Goal: Task Accomplishment & Management: Use online tool/utility

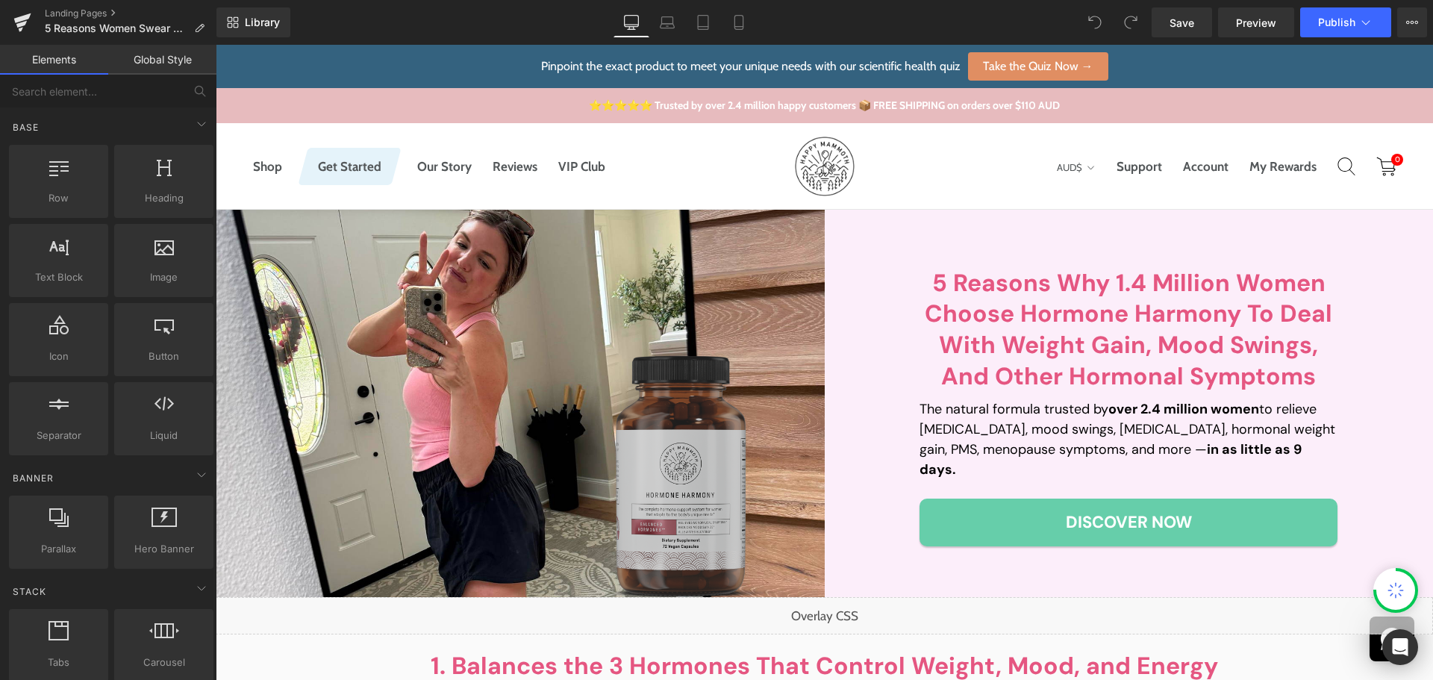
drag, startPoint x: 704, startPoint y: 506, endPoint x: 659, endPoint y: 425, distance: 92.9
click at [704, 506] on img at bounding box center [689, 475] width 179 height 252
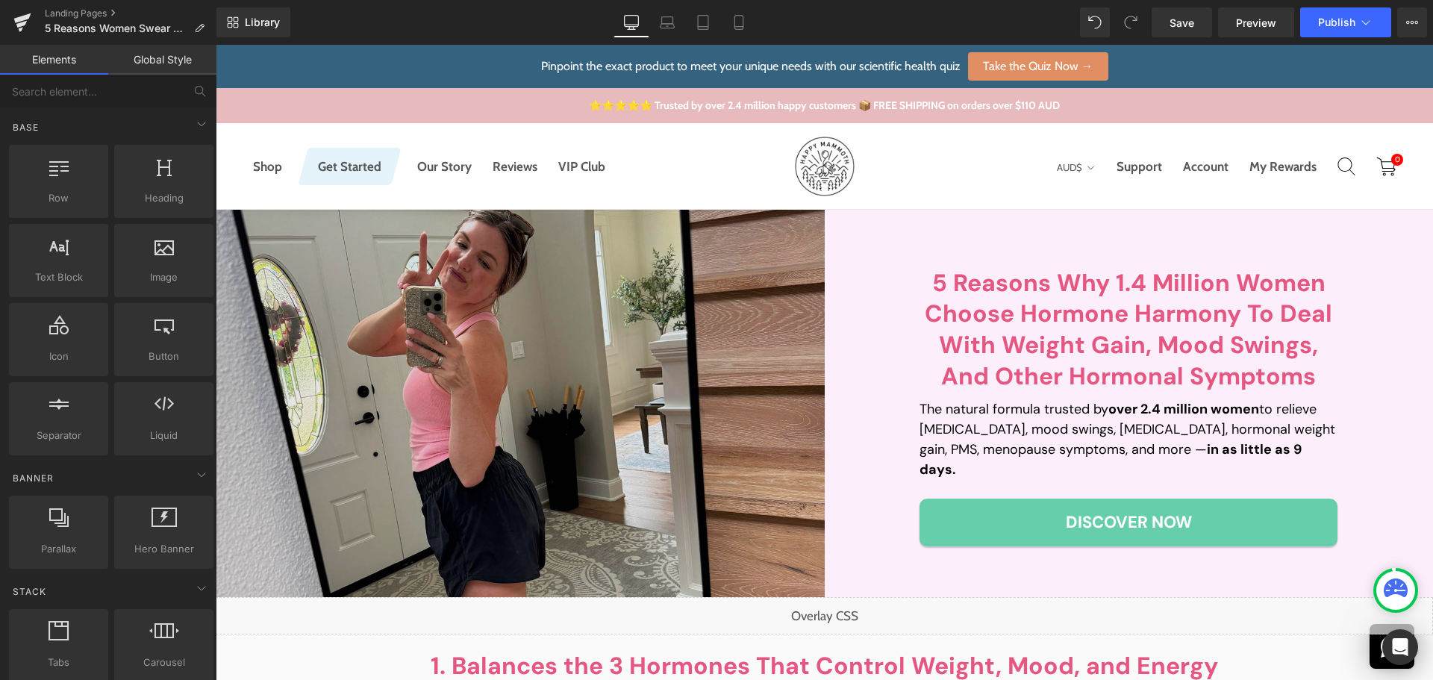
drag, startPoint x: 826, startPoint y: 556, endPoint x: 611, endPoint y: 511, distance: 220.3
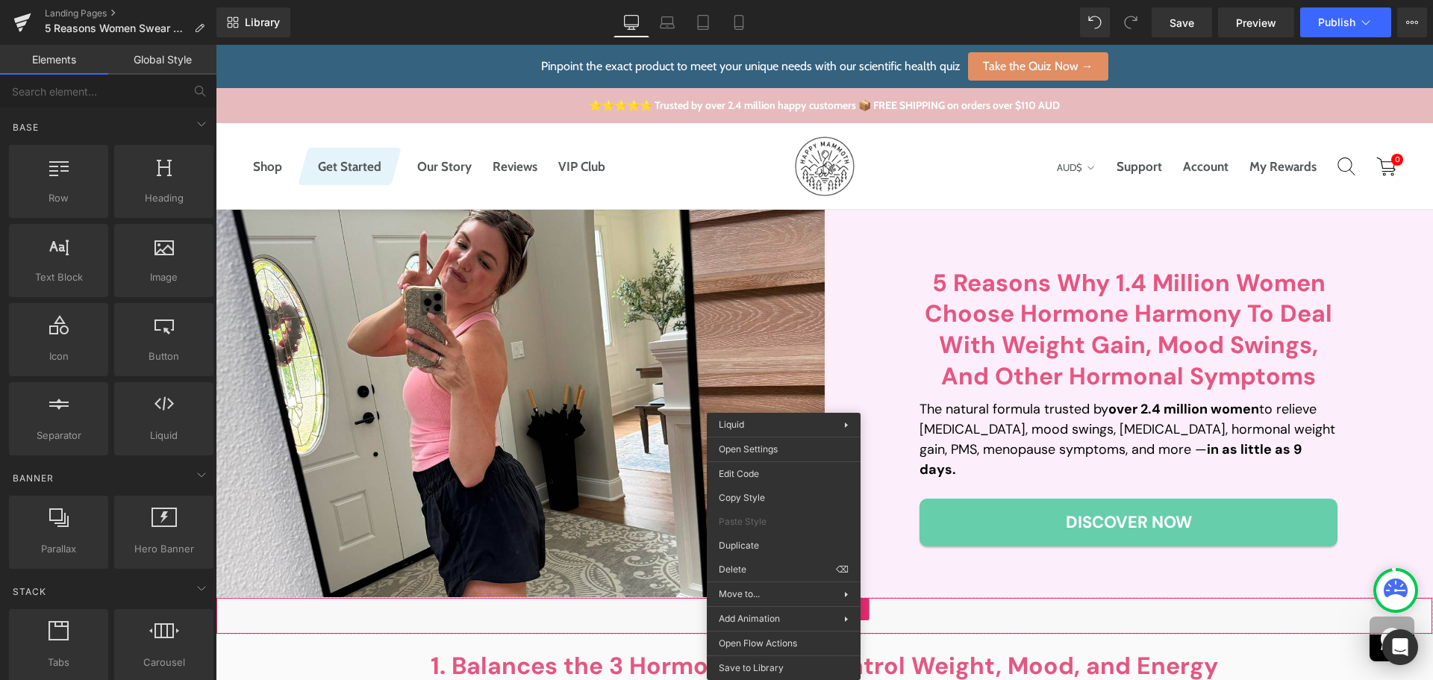
click at [974, 261] on div "5 Reasons Why 1.4 Million Women Choose Hormone Harmony To Deal With Weight Gain…" at bounding box center [1129, 403] width 418 height 335
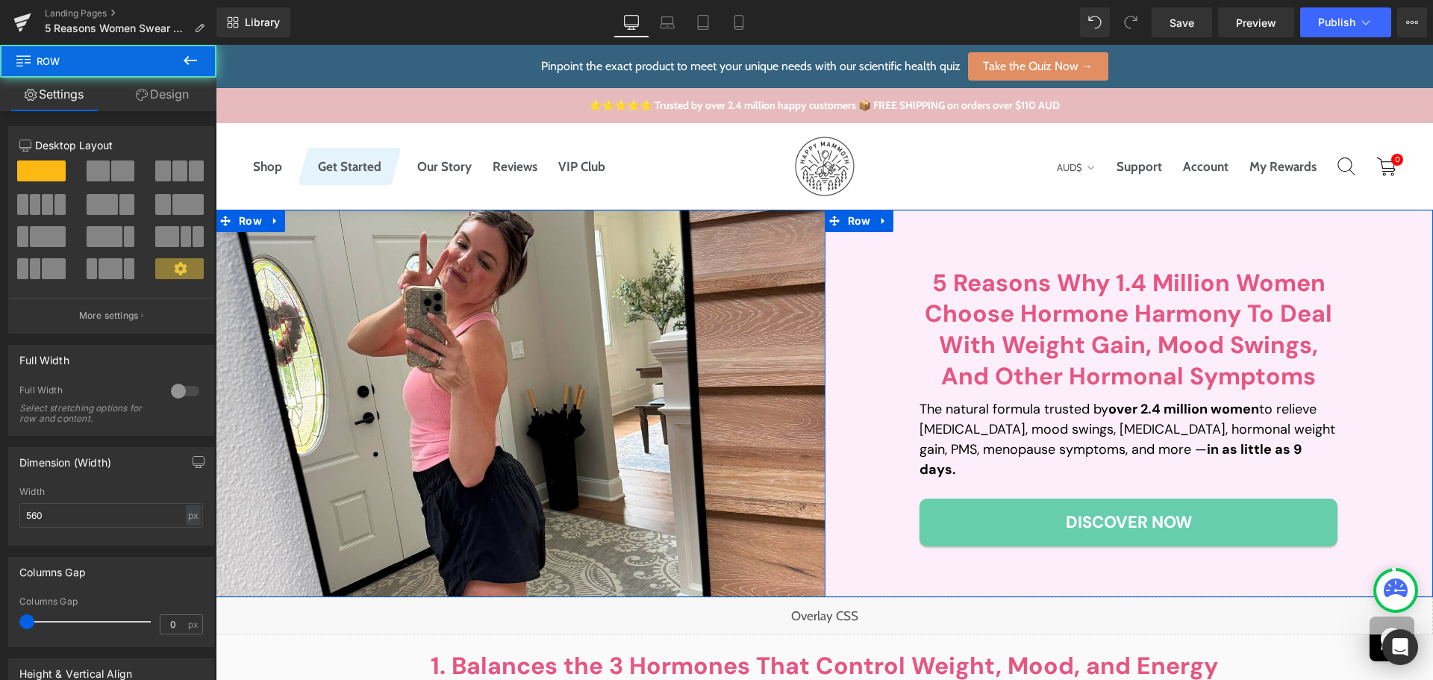
click at [878, 271] on div "5 Reasons Why 1.4 Million Women Choose Hormone Harmony To Deal With Weight Gain…" at bounding box center [1129, 403] width 609 height 335
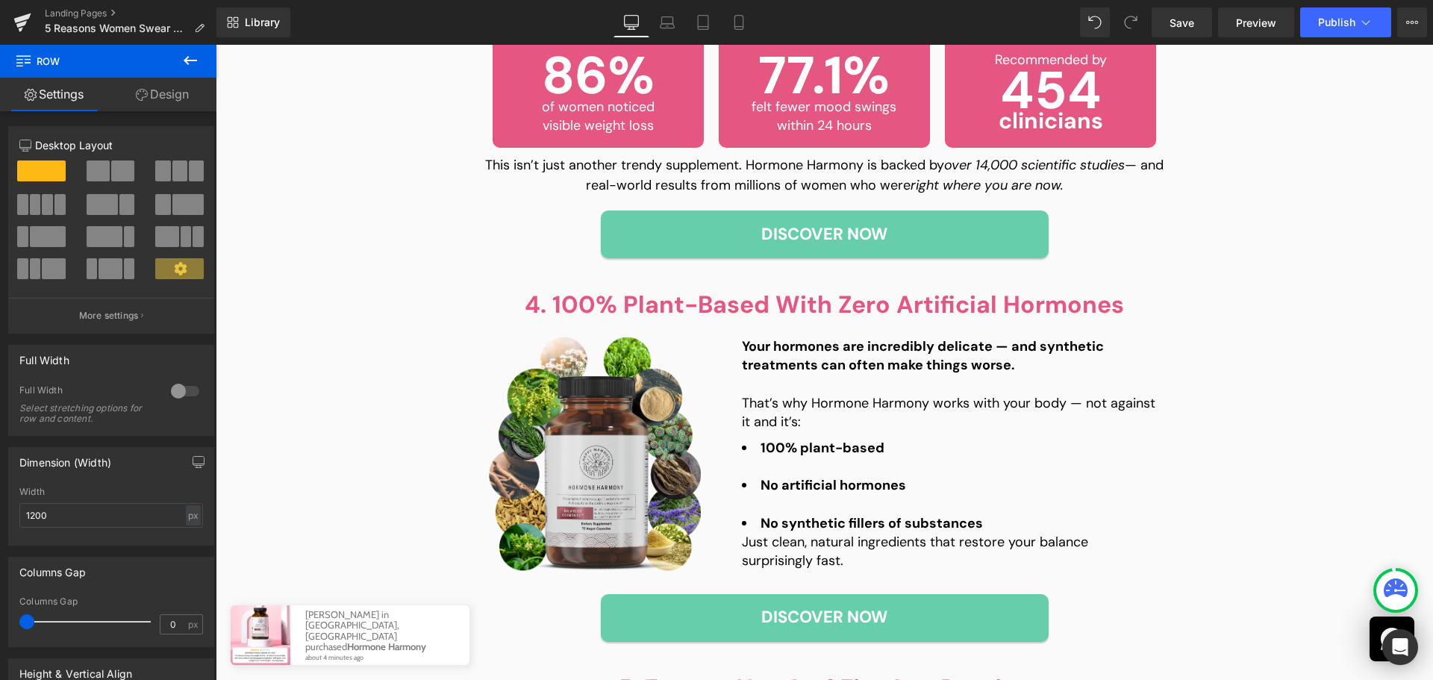
scroll to position [1418, 0]
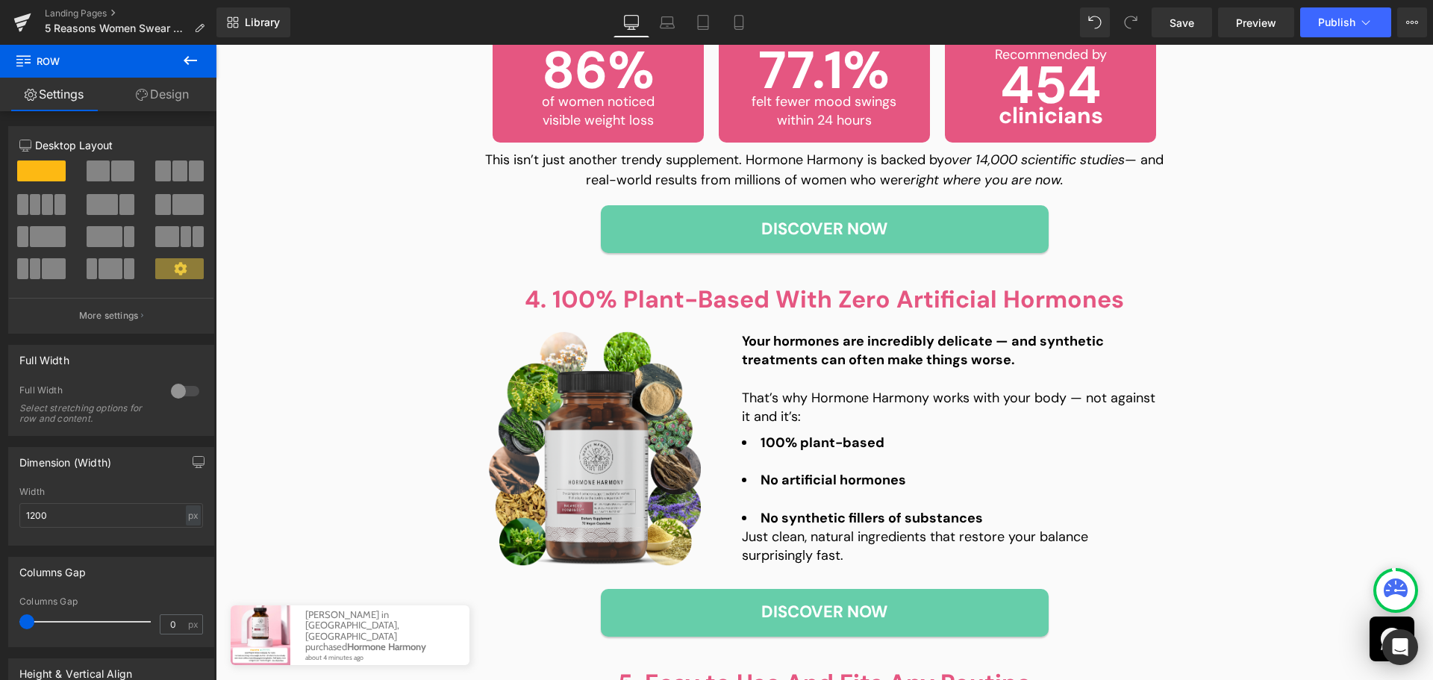
click at [192, 66] on icon at bounding box center [190, 61] width 18 height 18
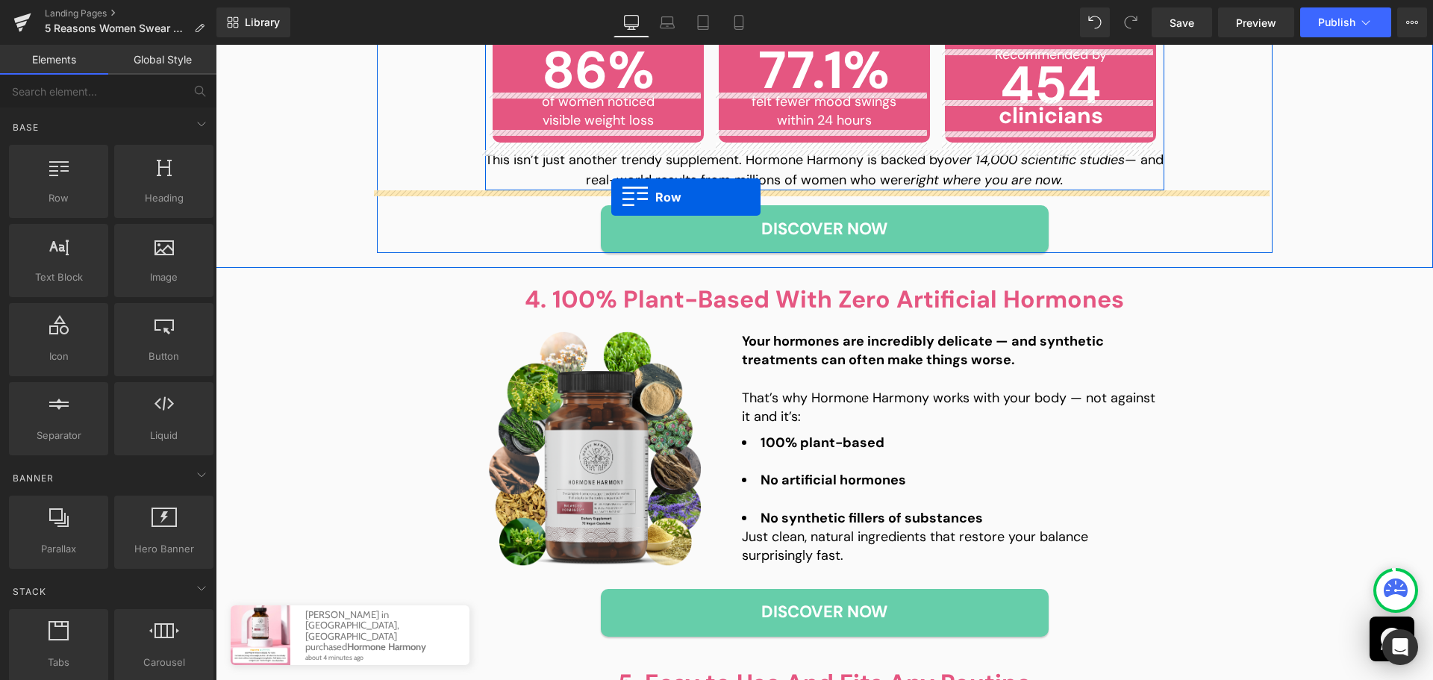
drag, startPoint x: 261, startPoint y: 225, endPoint x: 611, endPoint y: 197, distance: 351.9
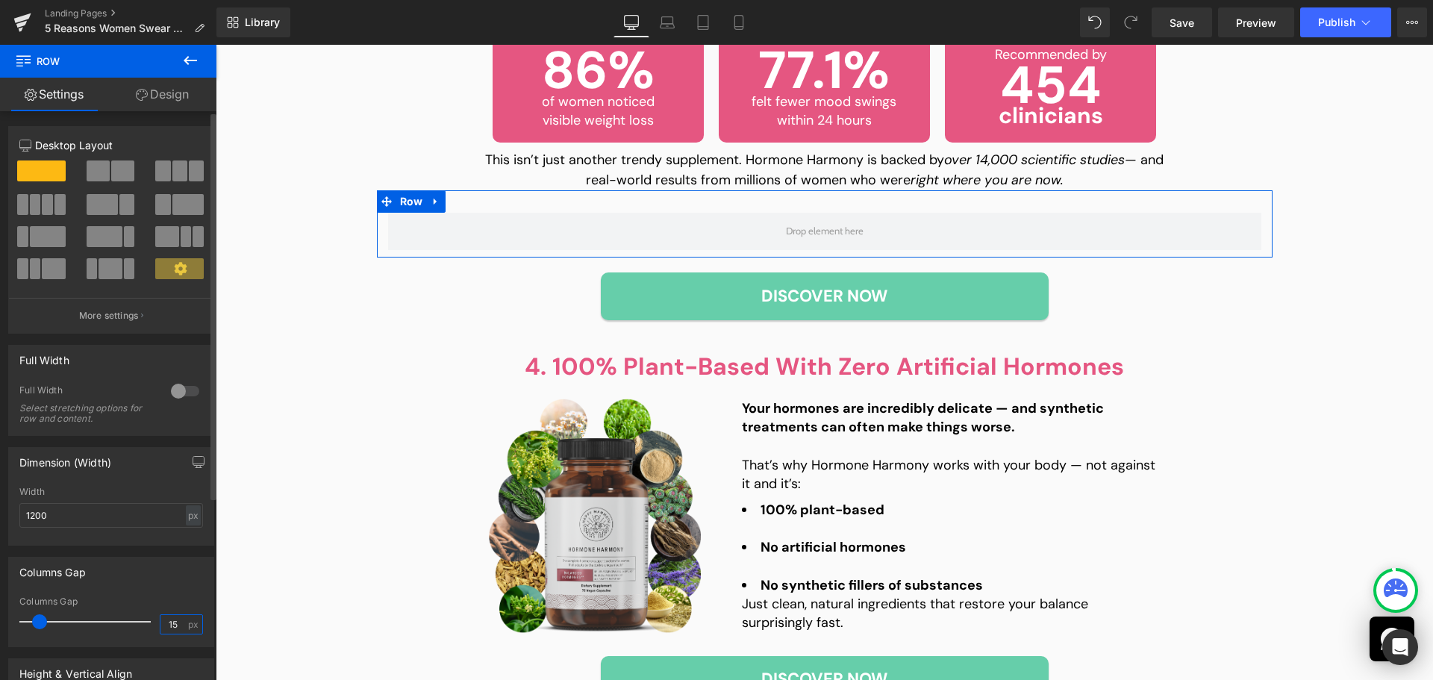
click at [162, 620] on input "15" at bounding box center [173, 624] width 26 height 19
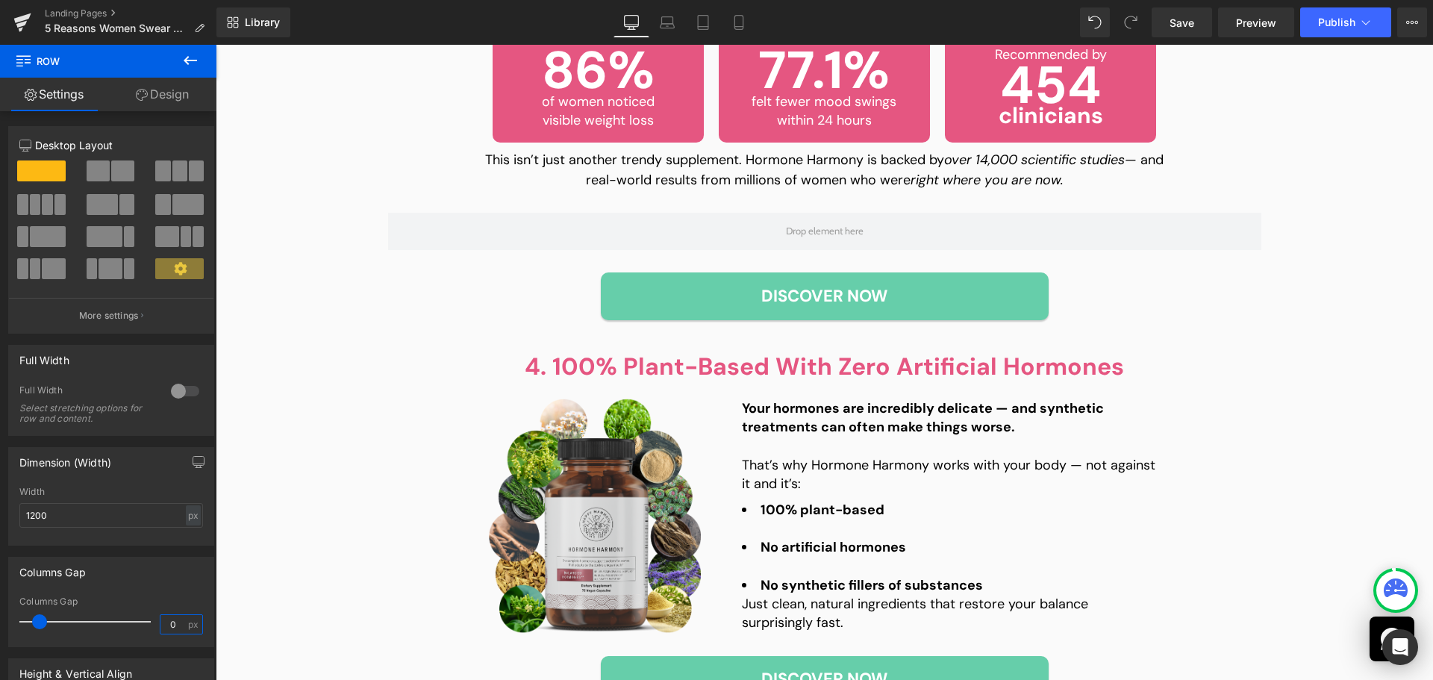
type input "0"
click at [144, 75] on span "Row" at bounding box center [89, 61] width 149 height 33
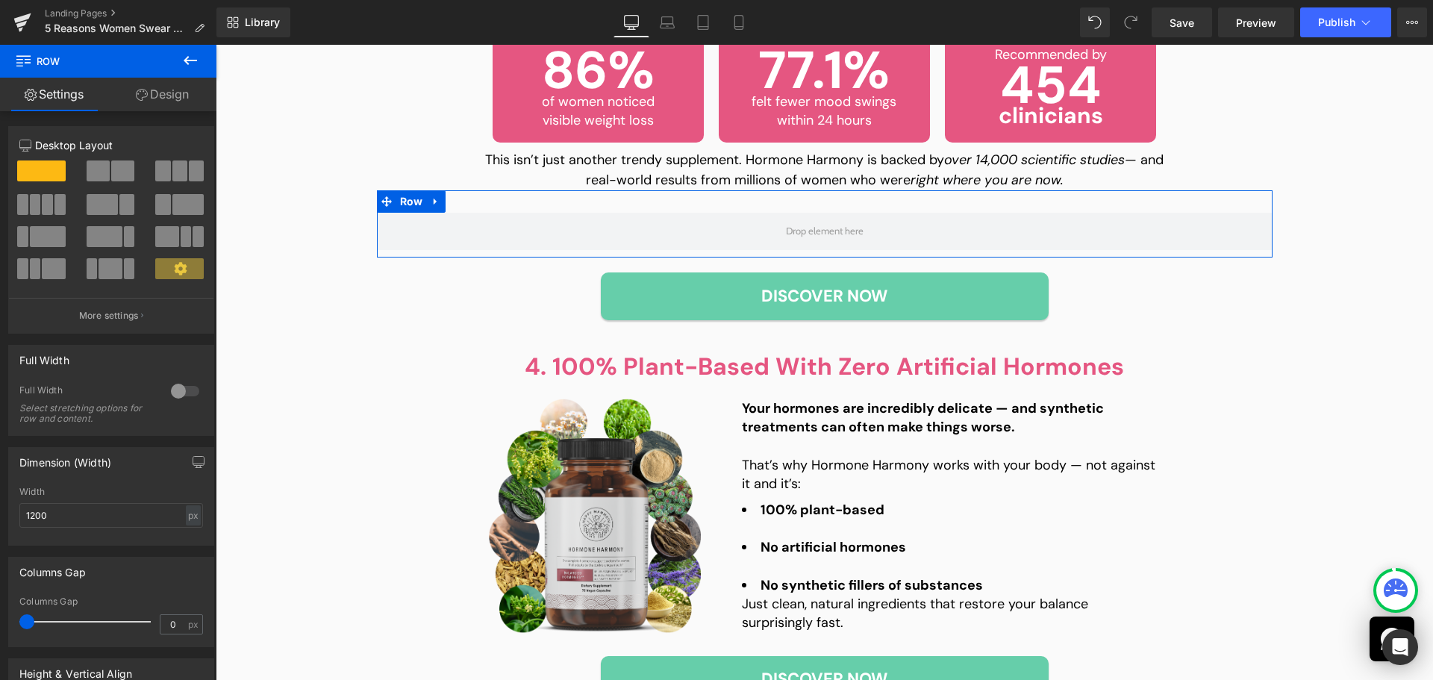
click at [146, 91] on icon at bounding box center [142, 95] width 12 height 12
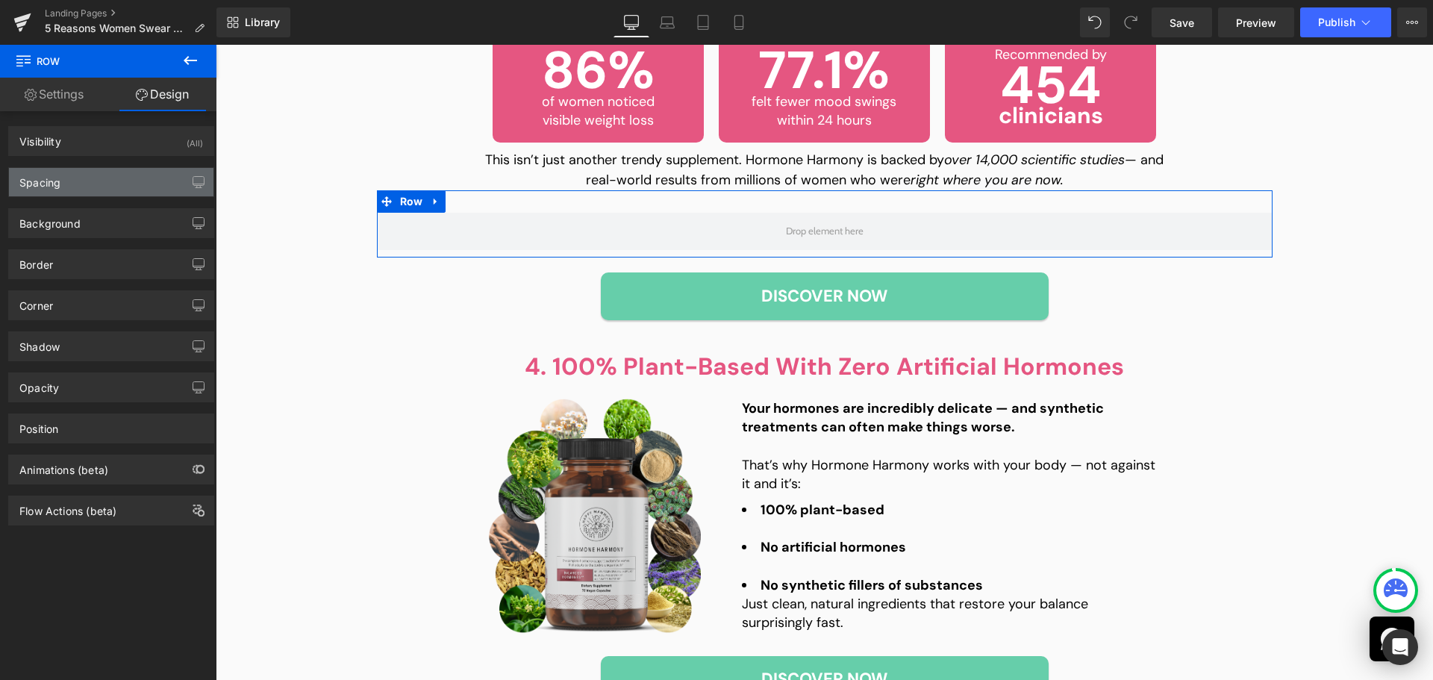
click at [68, 185] on div "Spacing" at bounding box center [111, 182] width 205 height 28
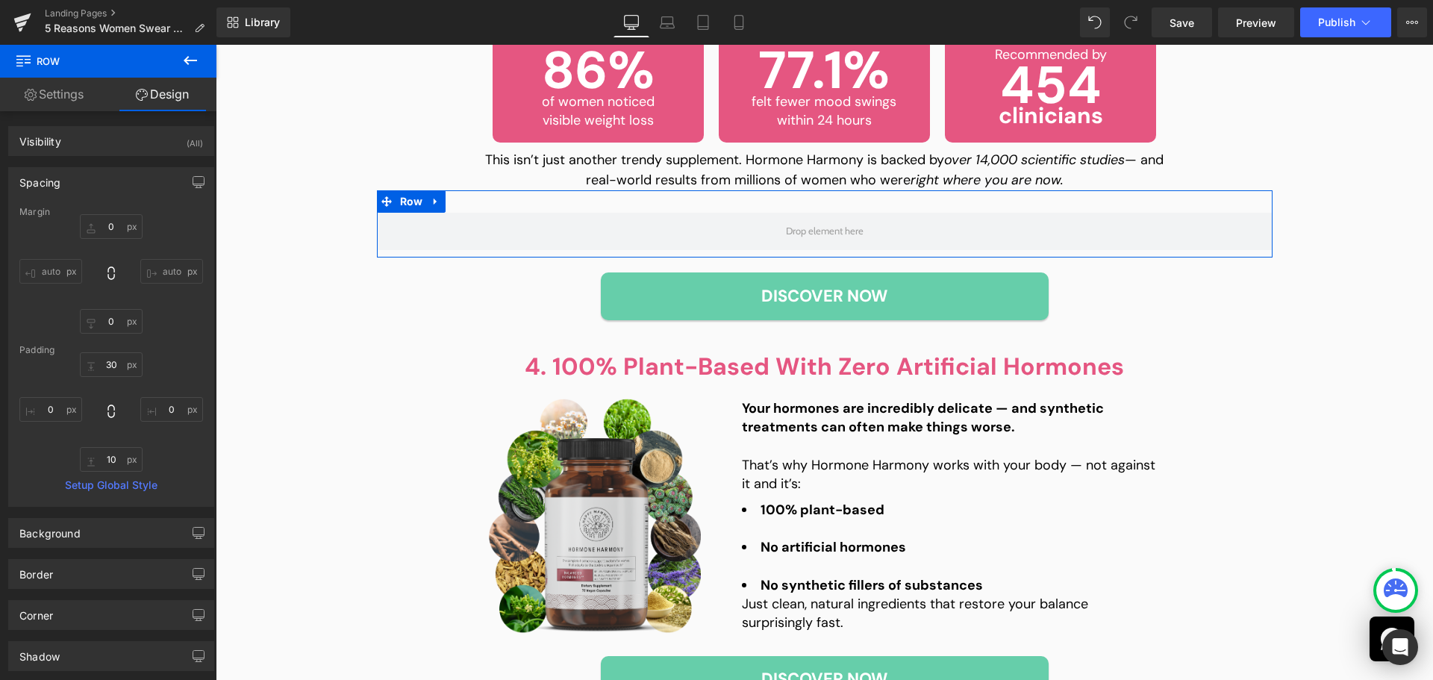
type input "0"
type input "30"
type input "0"
type input "10"
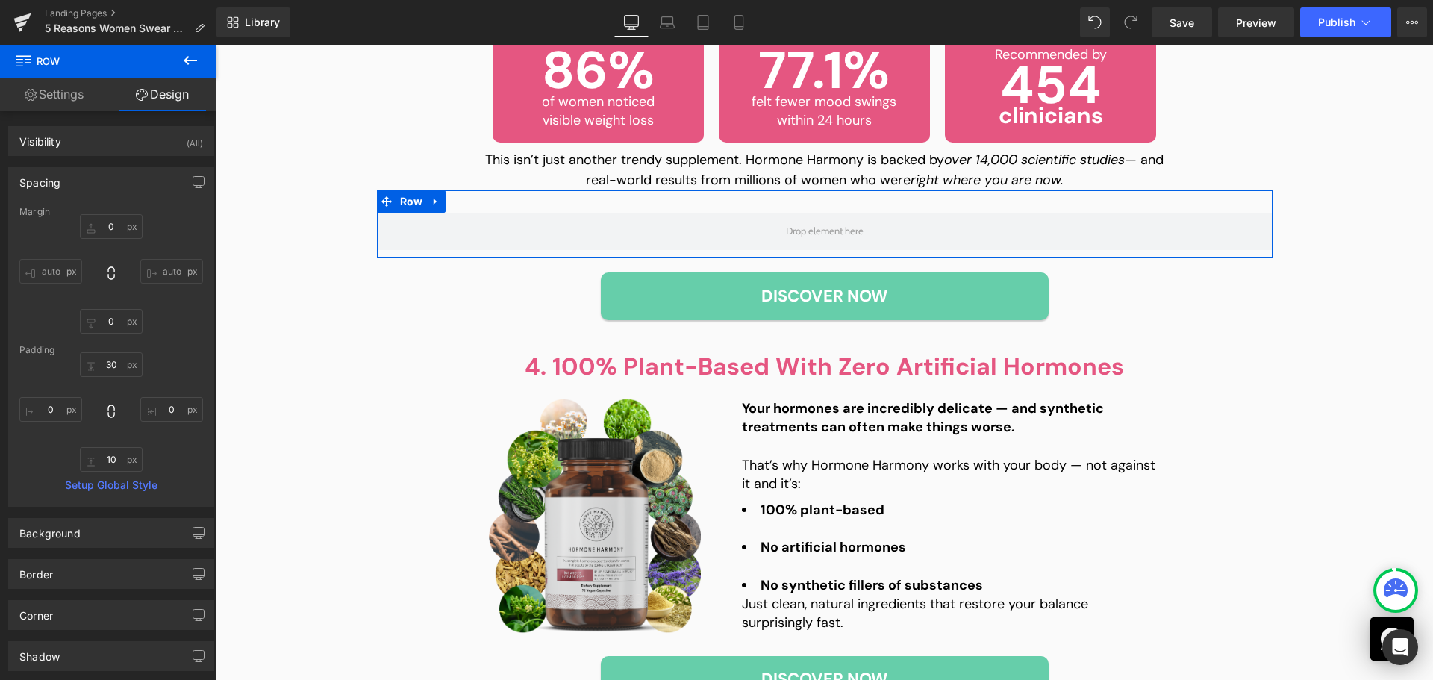
type input "0"
click at [114, 408] on icon at bounding box center [111, 411] width 15 height 15
type input "0"
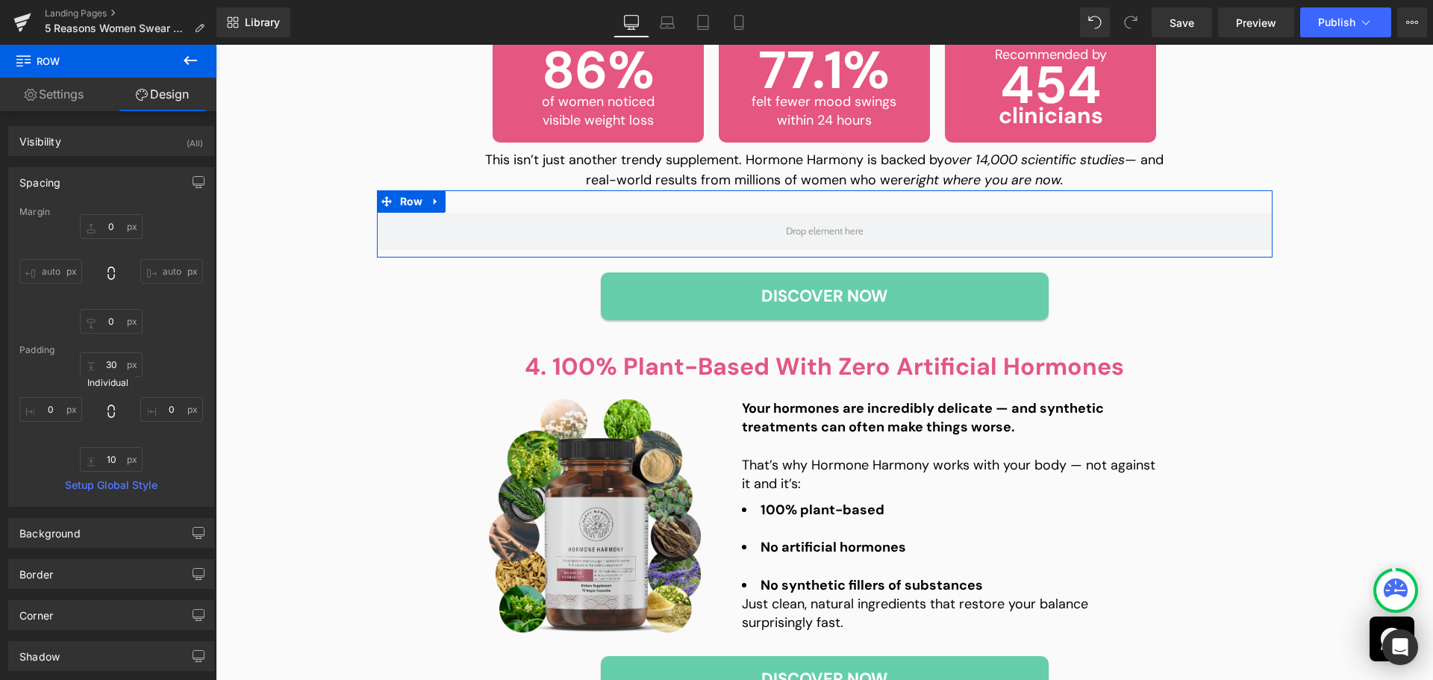
type input "0"
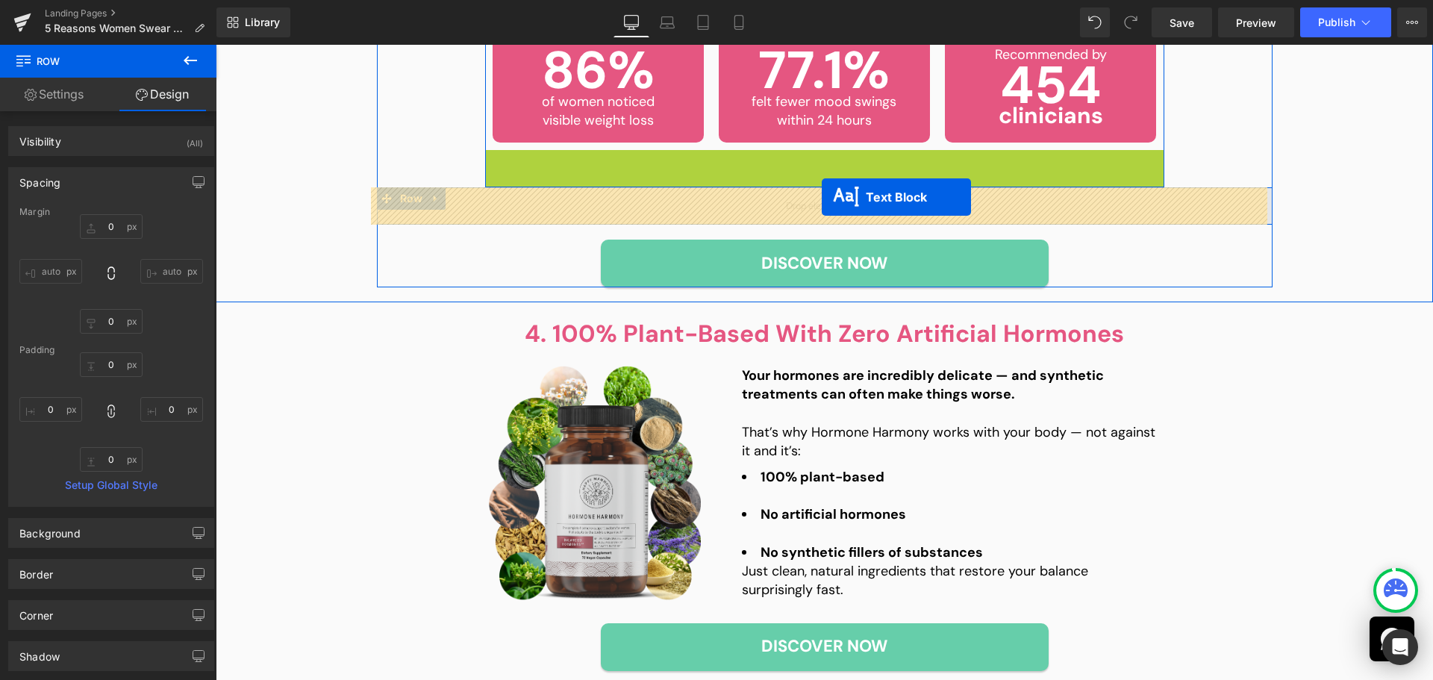
drag, startPoint x: 823, startPoint y: 166, endPoint x: 822, endPoint y: 197, distance: 31.4
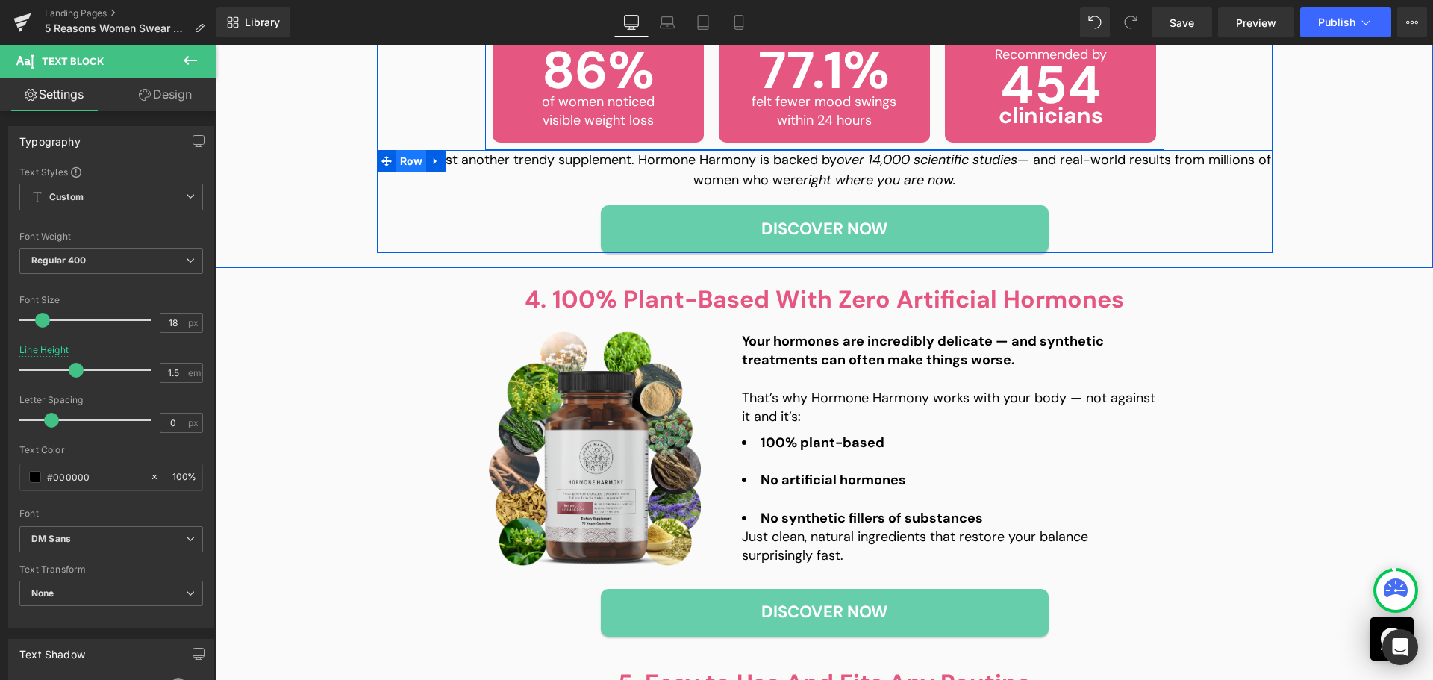
click at [404, 163] on span "Row" at bounding box center [411, 161] width 31 height 22
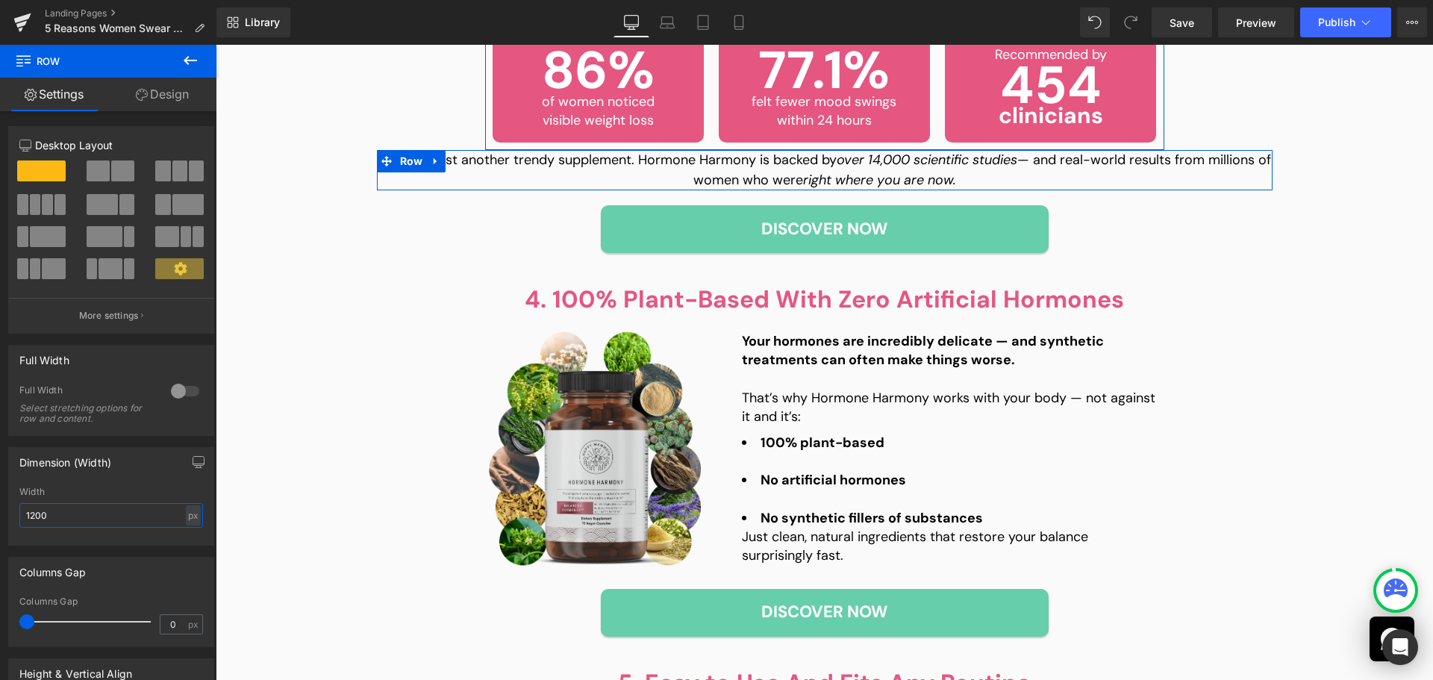
click at [78, 509] on input "1200" at bounding box center [111, 515] width 184 height 25
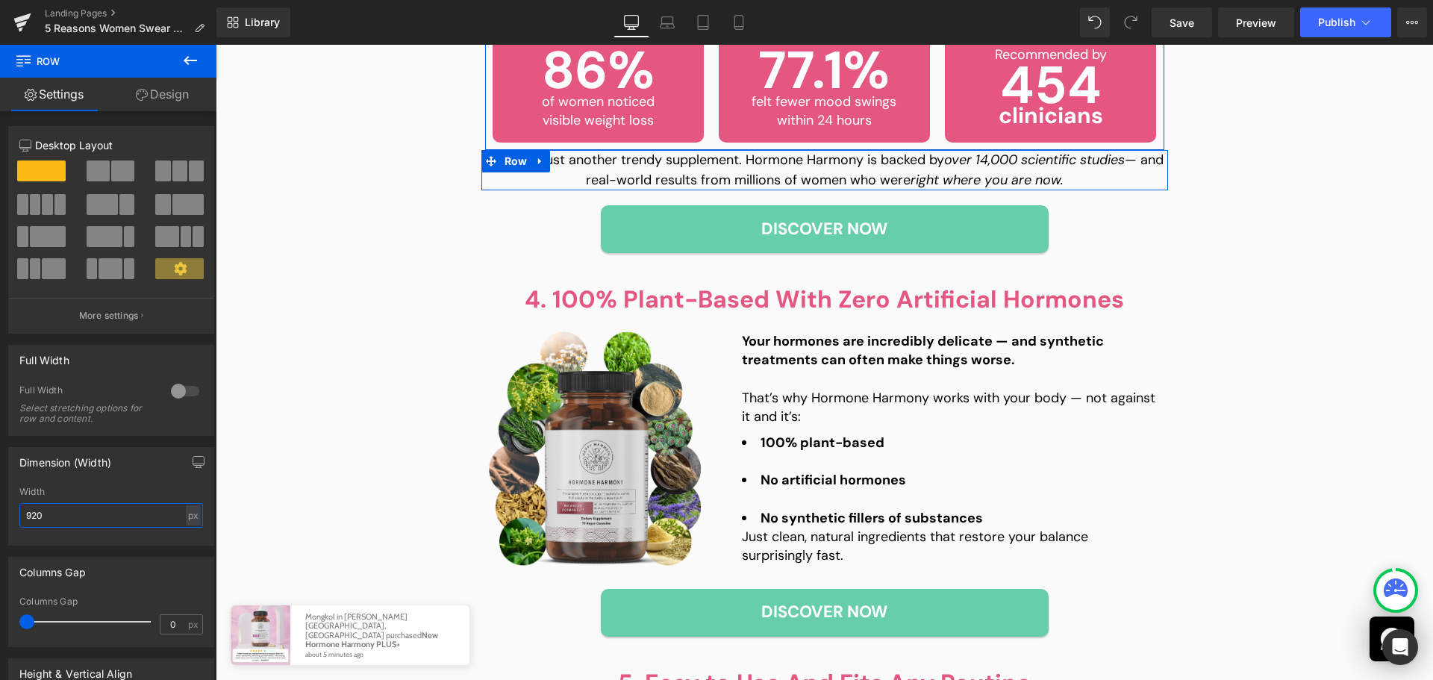
type input "920"
click at [187, 106] on link "Design" at bounding box center [162, 95] width 108 height 34
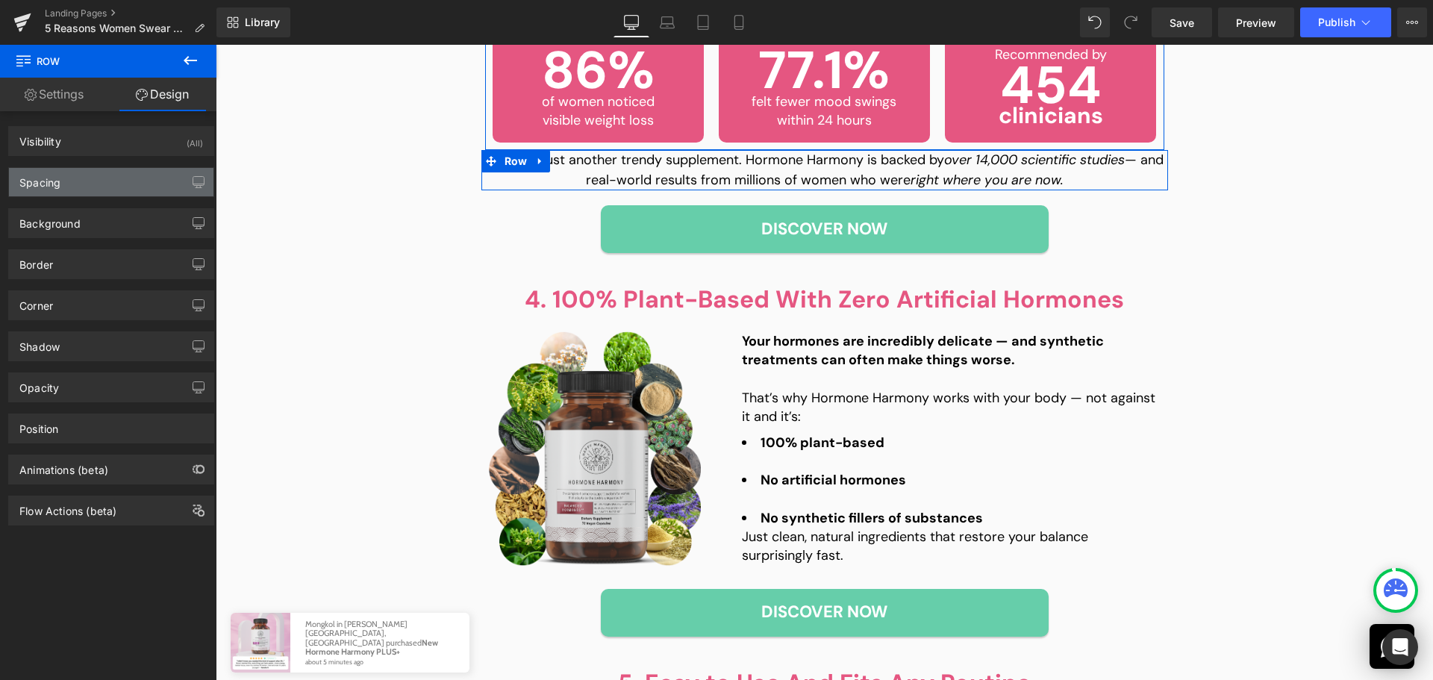
click at [97, 182] on div "Spacing" at bounding box center [111, 182] width 205 height 28
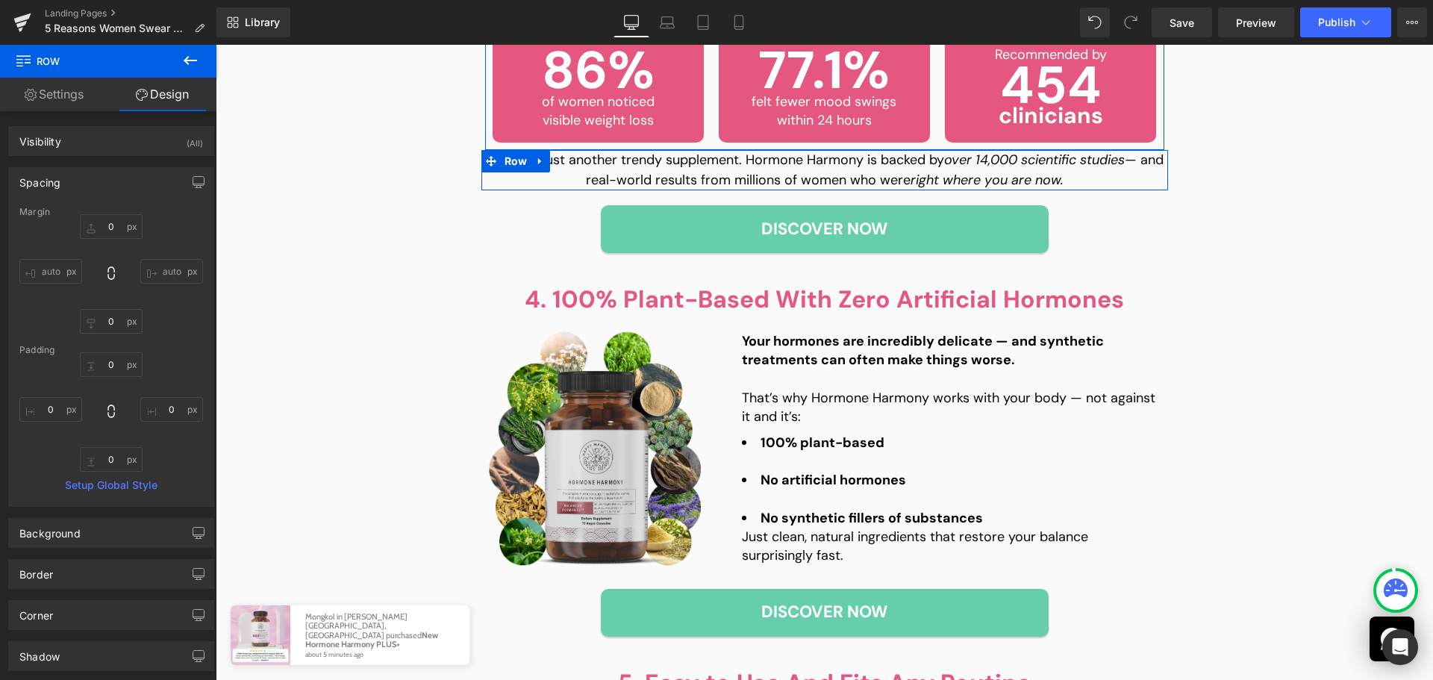
type input "0"
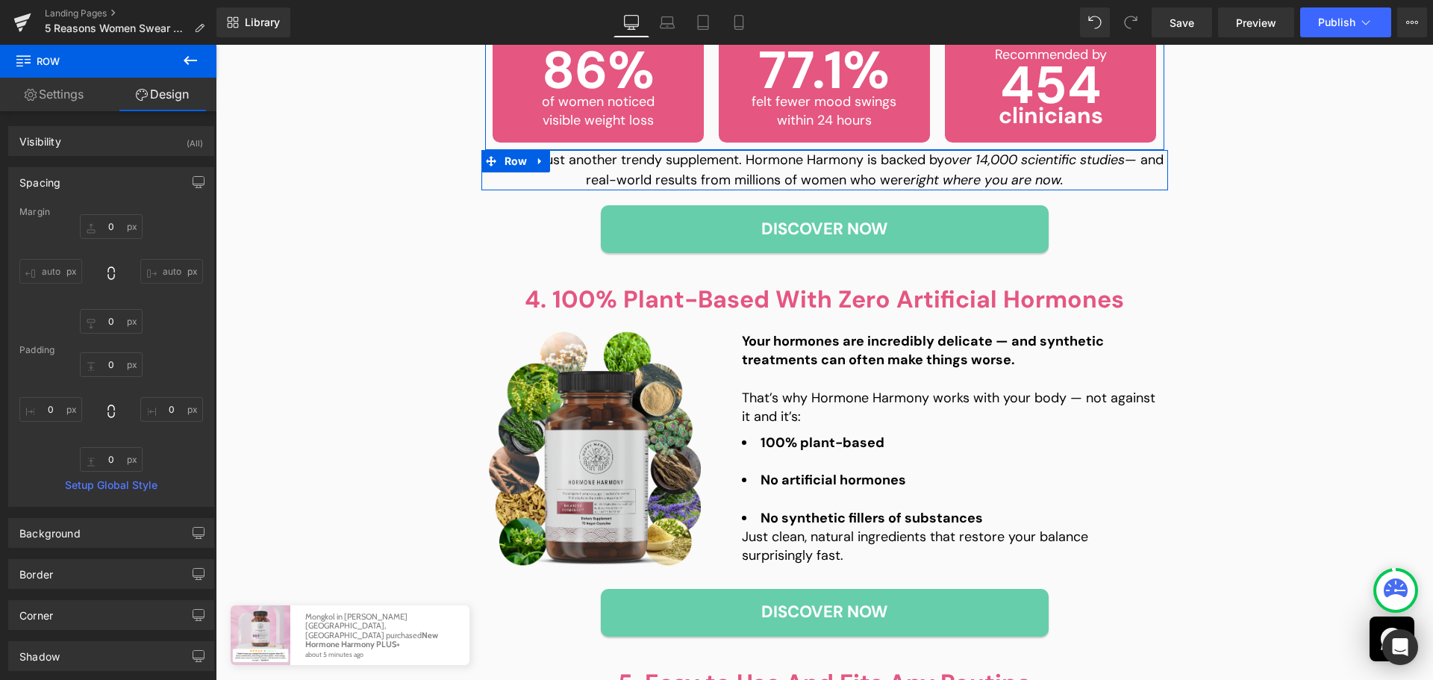
type input "0"
click at [110, 222] on input "0" at bounding box center [111, 226] width 63 height 25
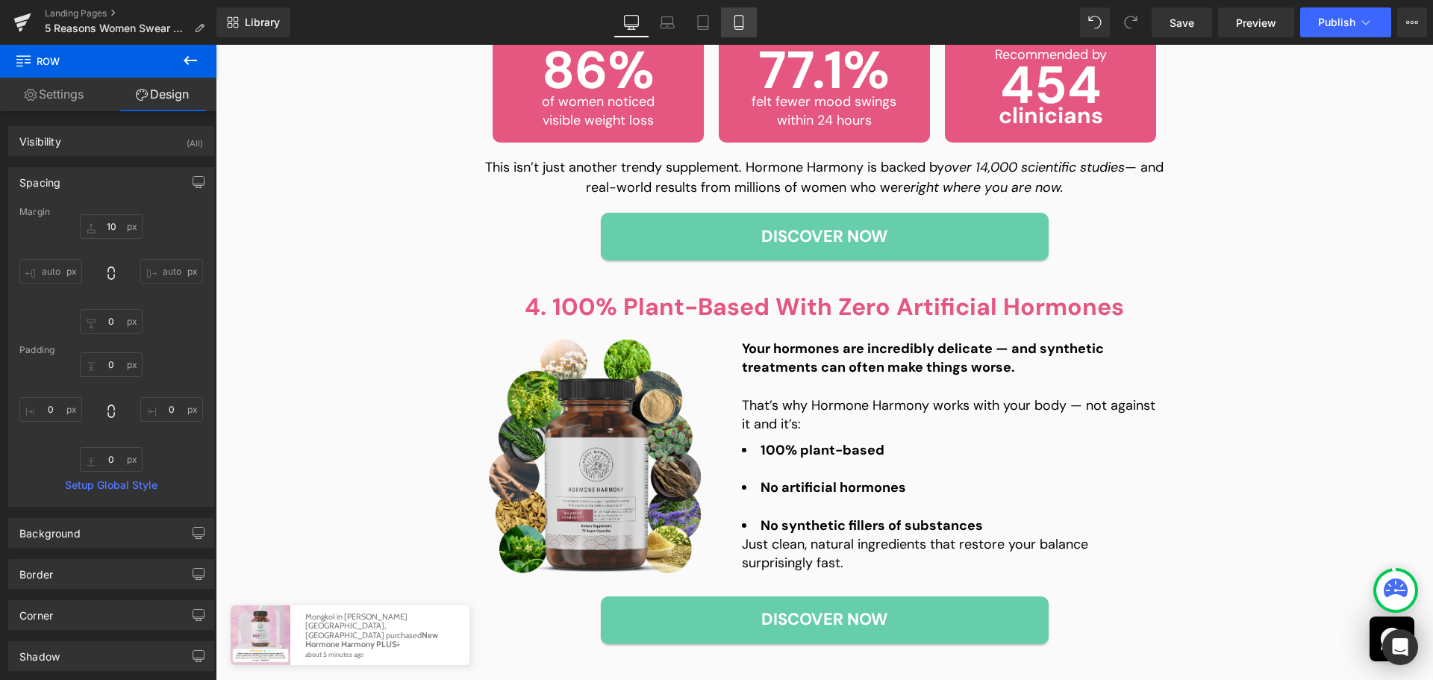
click at [738, 27] on icon at bounding box center [739, 27] width 8 height 0
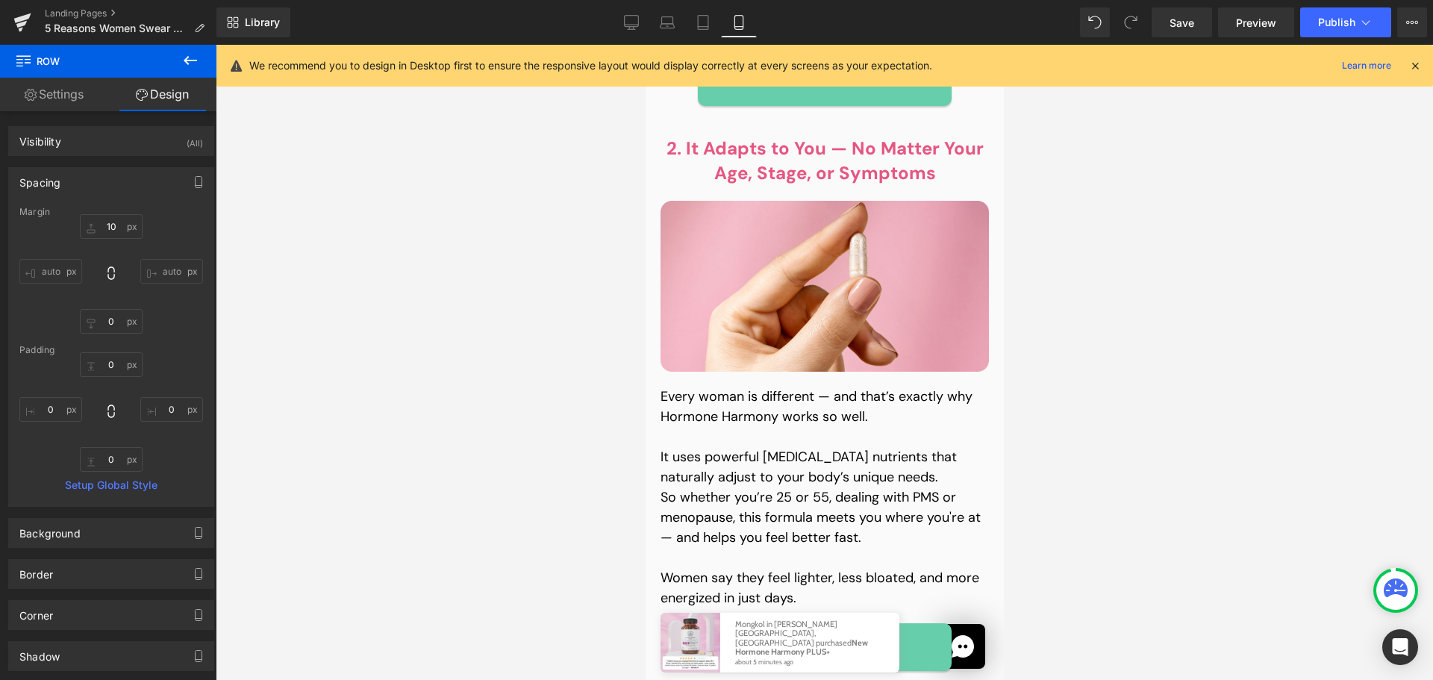
type input "10"
type input "0"
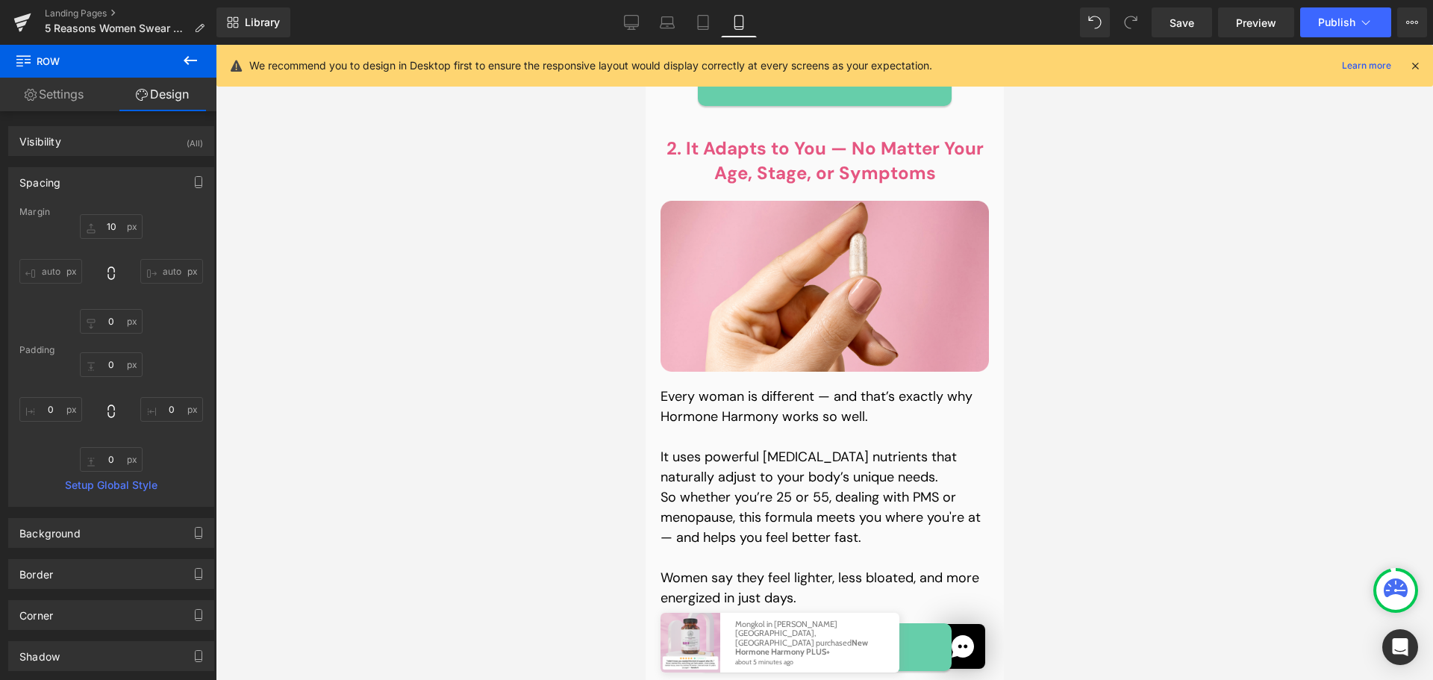
type input "0"
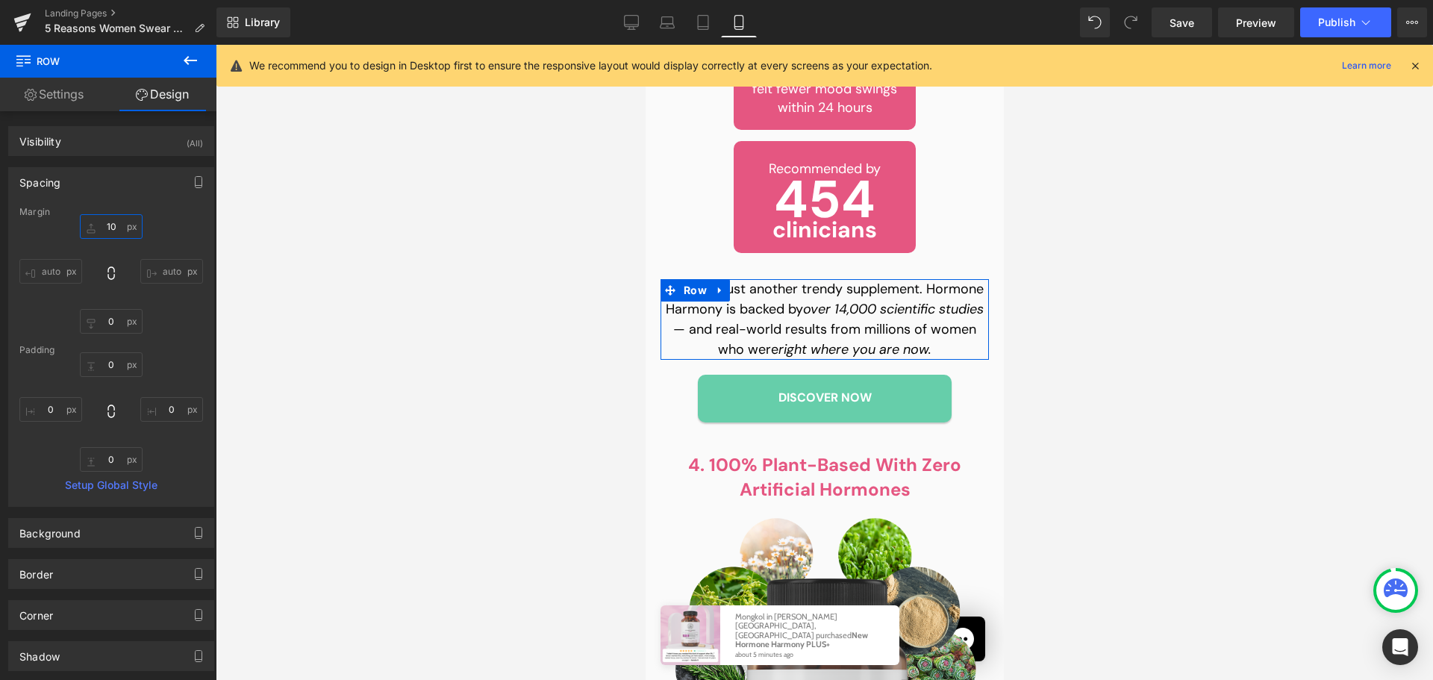
click at [114, 229] on input "10" at bounding box center [111, 226] width 63 height 25
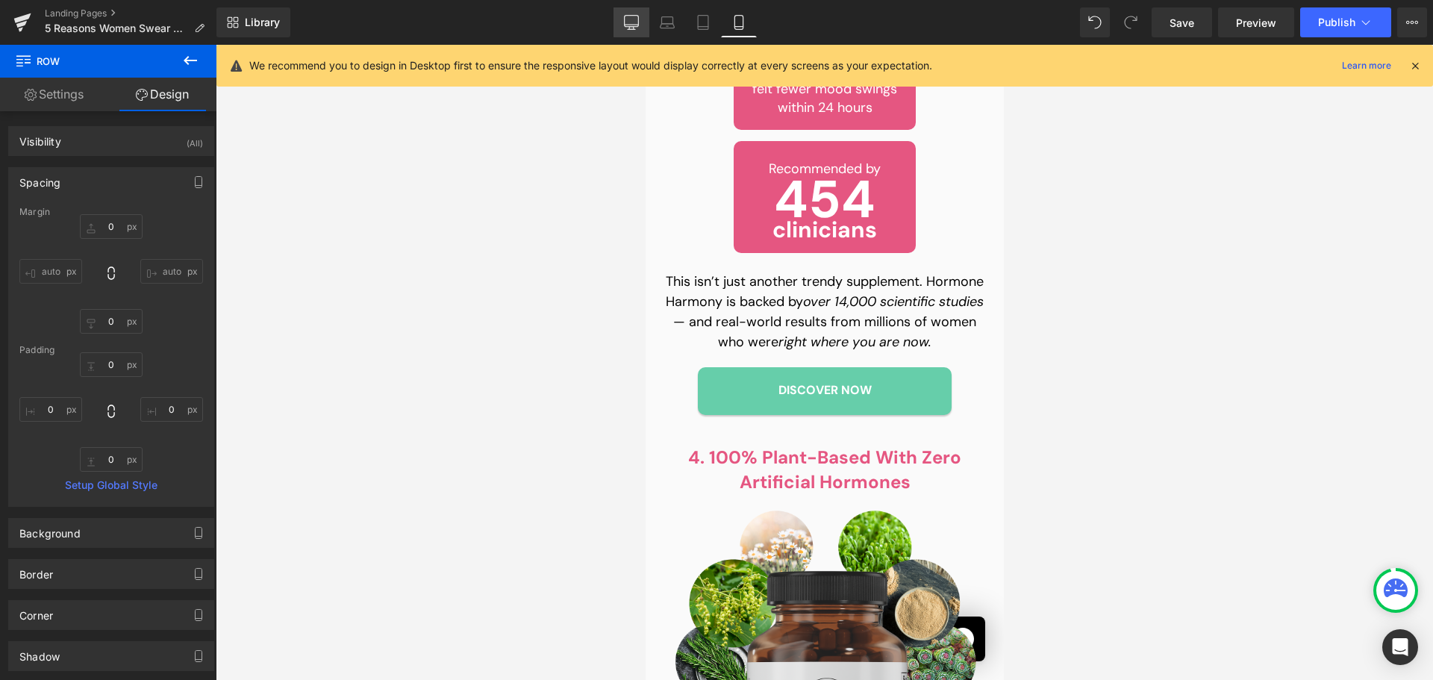
click at [637, 22] on icon at bounding box center [631, 22] width 15 height 15
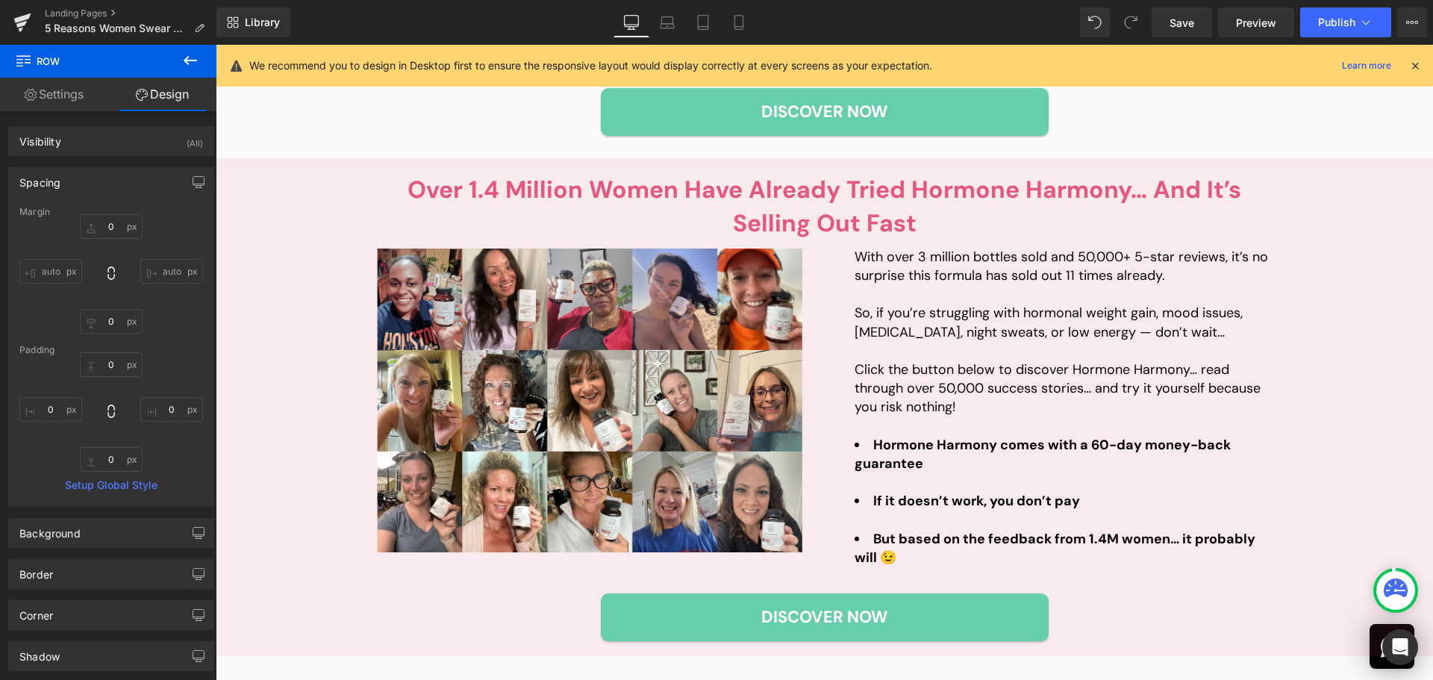
type input "10"
type input "0"
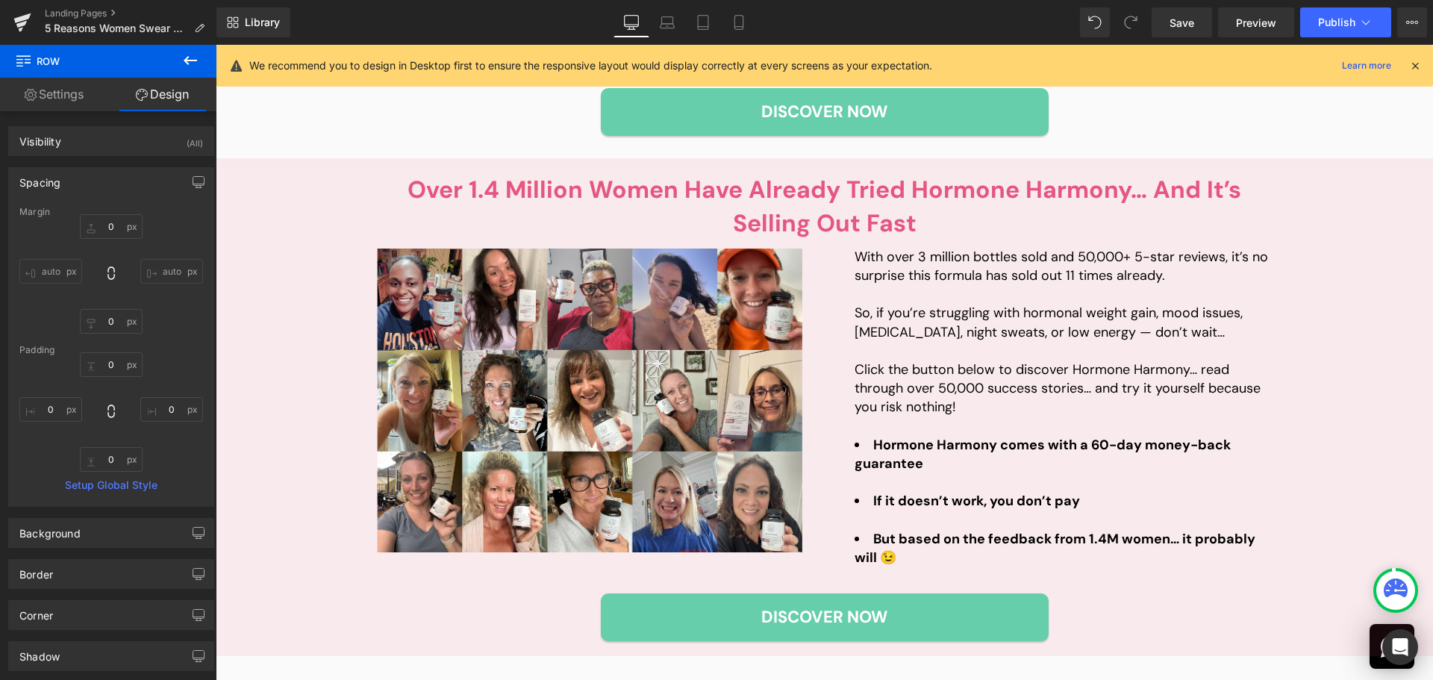
type input "0"
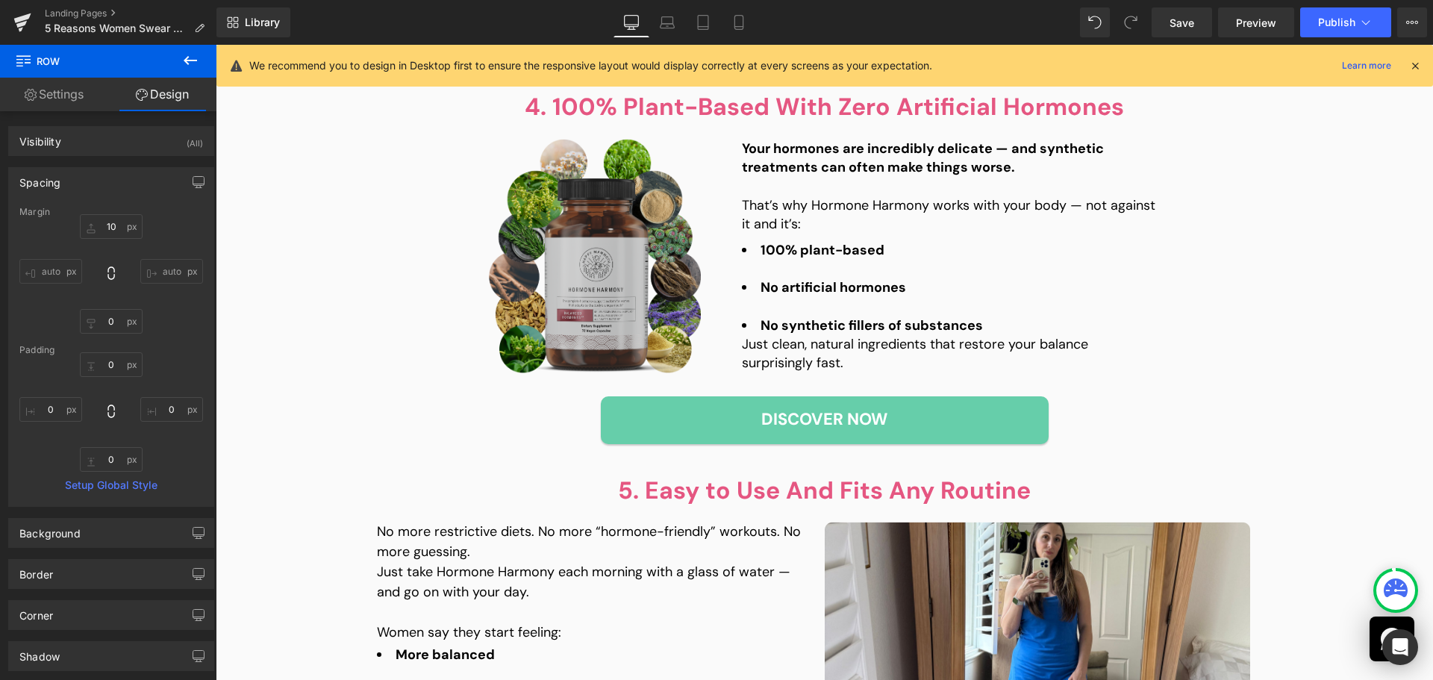
scroll to position [1399, 0]
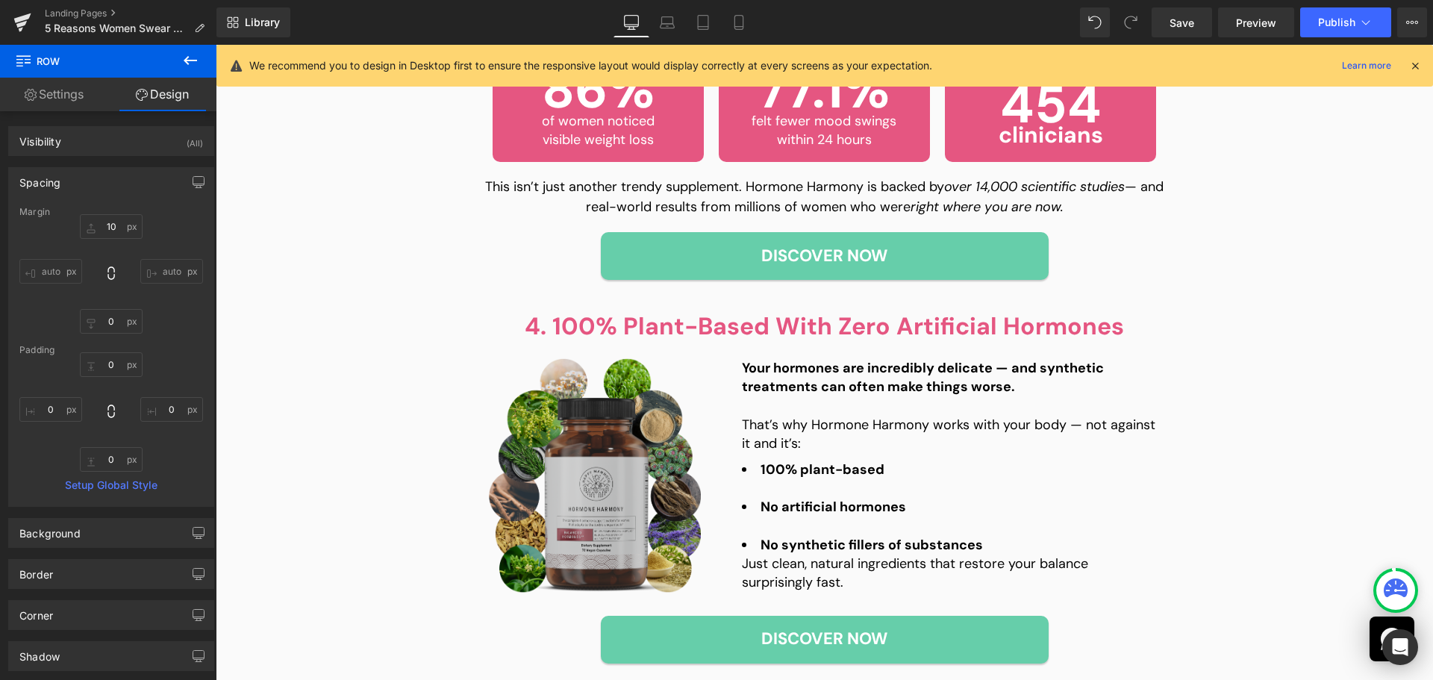
click at [608, 479] on div "Image" at bounding box center [601, 475] width 224 height 235
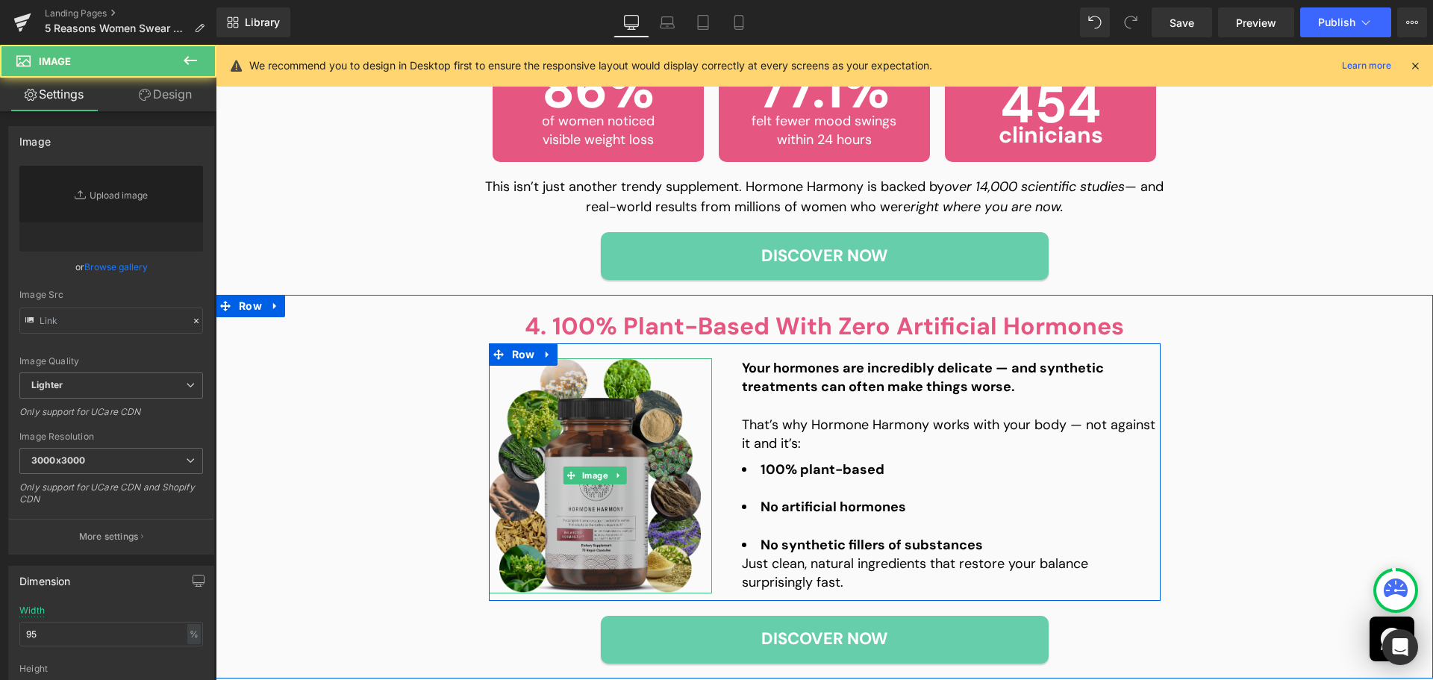
type input "[URL][DOMAIN_NAME]"
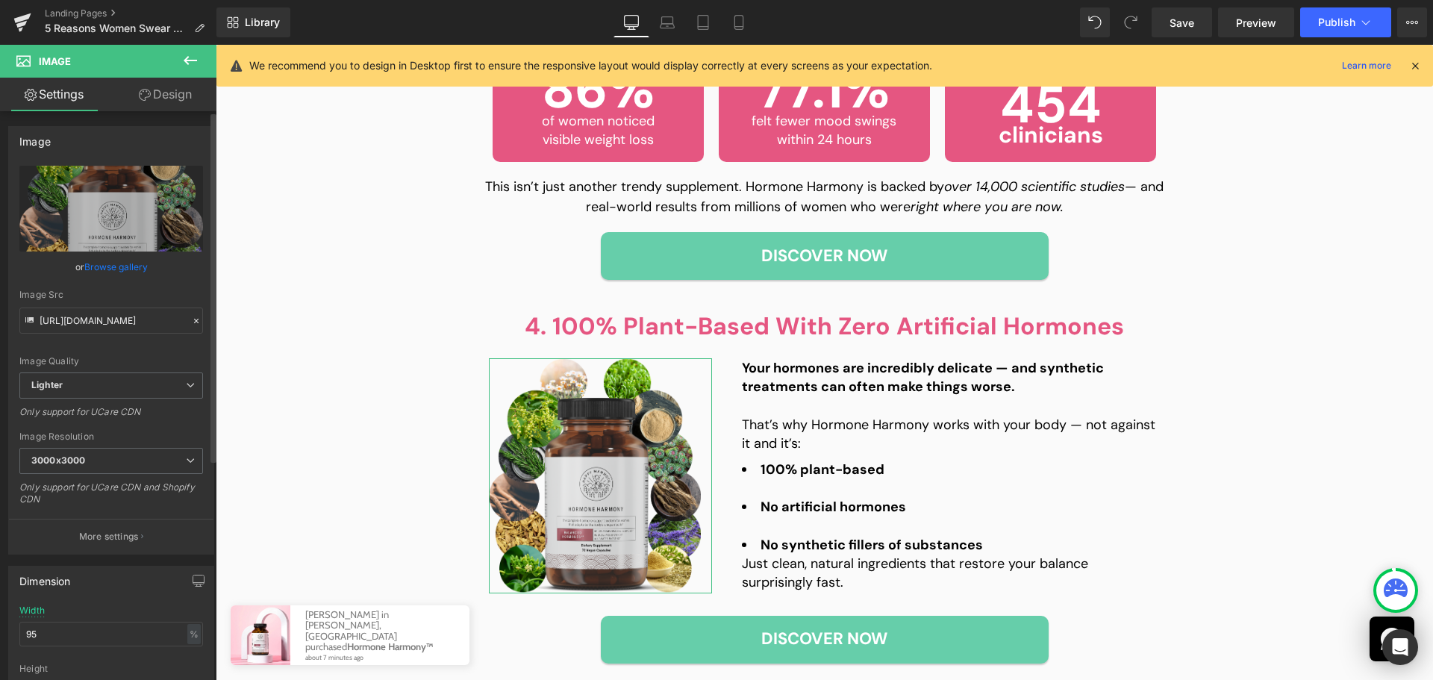
click at [123, 268] on link "Browse gallery" at bounding box center [115, 267] width 63 height 26
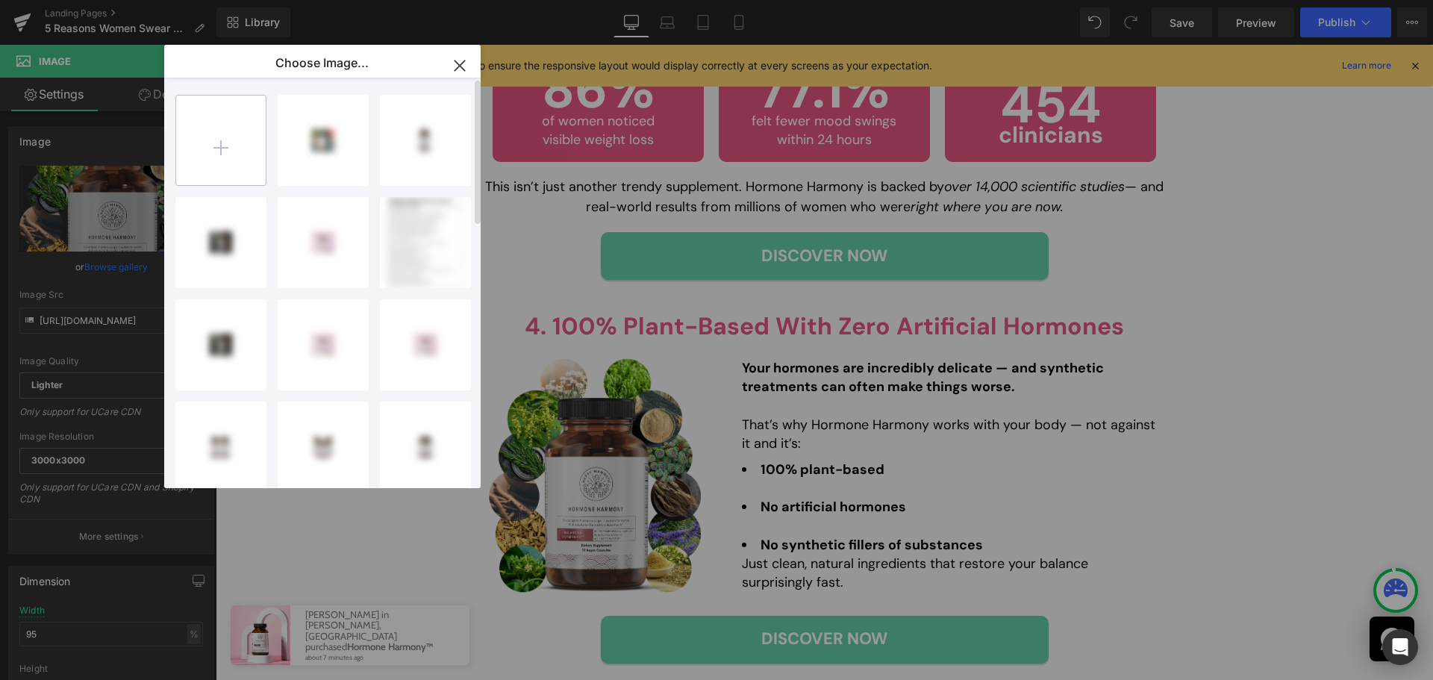
click at [224, 141] on input "file" at bounding box center [221, 141] width 90 height 90
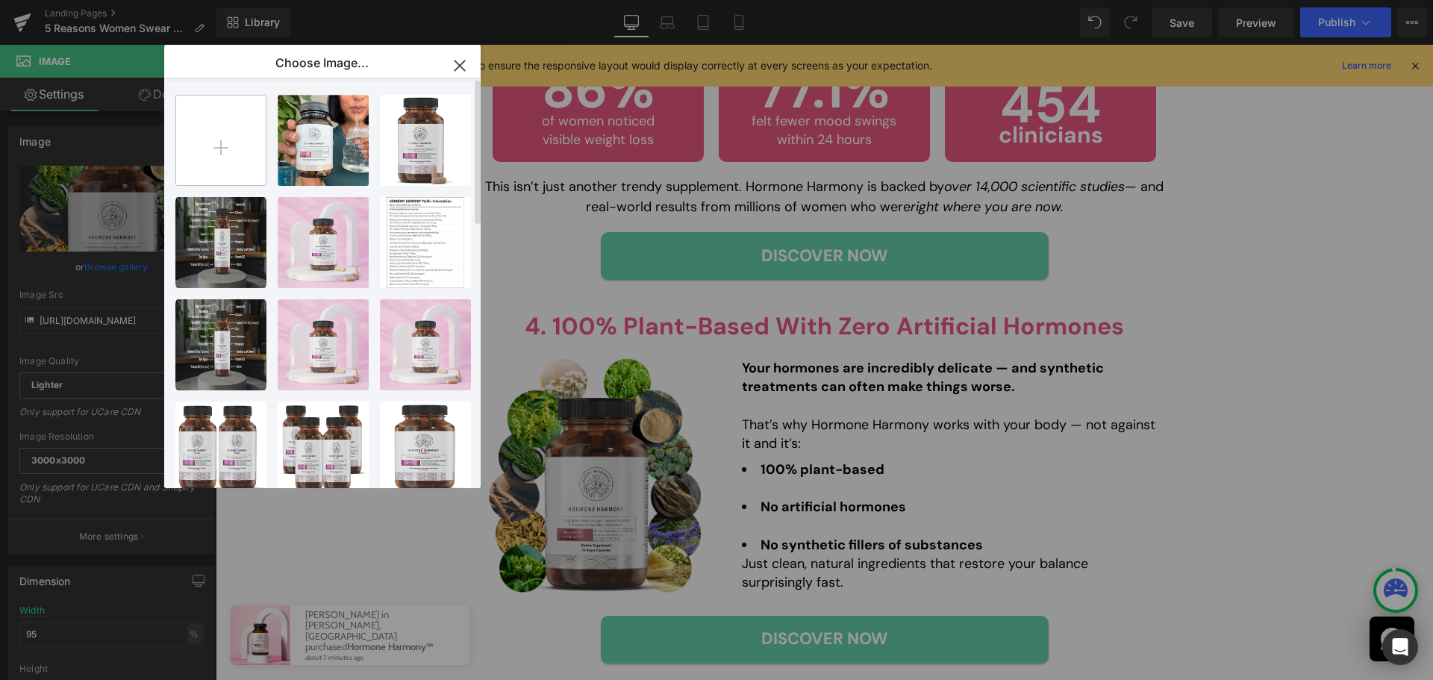
type input "C:\fakepath\Group 1000003032.png"
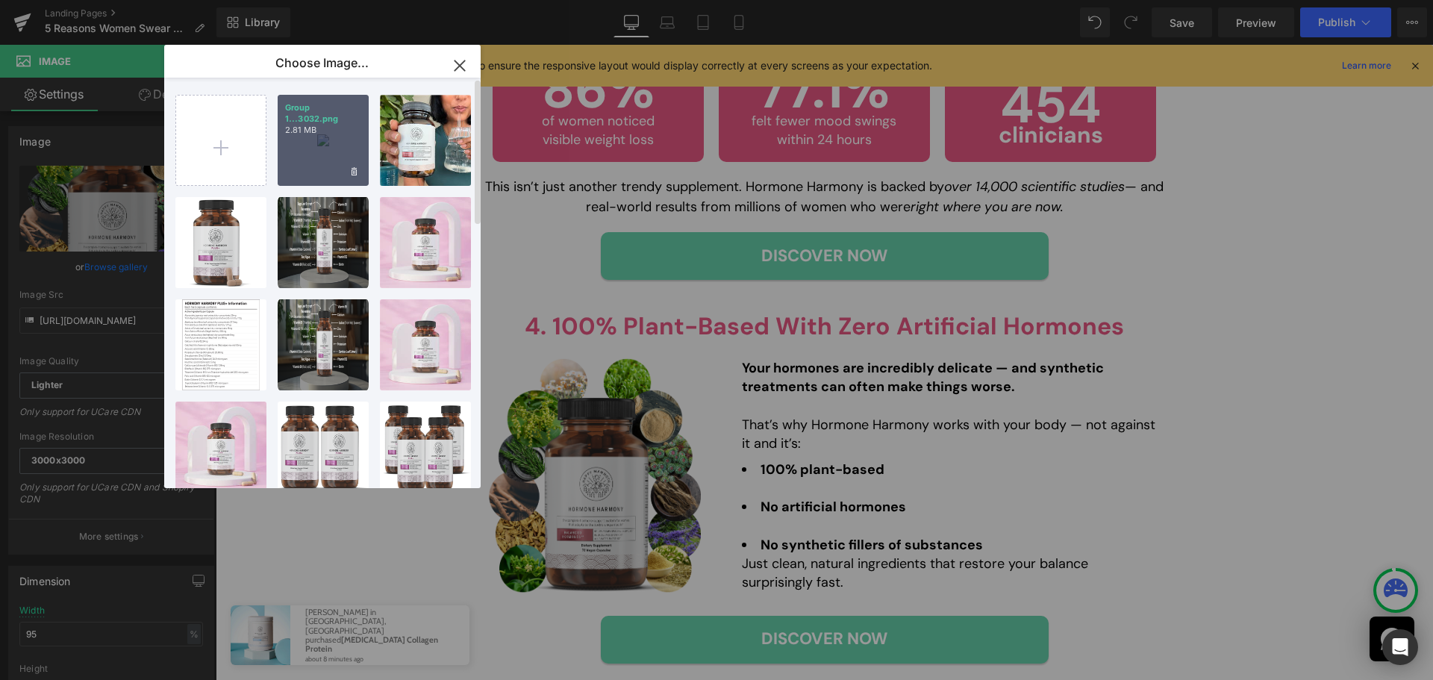
click at [340, 164] on div "Group 1...3032.png 2.81 MB" at bounding box center [323, 140] width 91 height 91
type input "[URL][DOMAIN_NAME]"
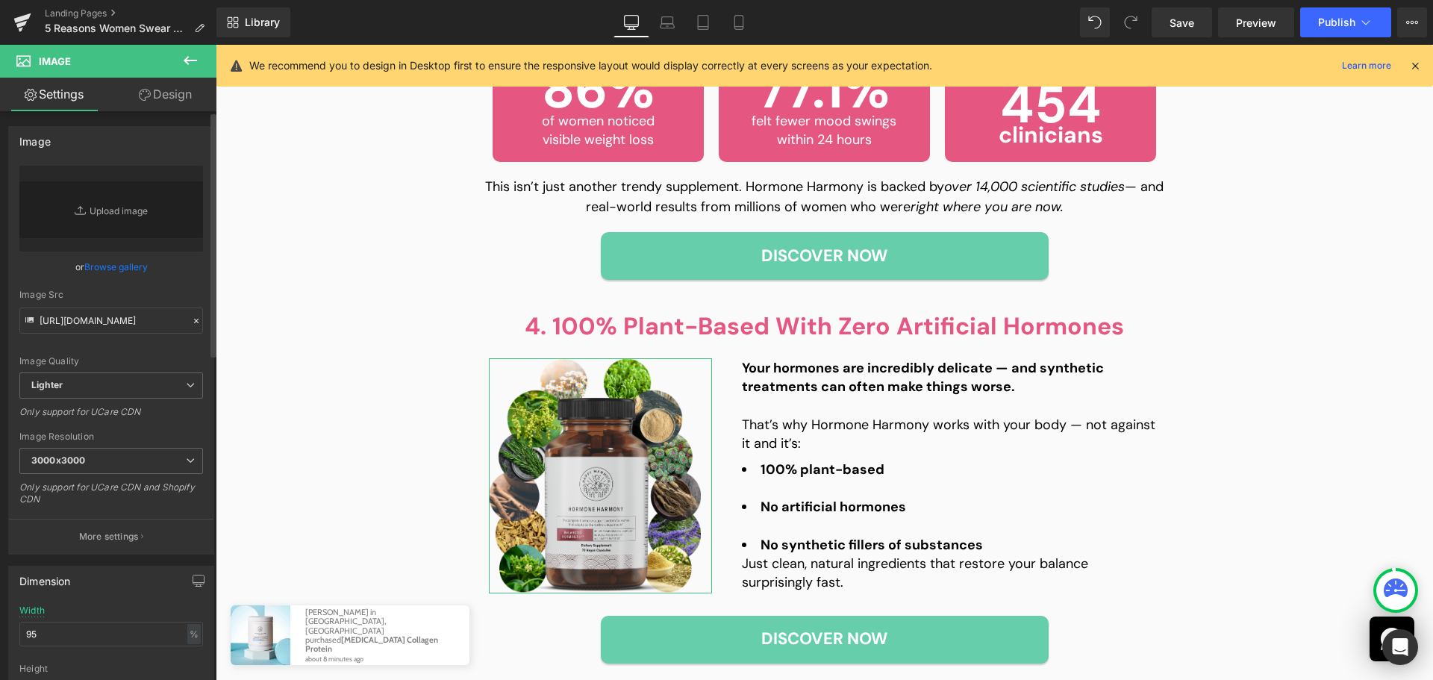
click at [96, 268] on link "Browse gallery" at bounding box center [115, 267] width 63 height 26
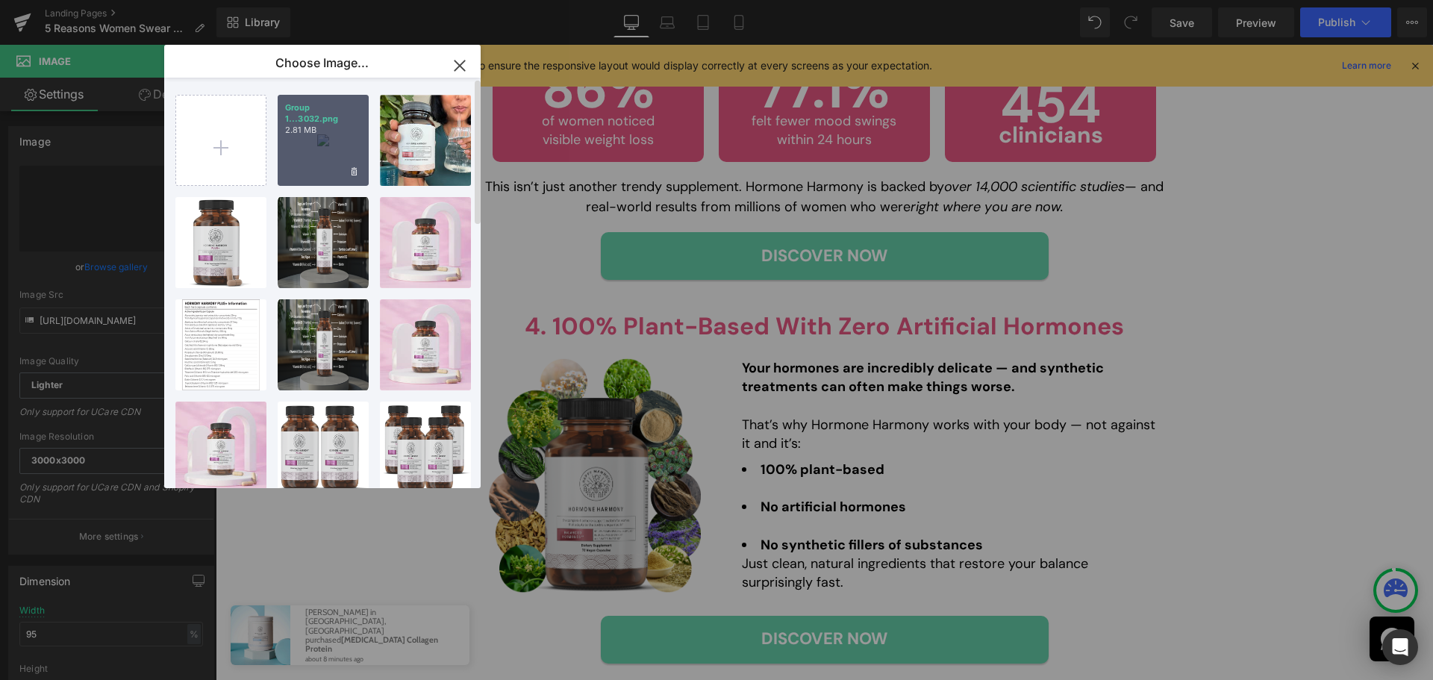
click at [330, 156] on div "Group 1...3032.png 2.81 MB" at bounding box center [323, 140] width 91 height 91
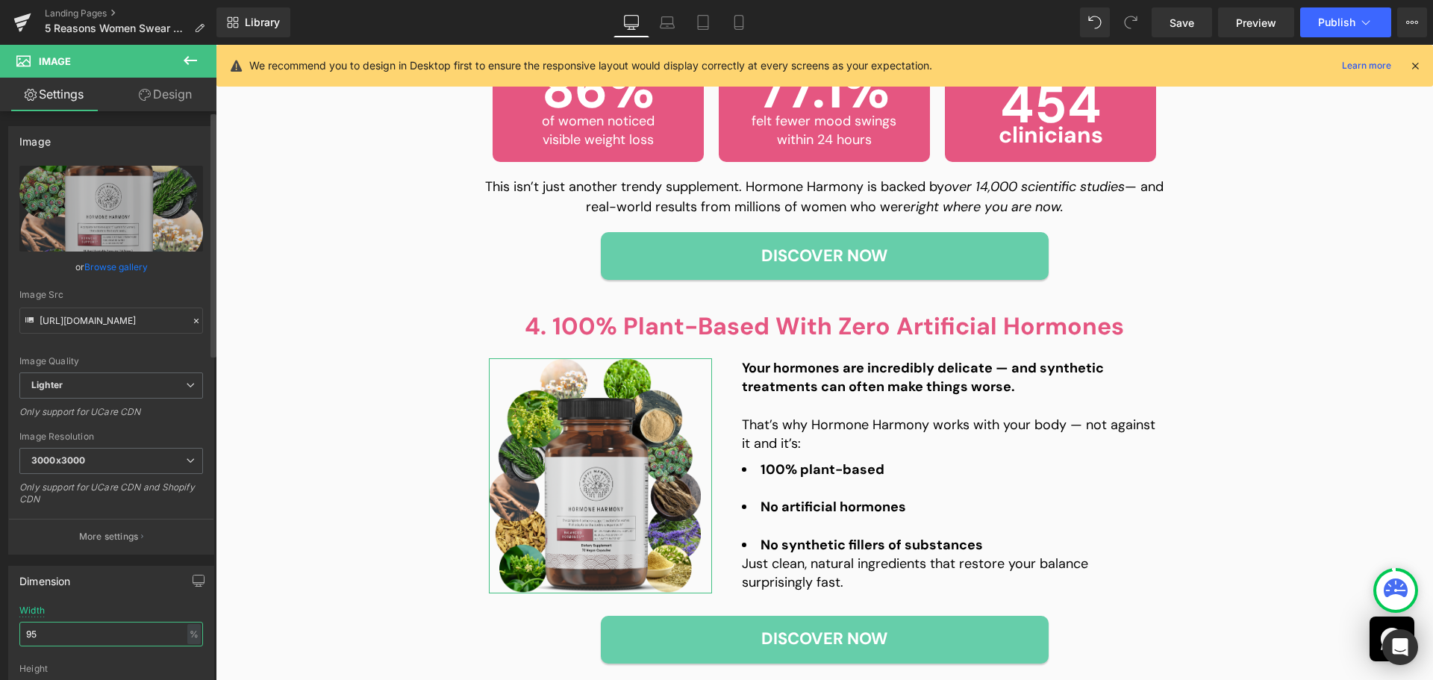
click at [65, 637] on input "95" at bounding box center [111, 634] width 184 height 25
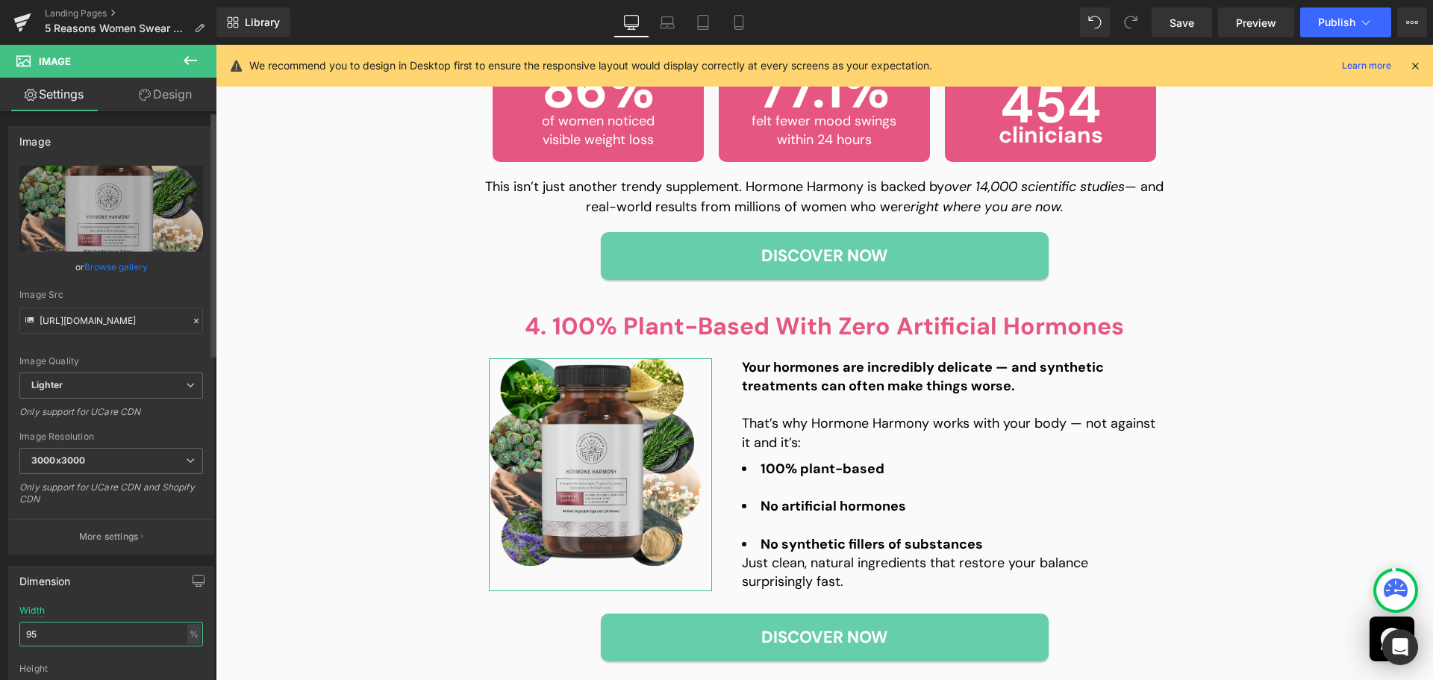
click at [65, 637] on input "95" at bounding box center [111, 634] width 184 height 25
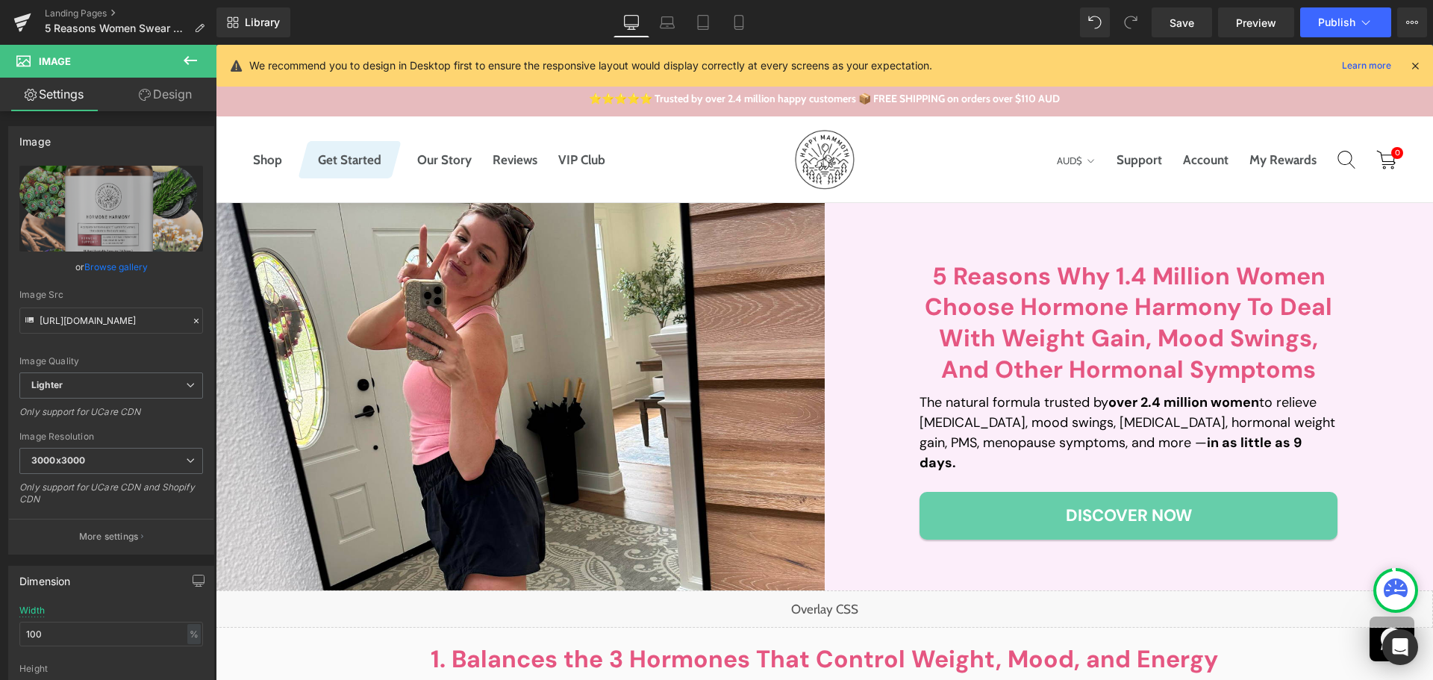
scroll to position [0, 0]
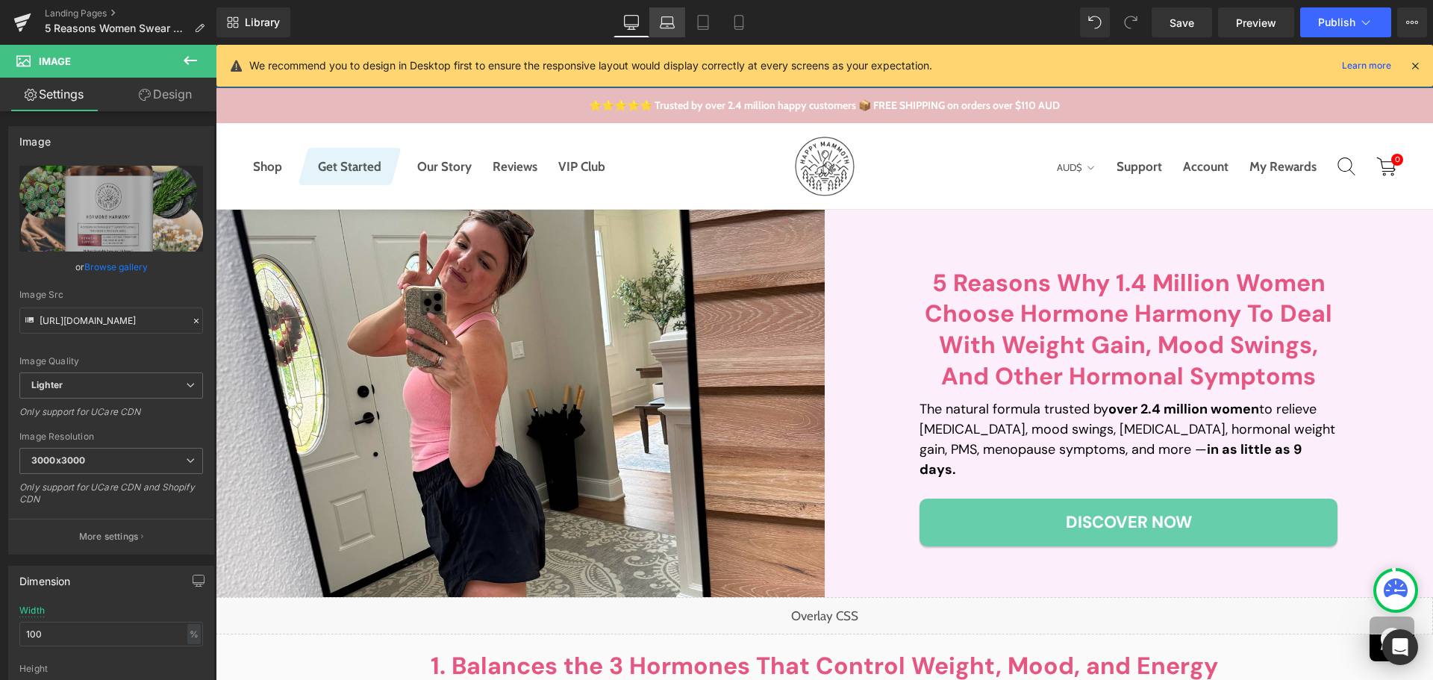
click at [663, 34] on link "Laptop" at bounding box center [667, 22] width 36 height 30
type input "95"
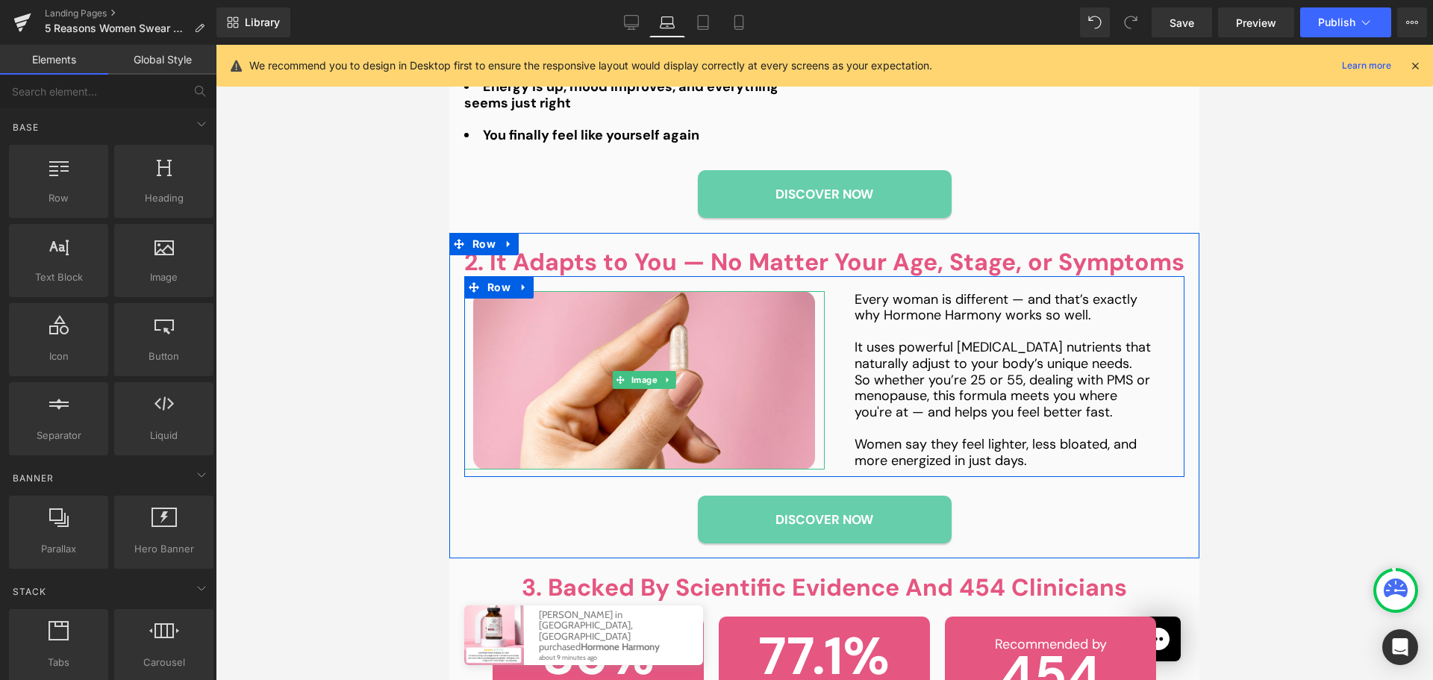
scroll to position [821, 0]
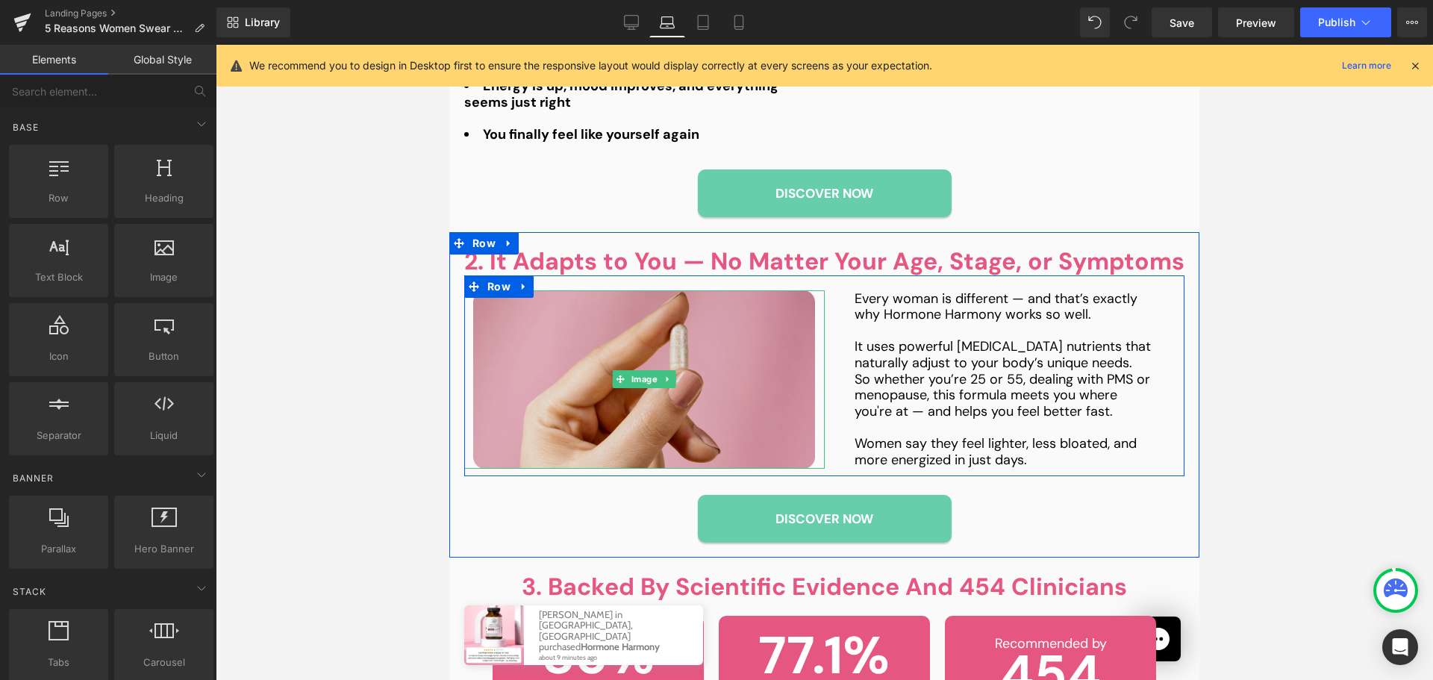
click at [614, 406] on img at bounding box center [644, 379] width 342 height 178
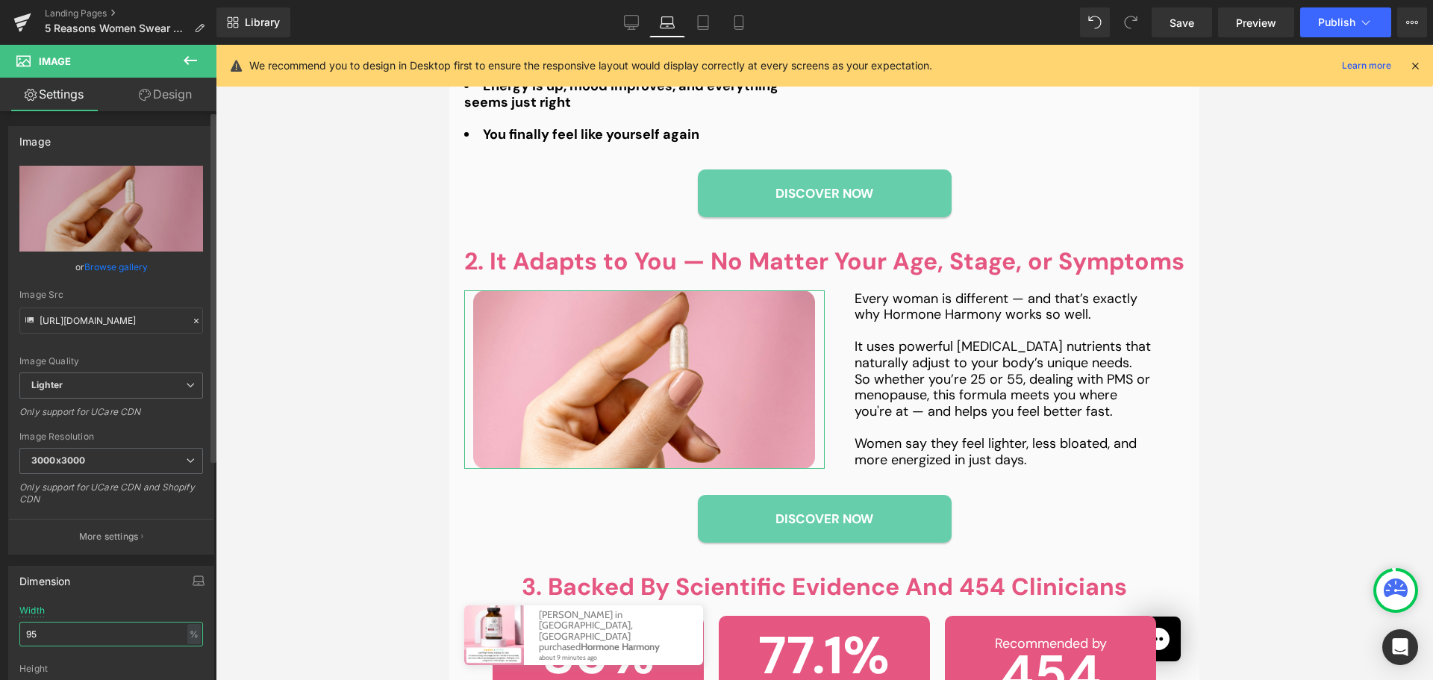
click at [51, 625] on input "95" at bounding box center [111, 634] width 184 height 25
type input "100"
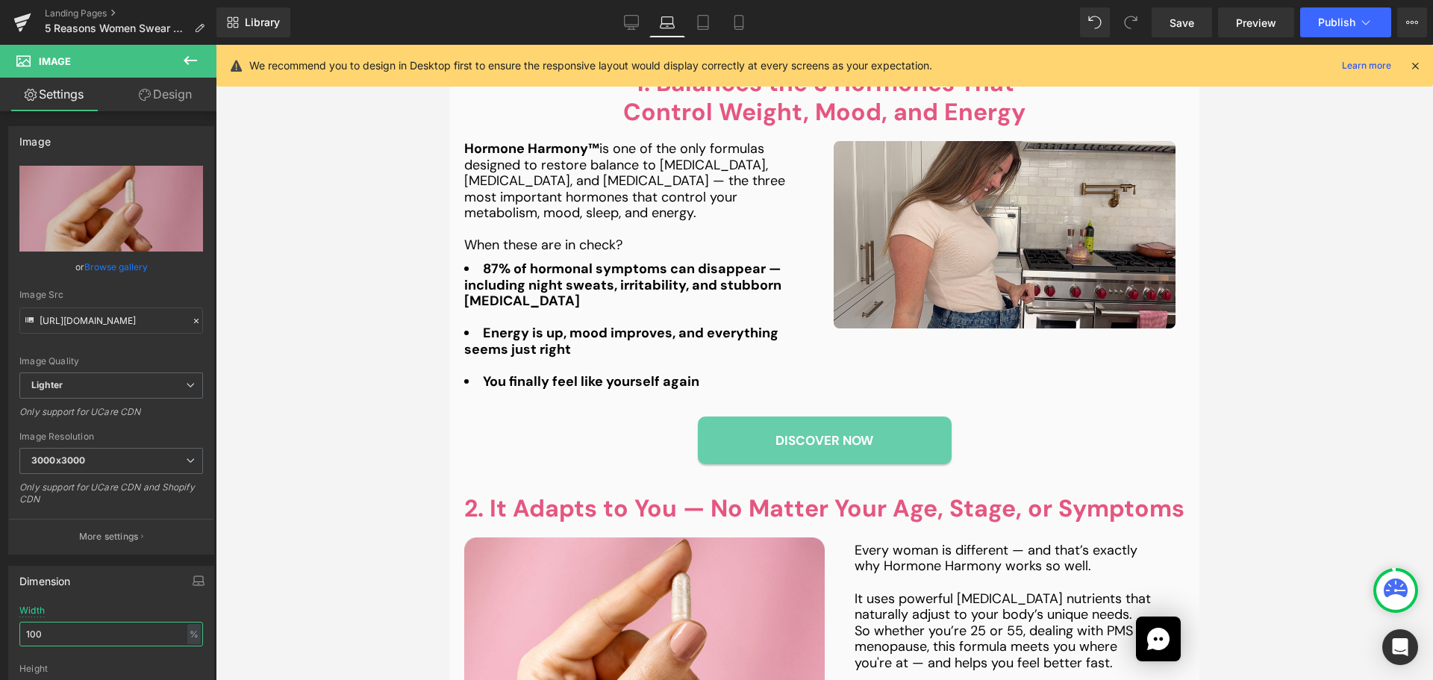
scroll to position [448, 0]
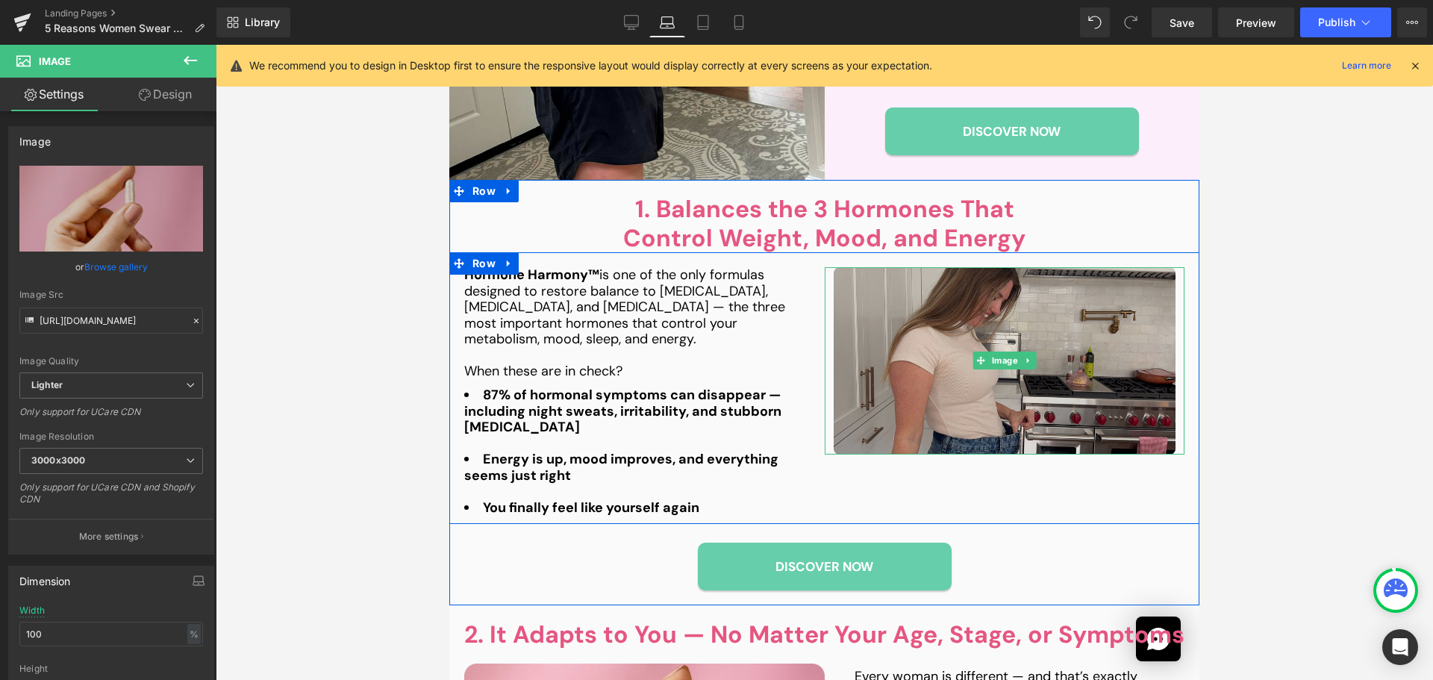
click at [920, 408] on img at bounding box center [1005, 360] width 342 height 187
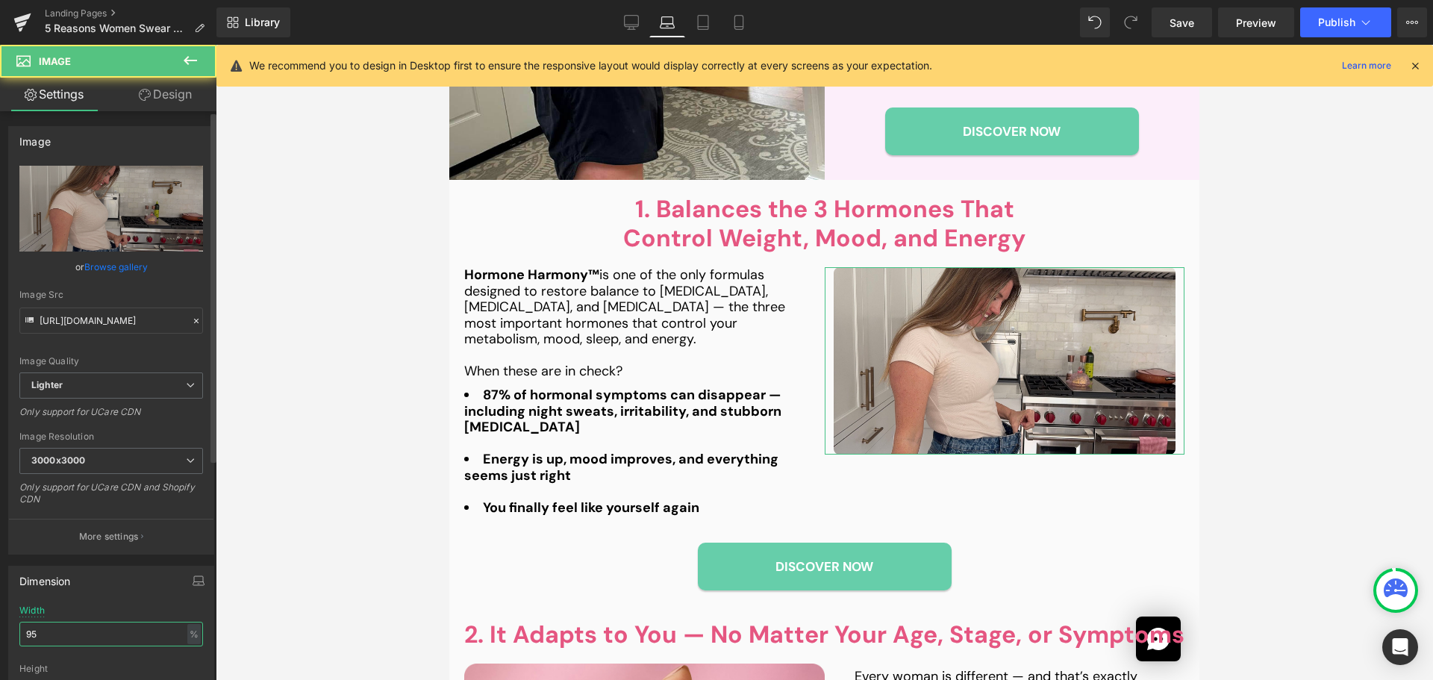
click at [38, 640] on input "95" at bounding box center [111, 634] width 184 height 25
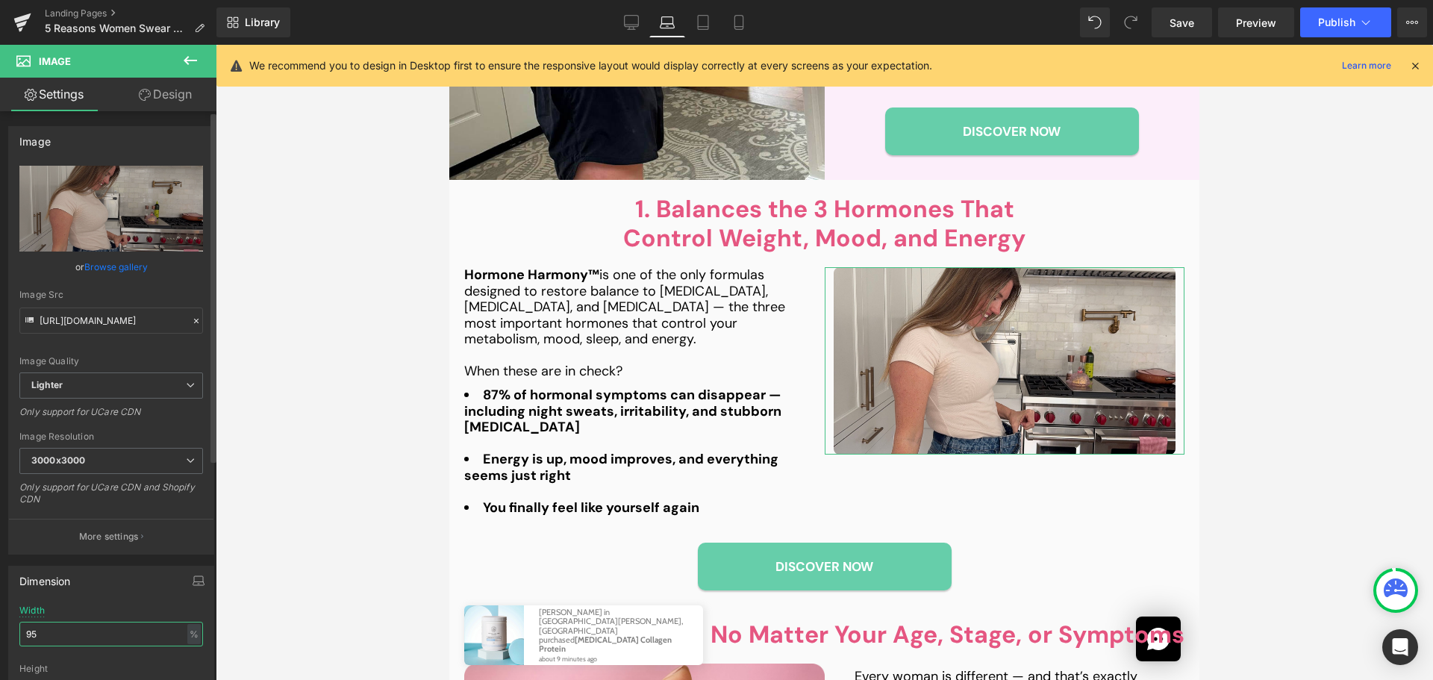
click at [38, 640] on input "95" at bounding box center [111, 634] width 184 height 25
type input "100"
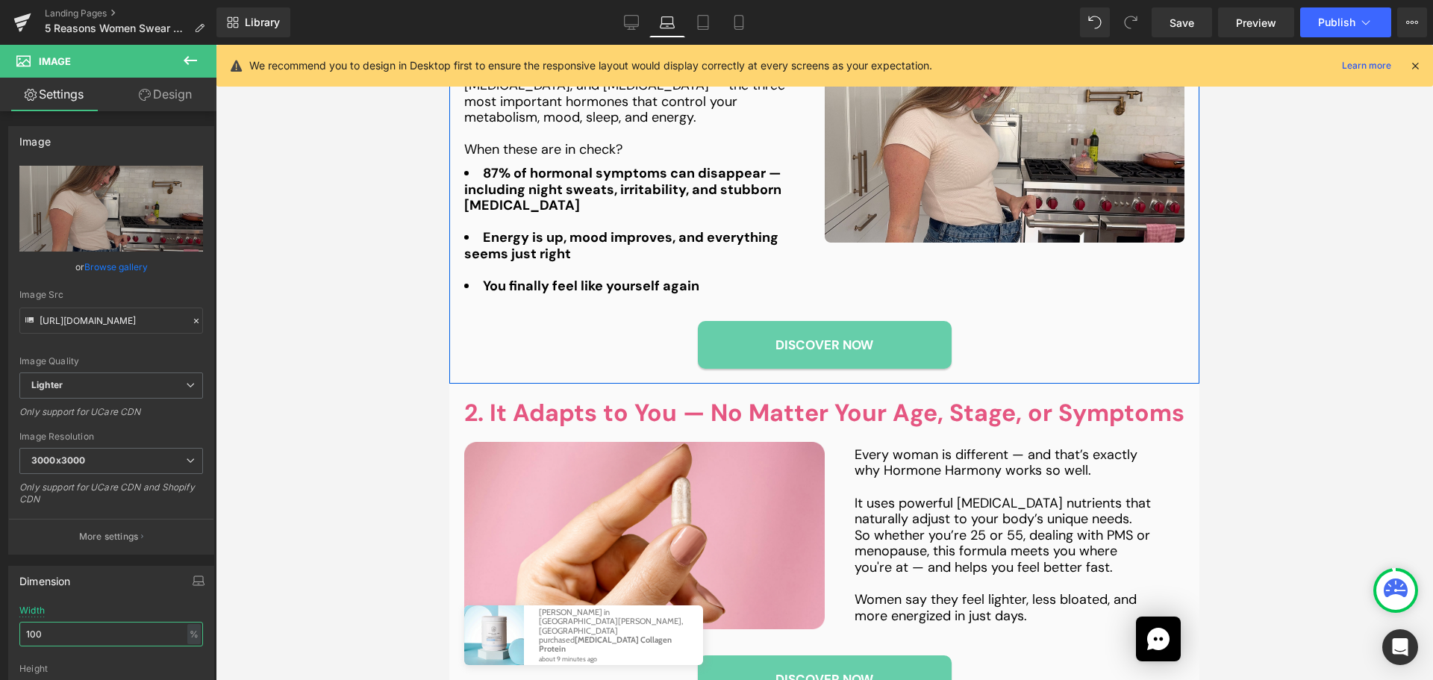
scroll to position [896, 0]
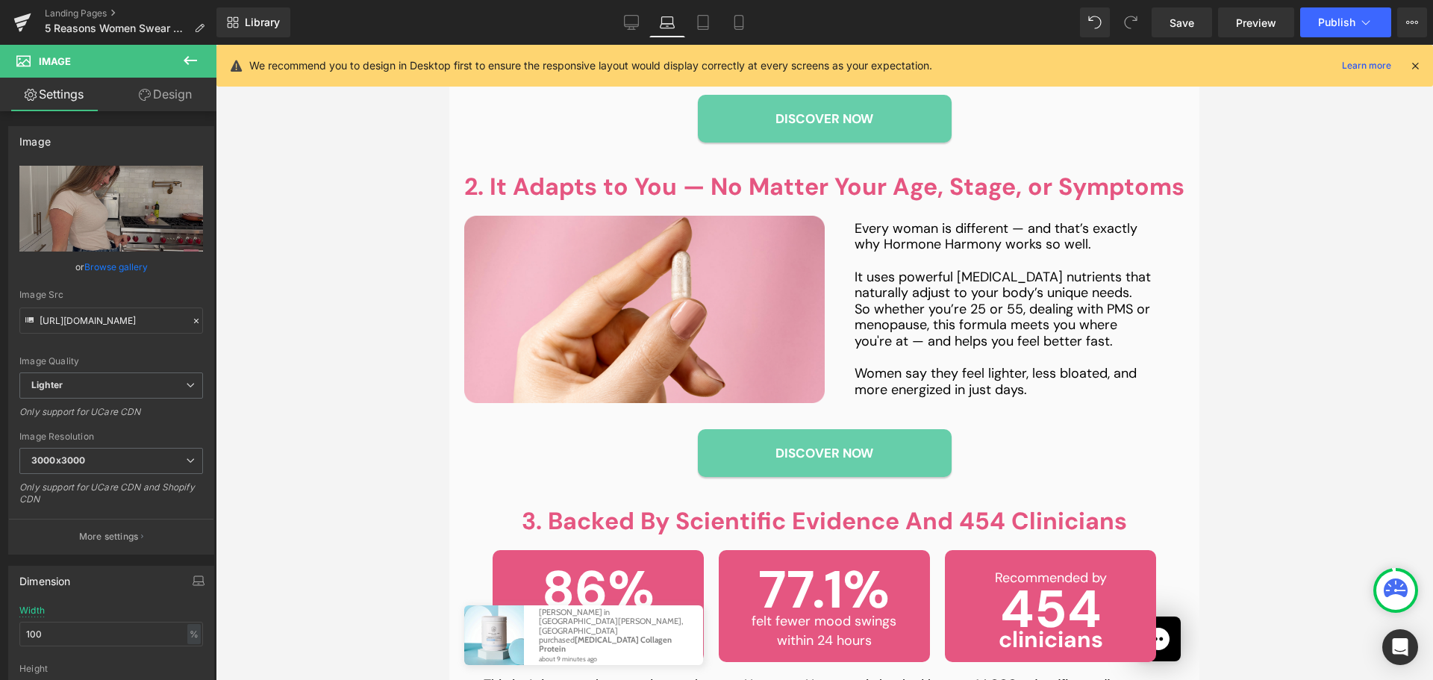
click at [955, 309] on div "Every woman is different — and that’s exactly why Hormone Harmony works so well…" at bounding box center [1005, 310] width 301 height 178
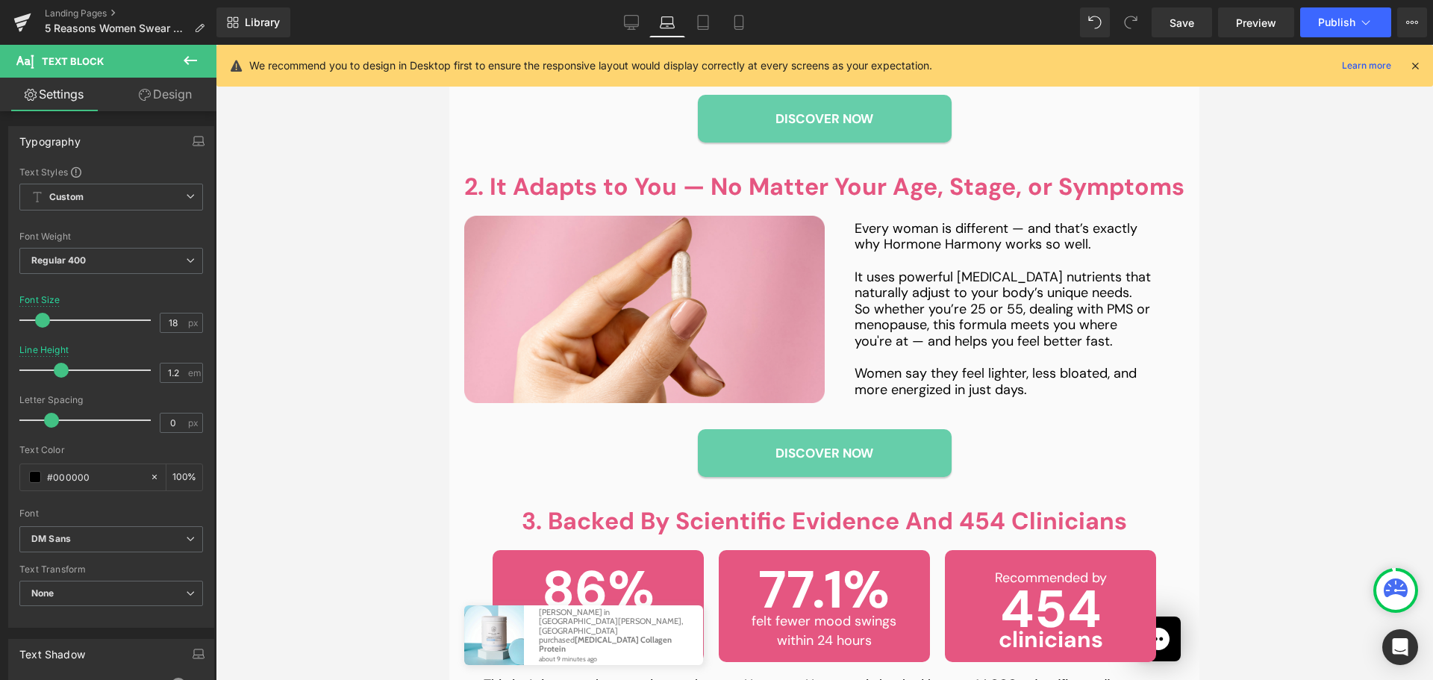
click at [174, 101] on link "Design" at bounding box center [165, 95] width 108 height 34
click at [0, 0] on div "Spacing" at bounding box center [0, 0] width 0 height 0
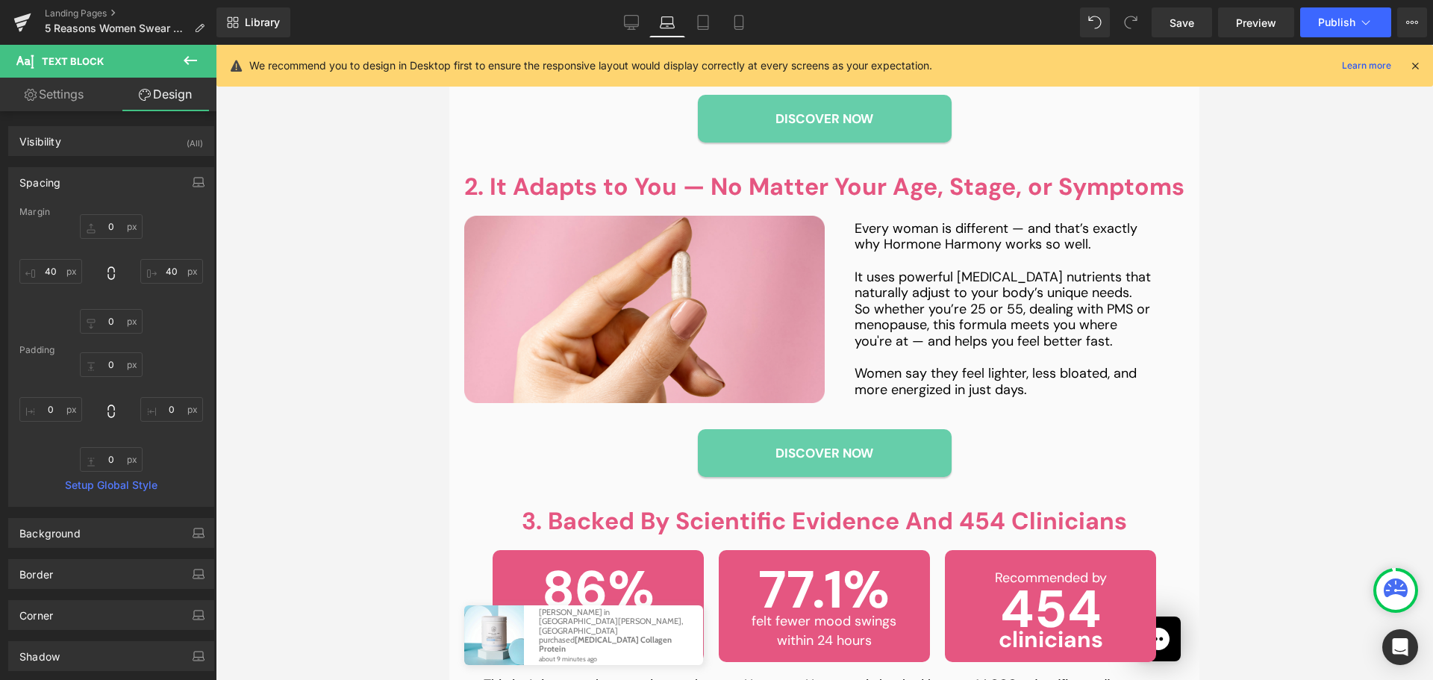
type input "0"
type input "40"
type input "0"
type input "40"
type input "0"
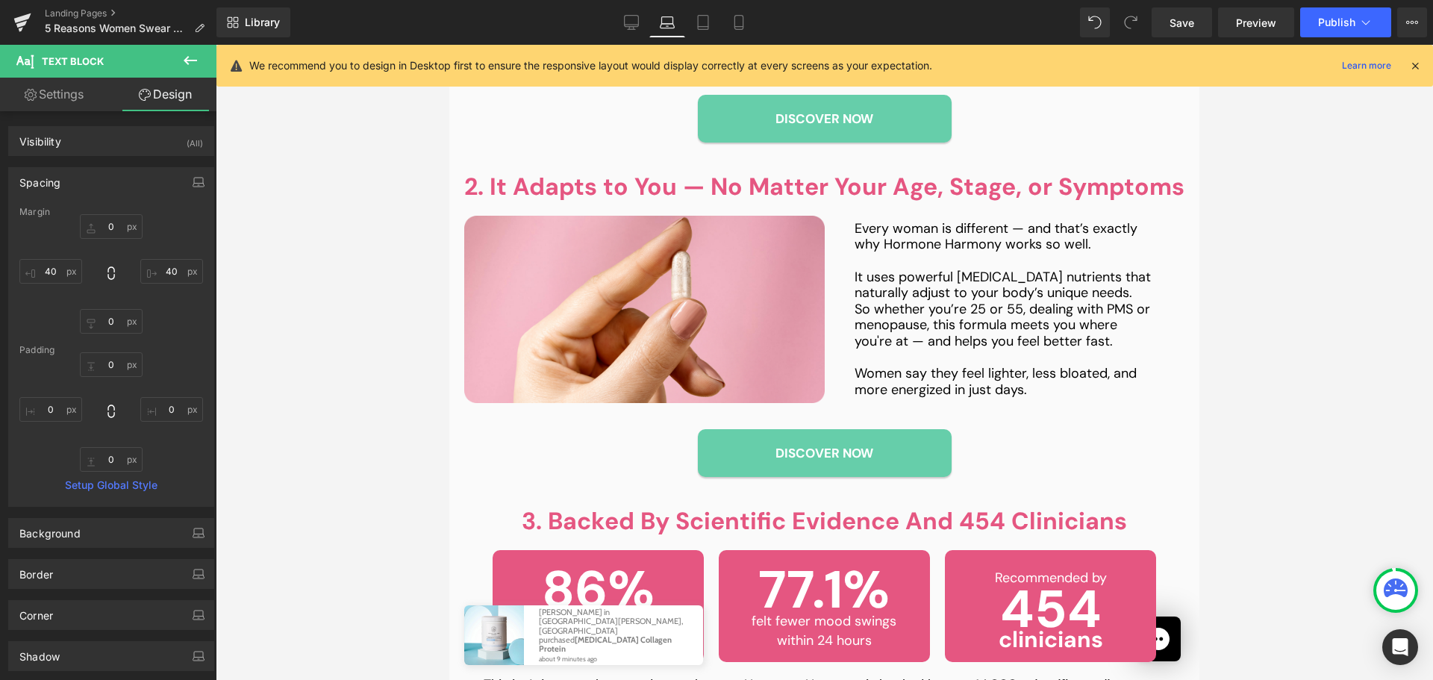
type input "0"
click at [172, 270] on input "40" at bounding box center [171, 271] width 63 height 25
type input "0"
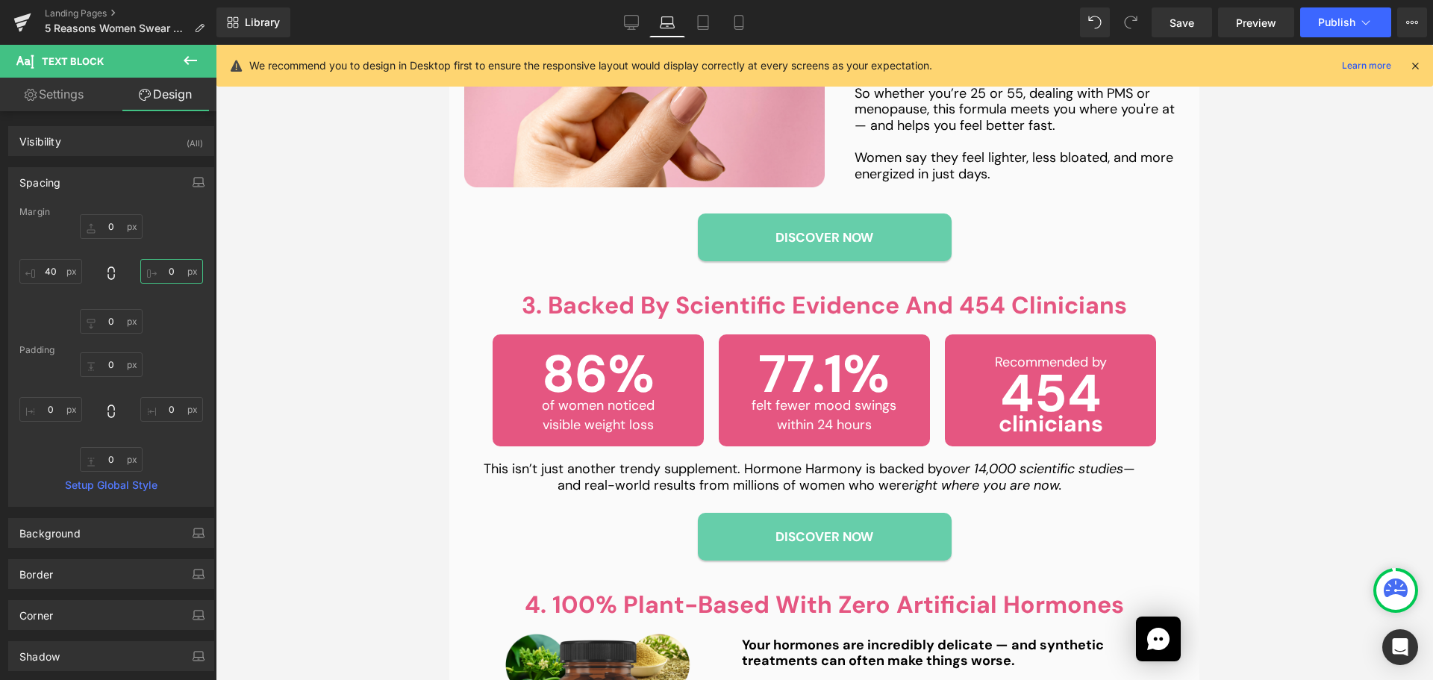
scroll to position [1344, 0]
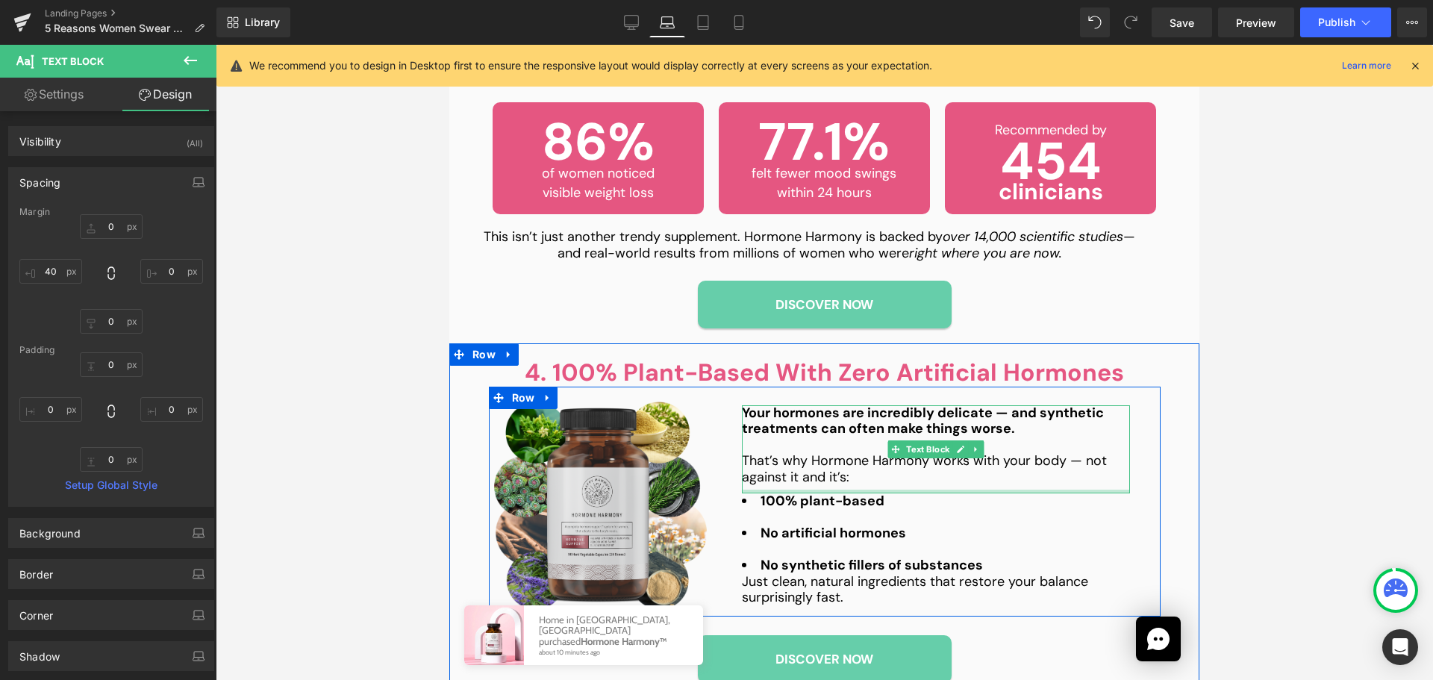
click at [835, 449] on p at bounding box center [936, 445] width 388 height 16
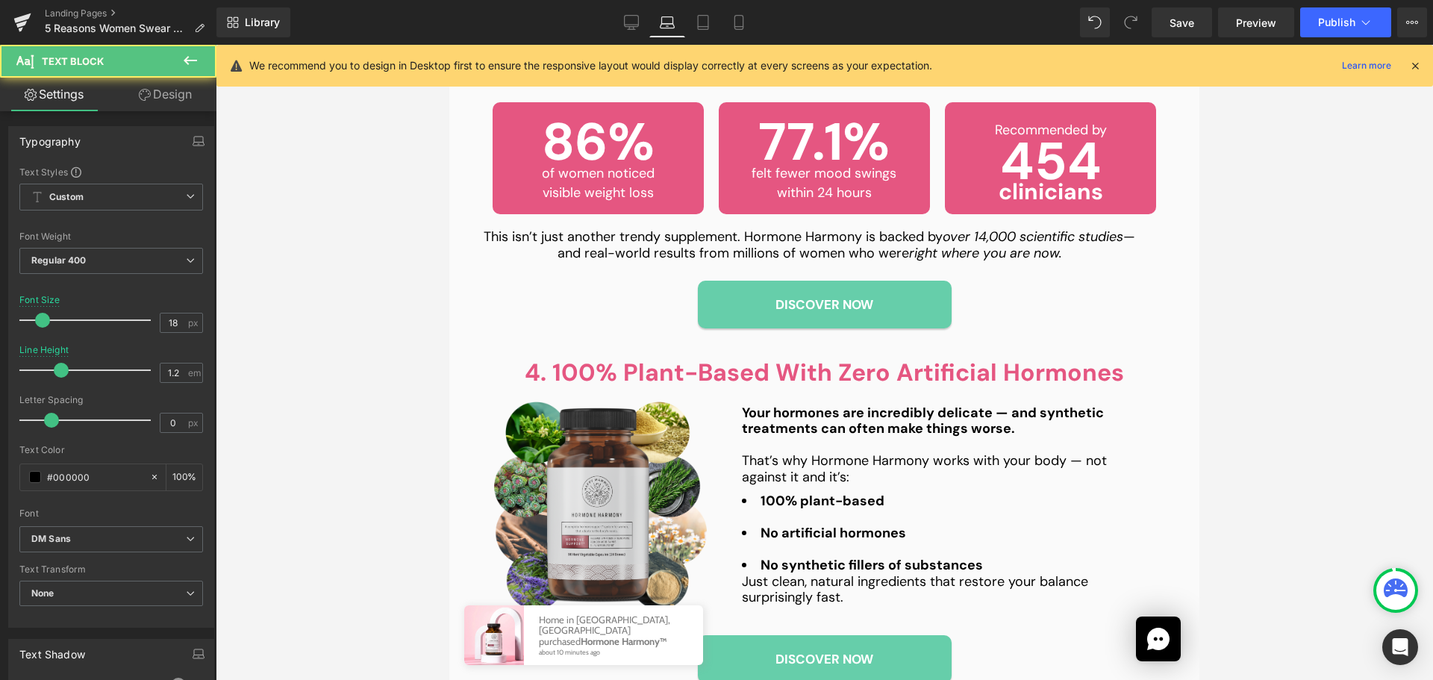
click at [152, 105] on link "Design" at bounding box center [165, 95] width 108 height 34
click at [0, 0] on div "Spacing" at bounding box center [0, 0] width 0 height 0
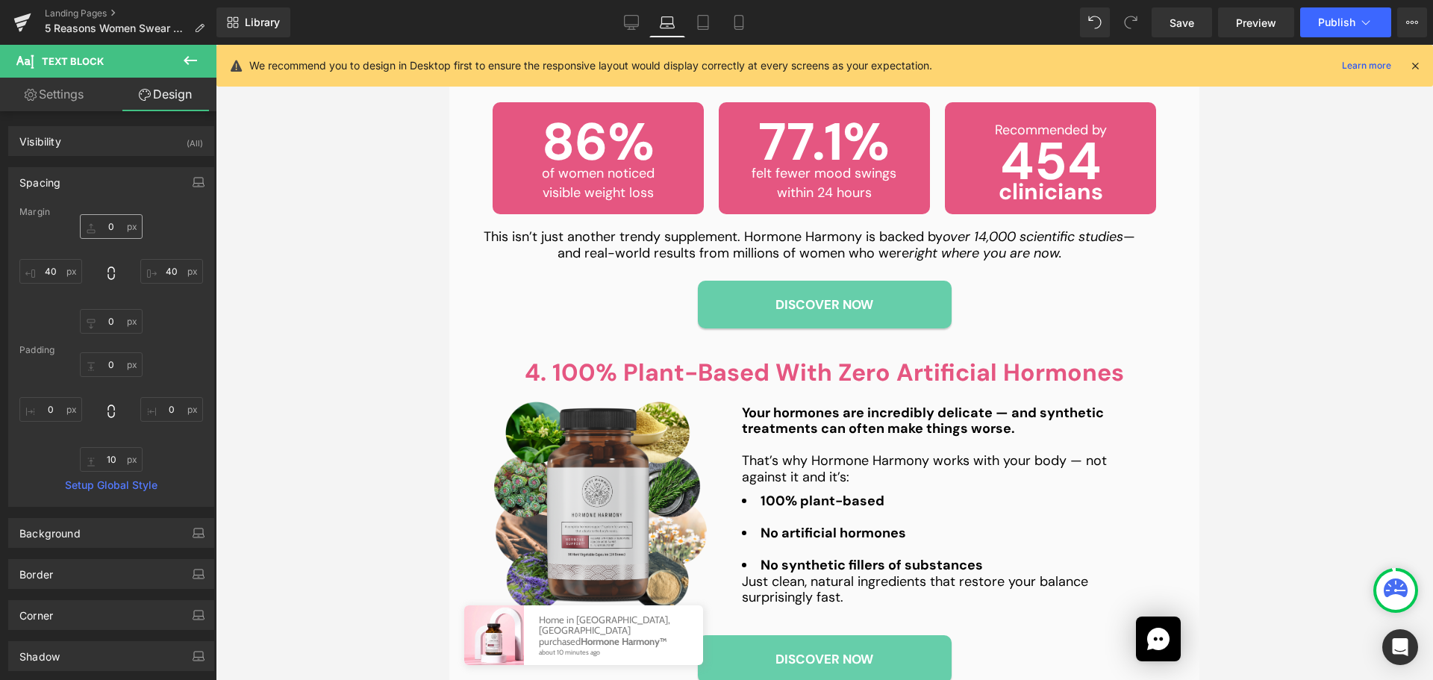
type input "0"
type input "40"
type input "0"
type input "40"
type input "0"
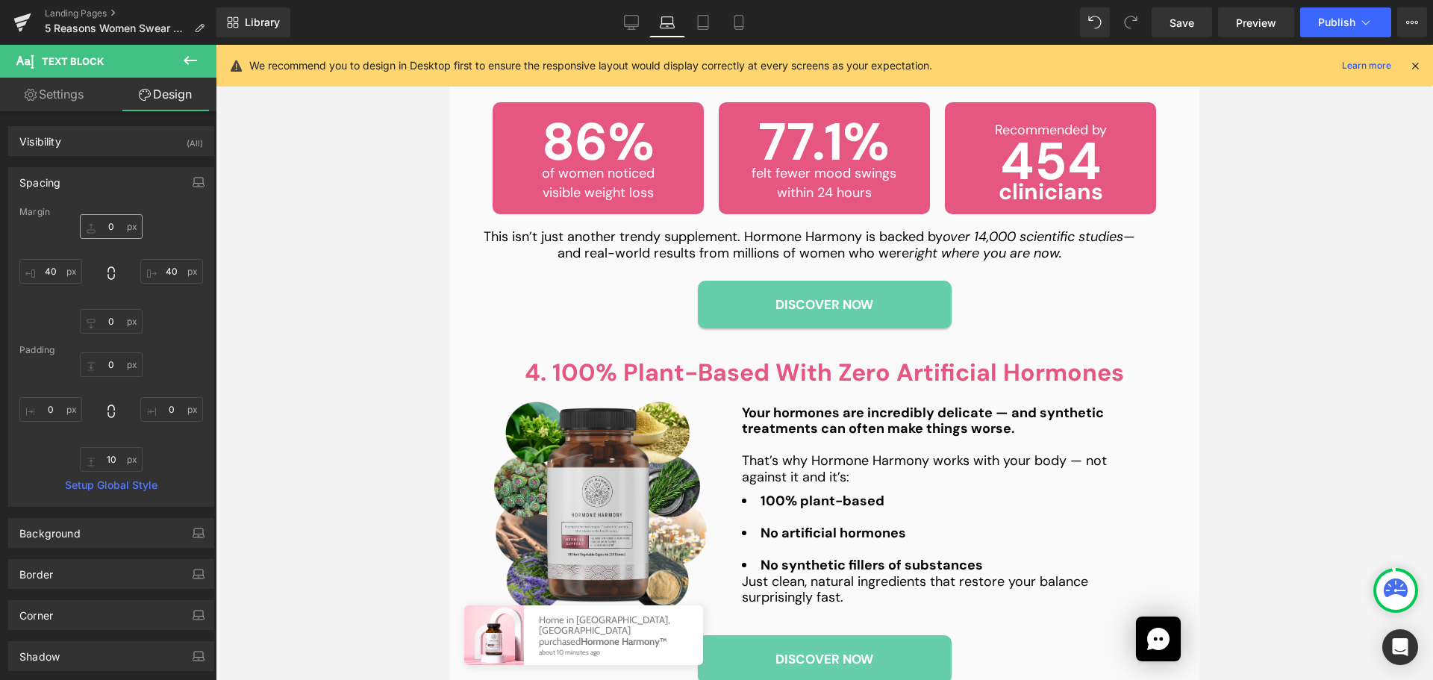
type input "0"
type input "10"
type input "0"
click at [167, 276] on input "40" at bounding box center [171, 271] width 63 height 25
type input "0"
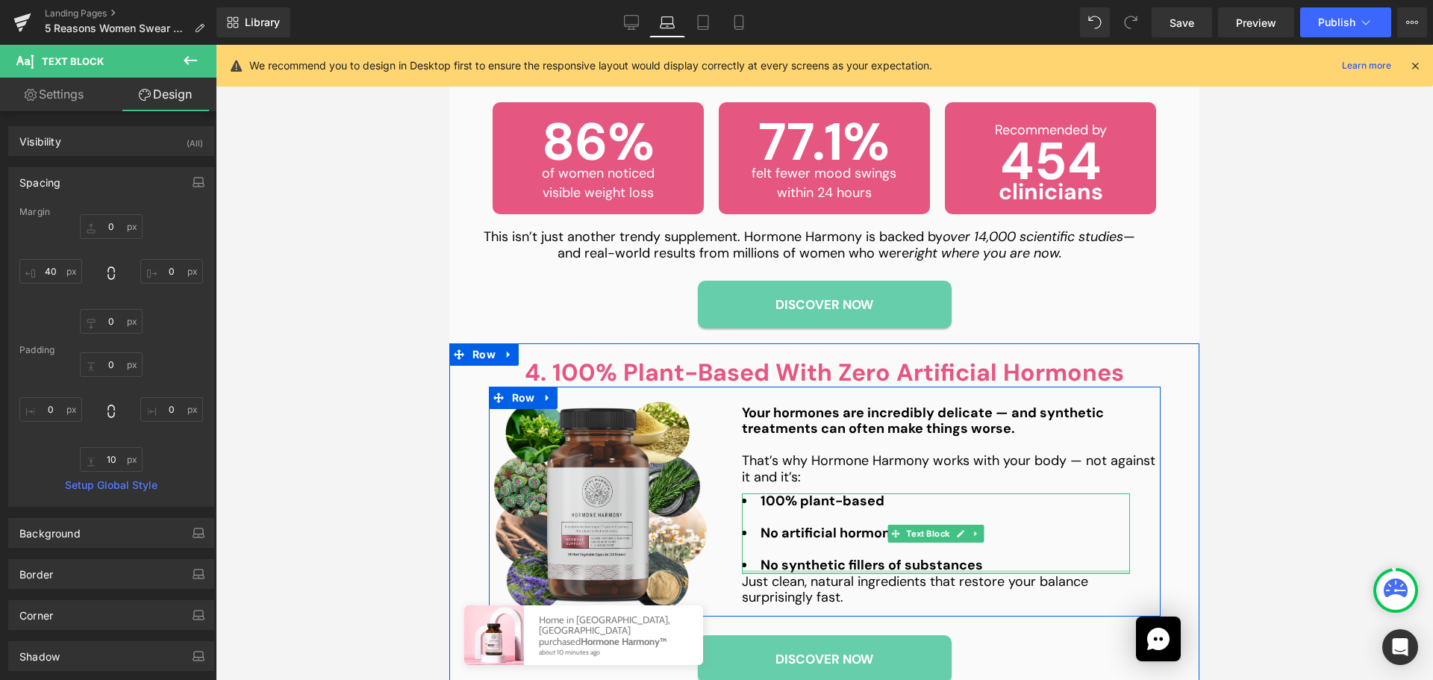
click at [802, 579] on p "Just clean, natural ingredients that restore your balance surprisingly fast." at bounding box center [936, 590] width 388 height 32
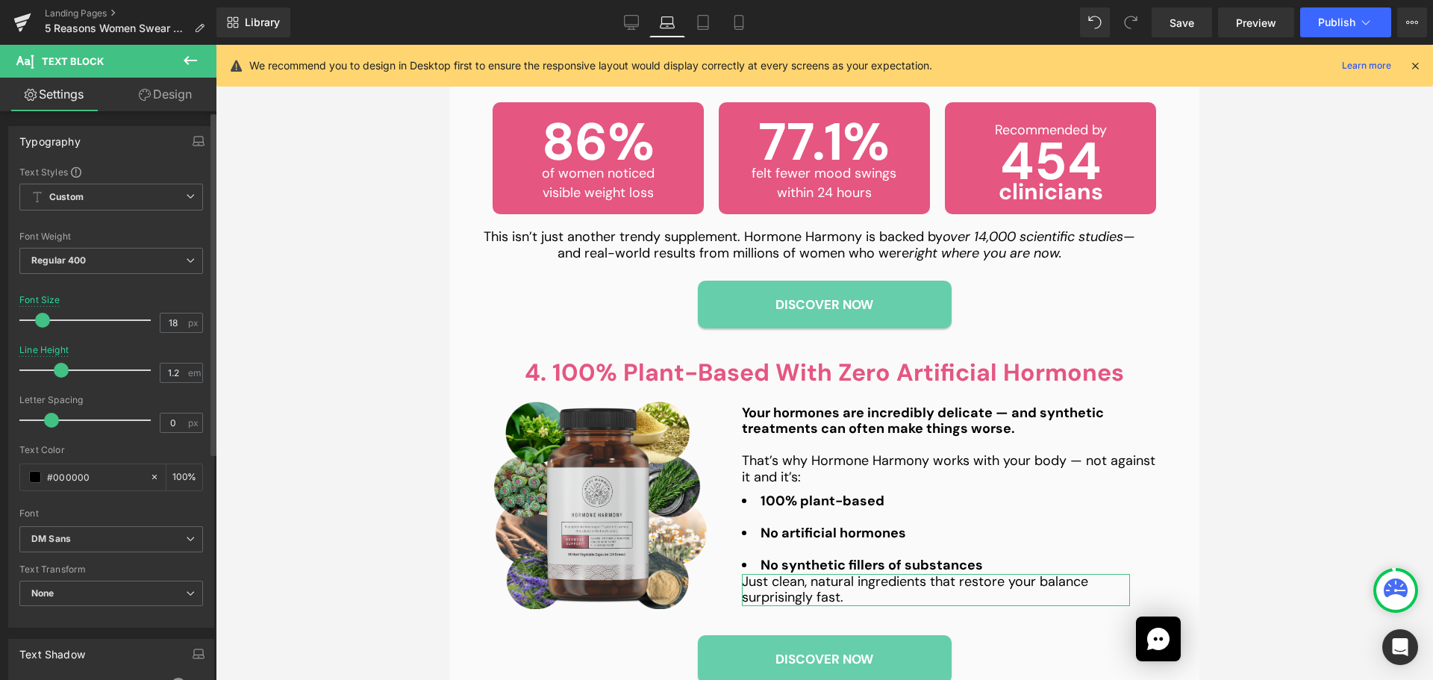
click at [172, 113] on div "Typography Text Styles Custom Custom Setup Global Style Custom Setup Global Sty…" at bounding box center [111, 562] width 223 height 902
click at [174, 101] on link "Design" at bounding box center [165, 95] width 108 height 34
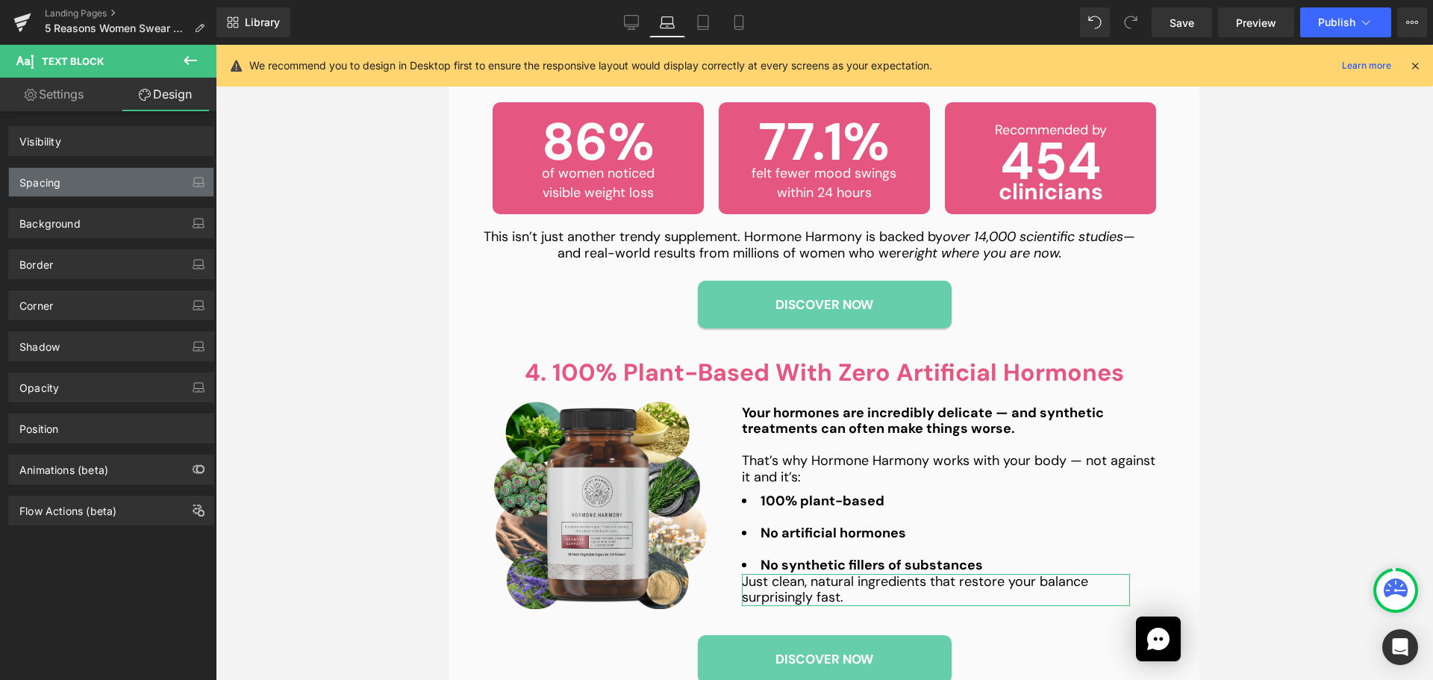
click at [104, 187] on div "Spacing" at bounding box center [111, 182] width 205 height 28
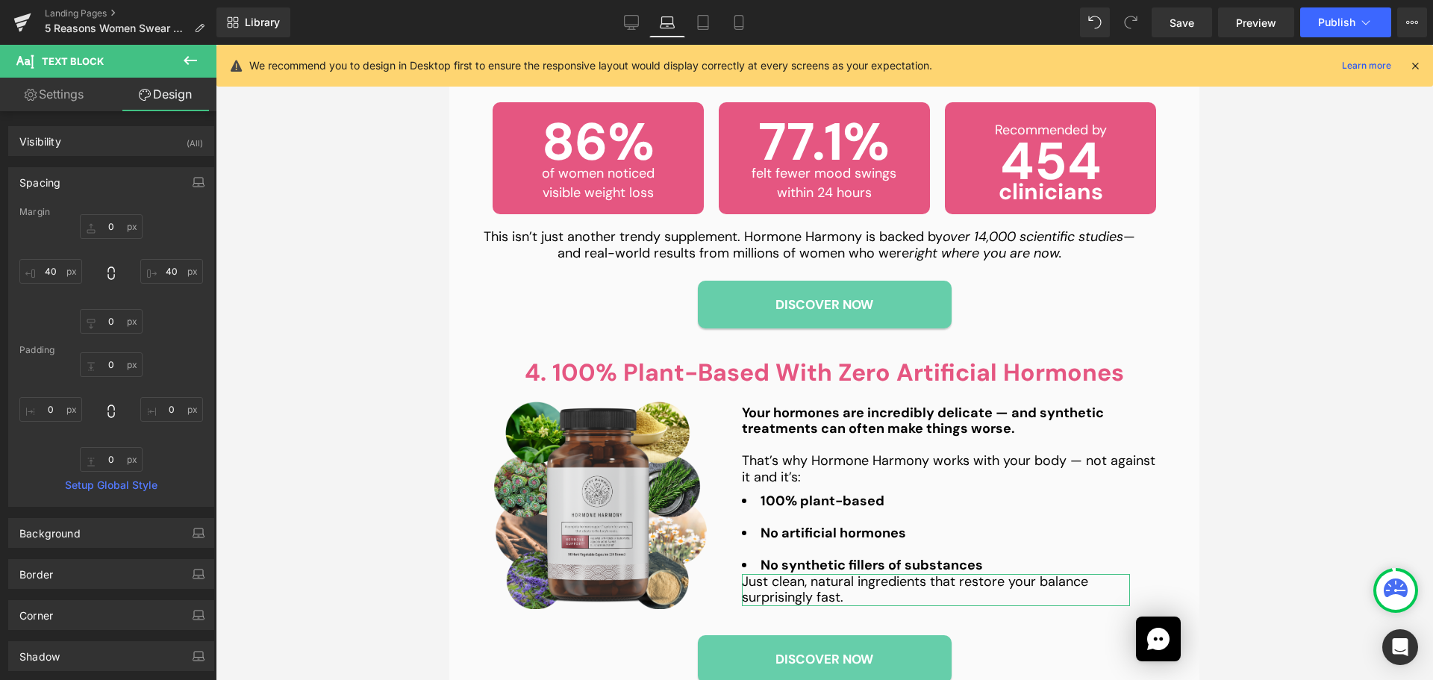
type input "0"
type input "40"
type input "0"
type input "40"
type input "0"
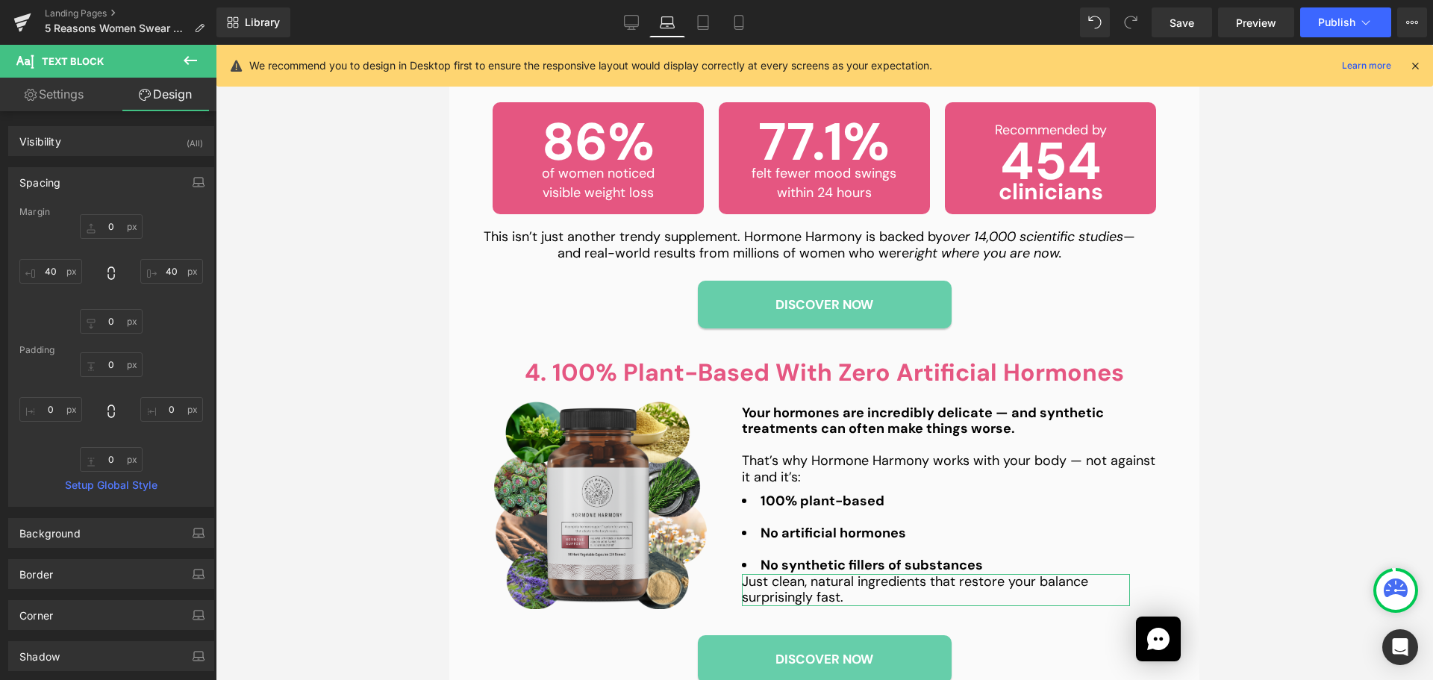
type input "0"
click at [164, 277] on input "40" at bounding box center [171, 271] width 63 height 25
type input "0"
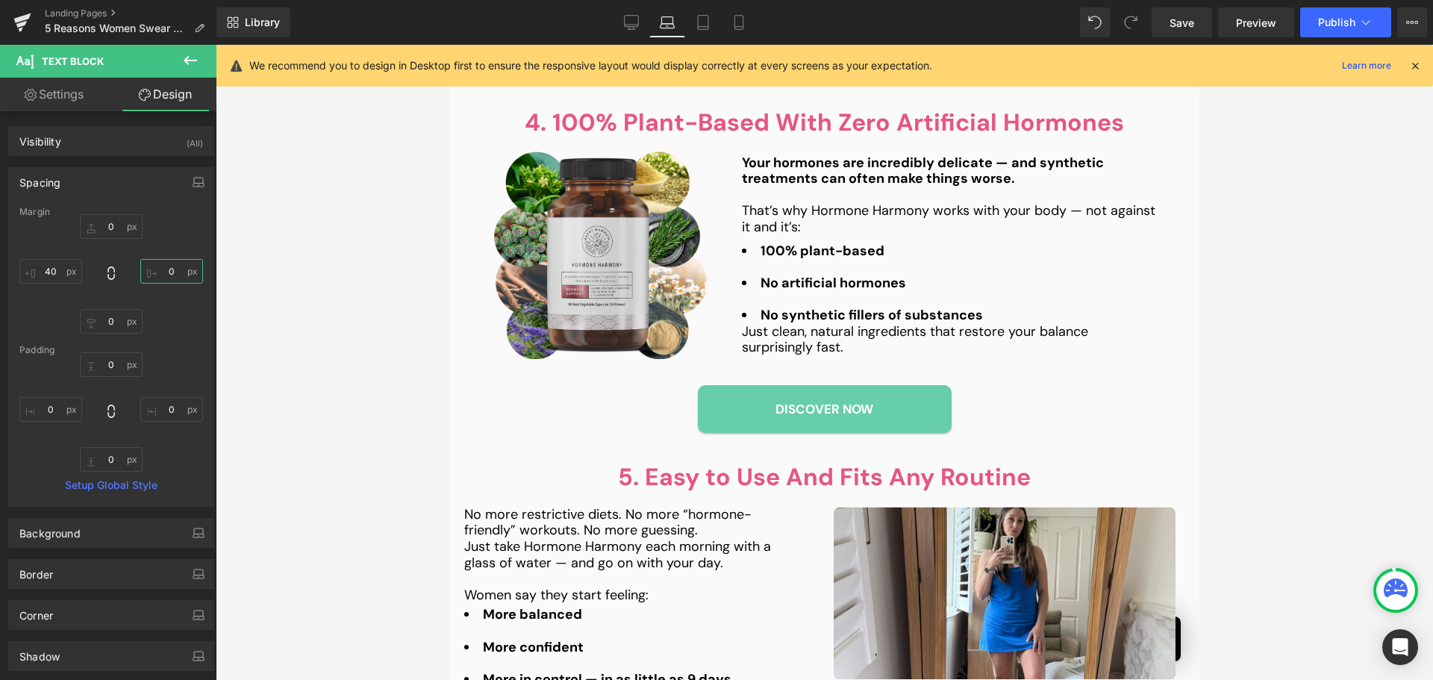
scroll to position [1717, 0]
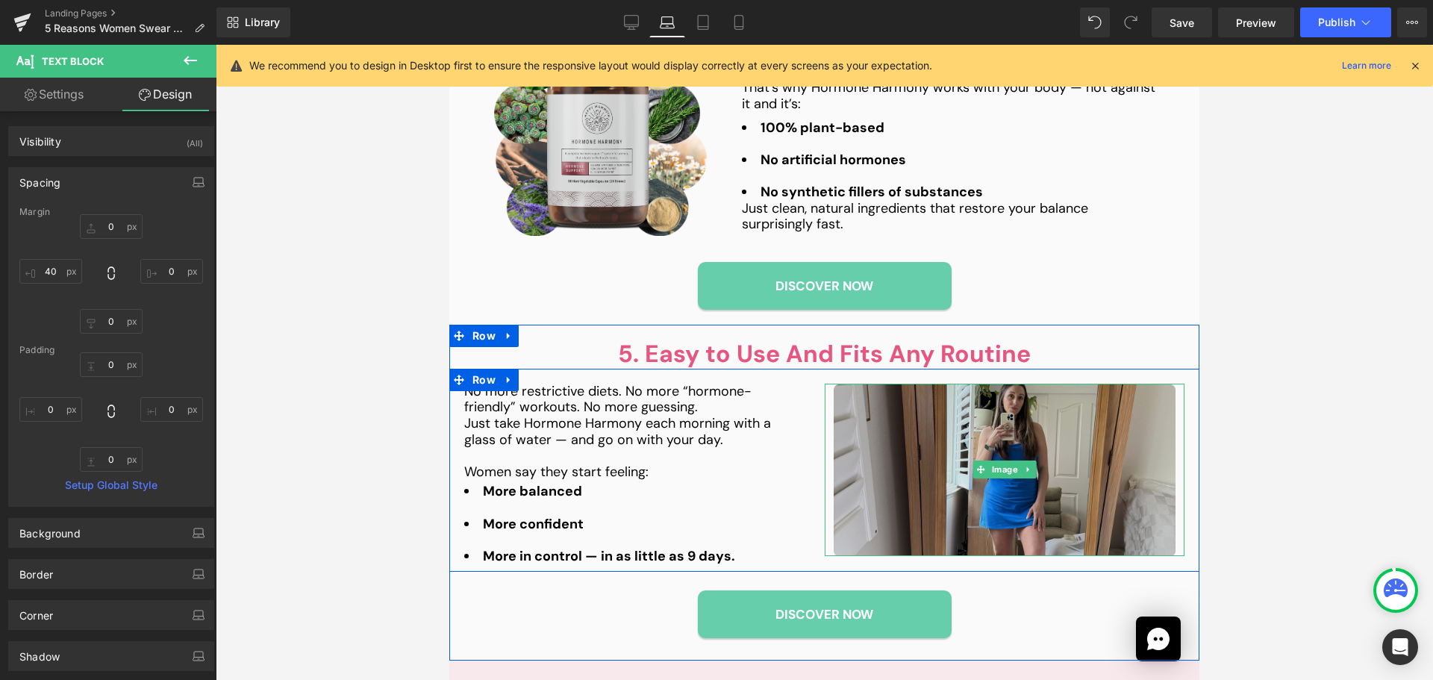
click at [1055, 488] on img at bounding box center [1005, 470] width 342 height 172
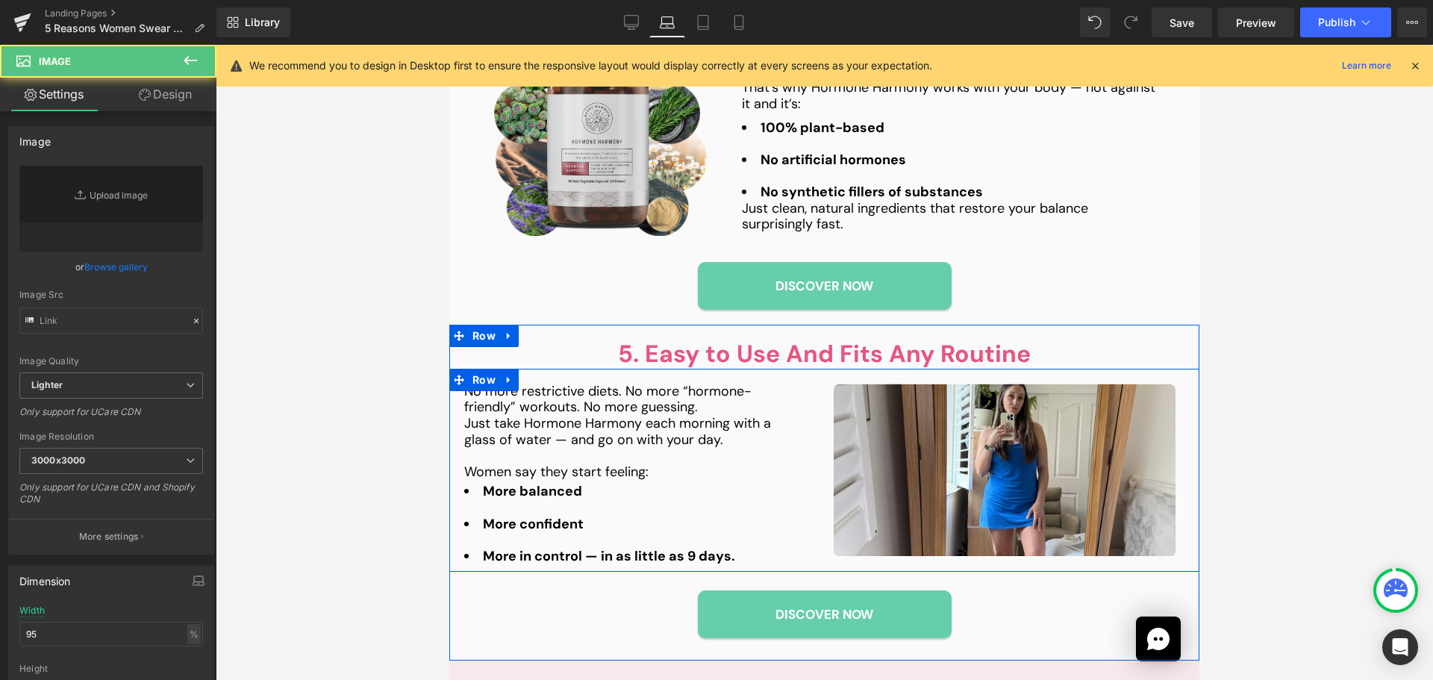
type input "[URL][DOMAIN_NAME]"
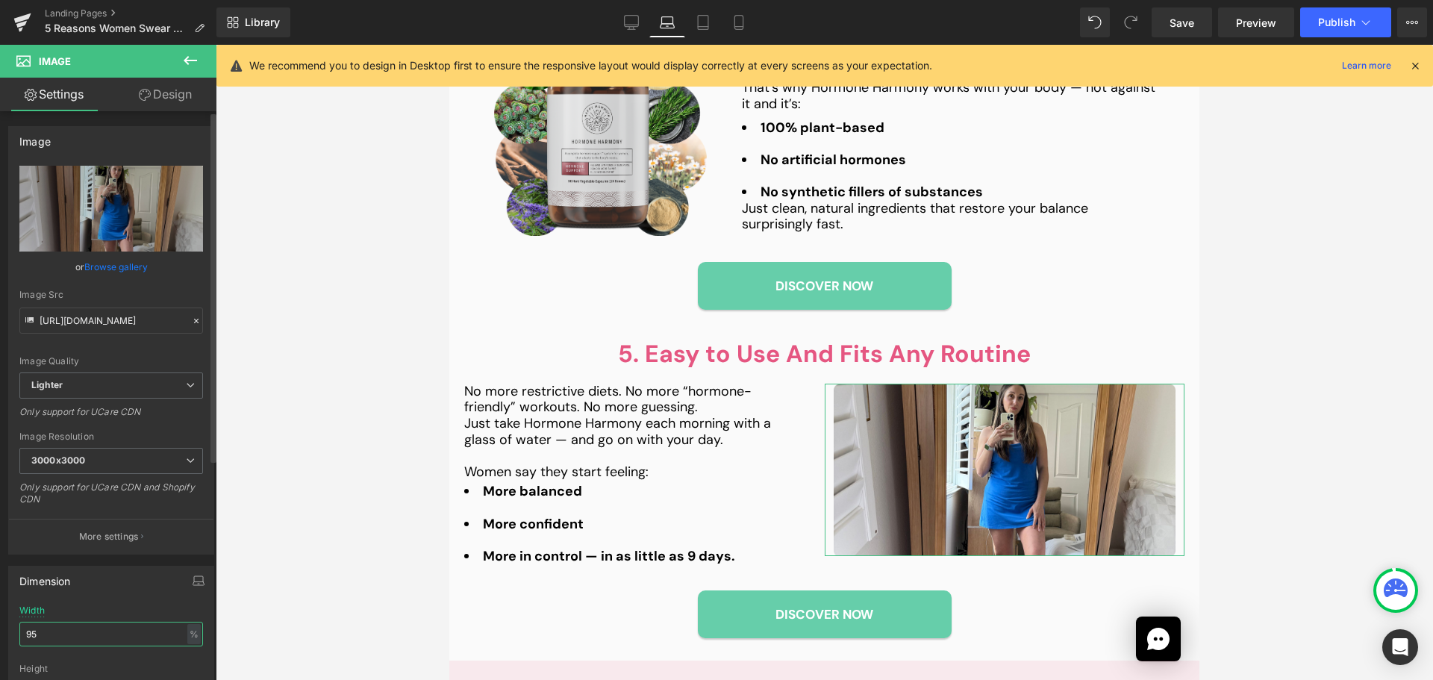
click at [60, 635] on input "95" at bounding box center [111, 634] width 184 height 25
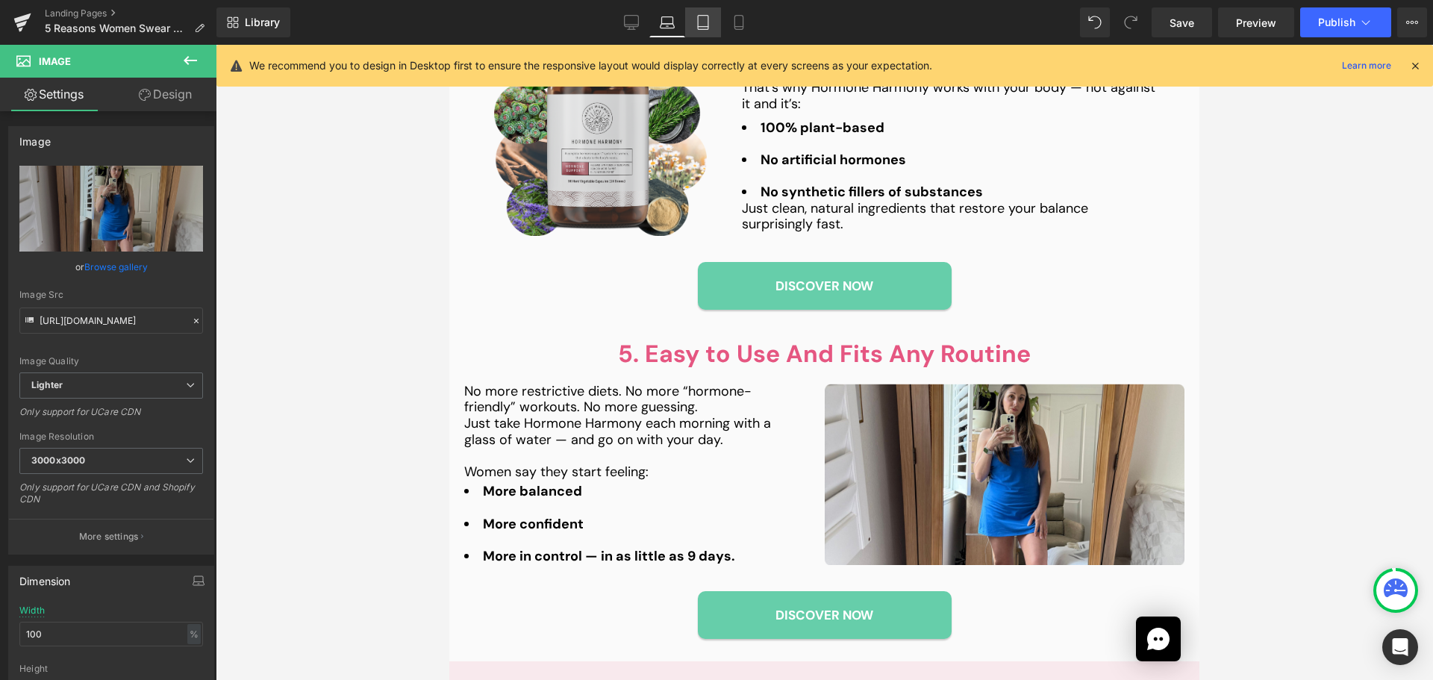
click at [695, 26] on link "Tablet" at bounding box center [703, 22] width 36 height 30
type input "95"
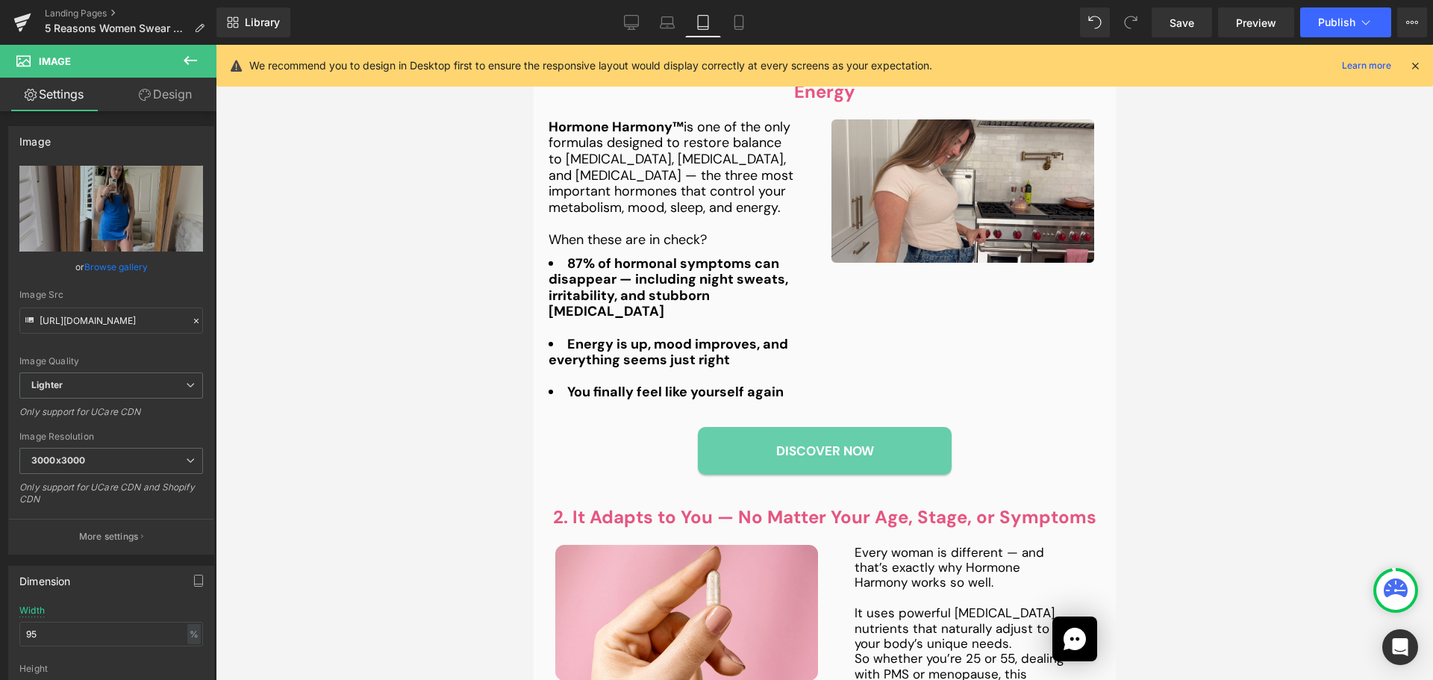
scroll to position [832, 0]
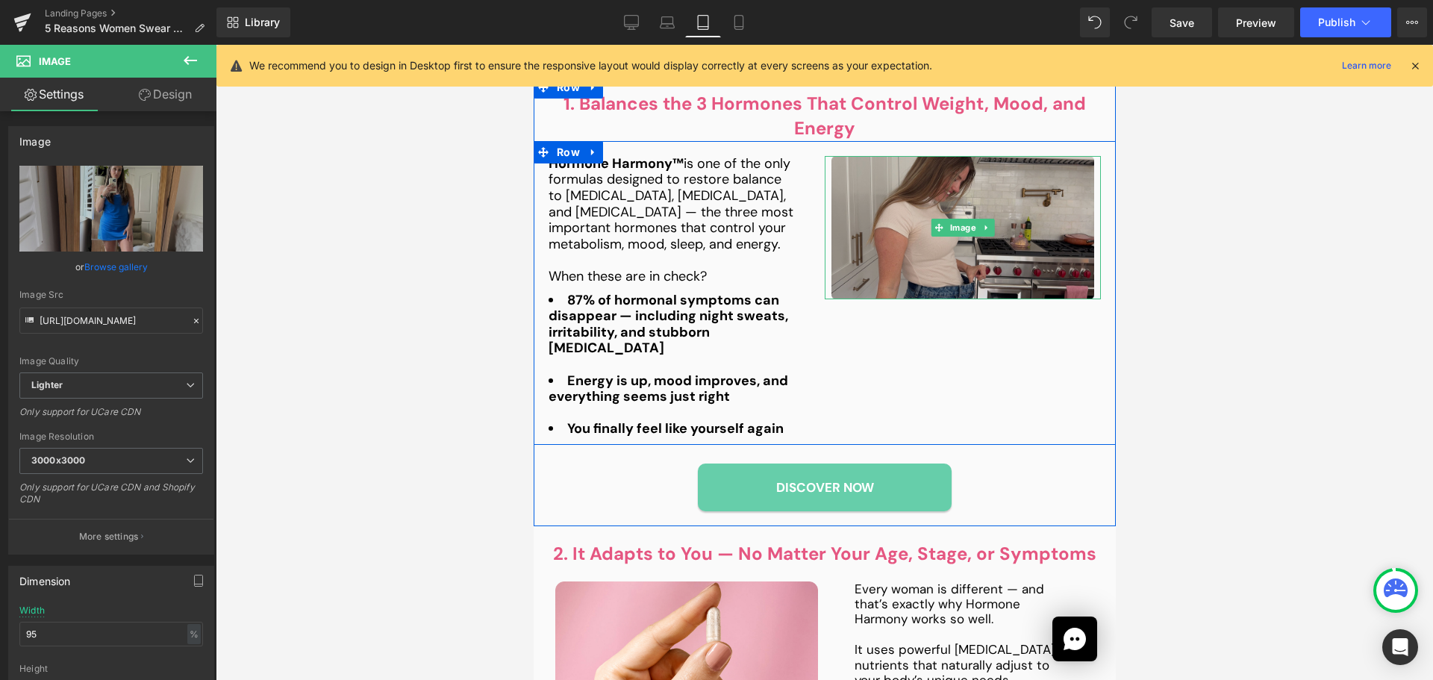
click at [926, 239] on img at bounding box center [962, 228] width 263 height 144
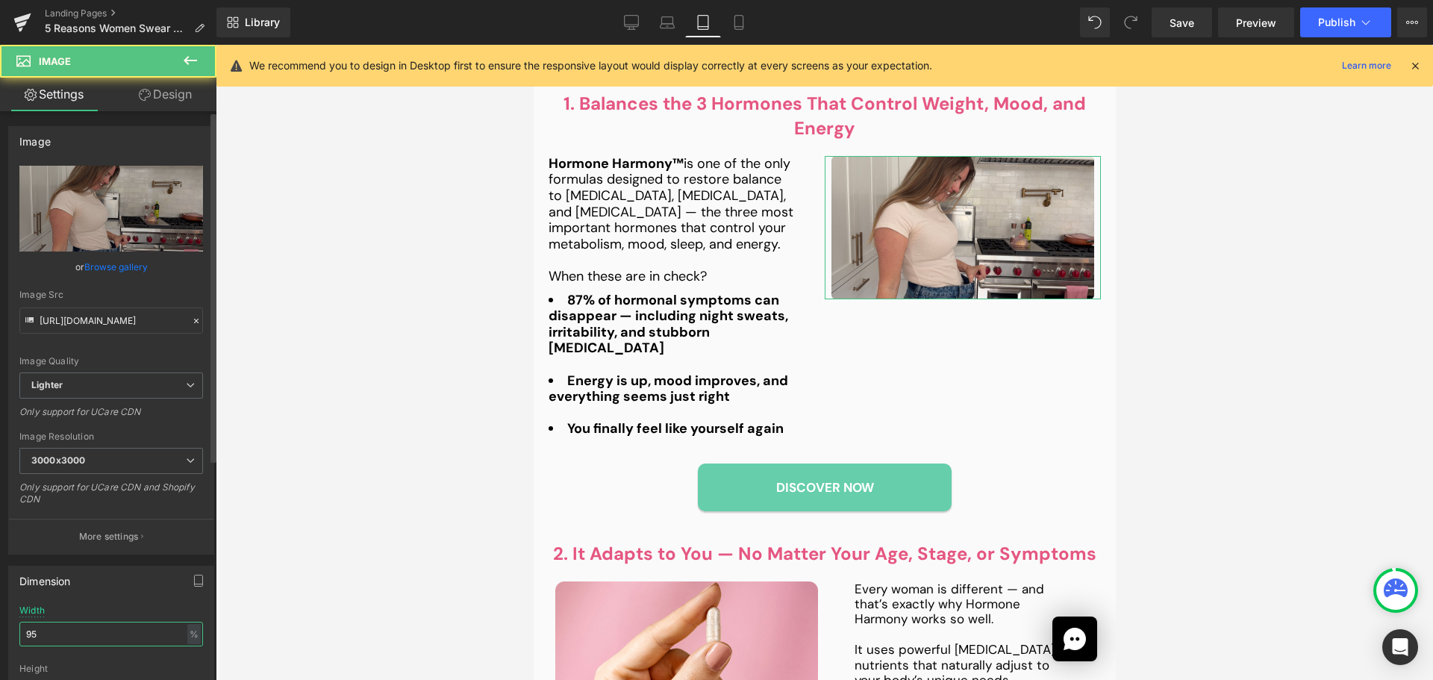
click at [72, 632] on input "95" at bounding box center [111, 634] width 184 height 25
click at [72, 633] on input "95" at bounding box center [111, 634] width 184 height 25
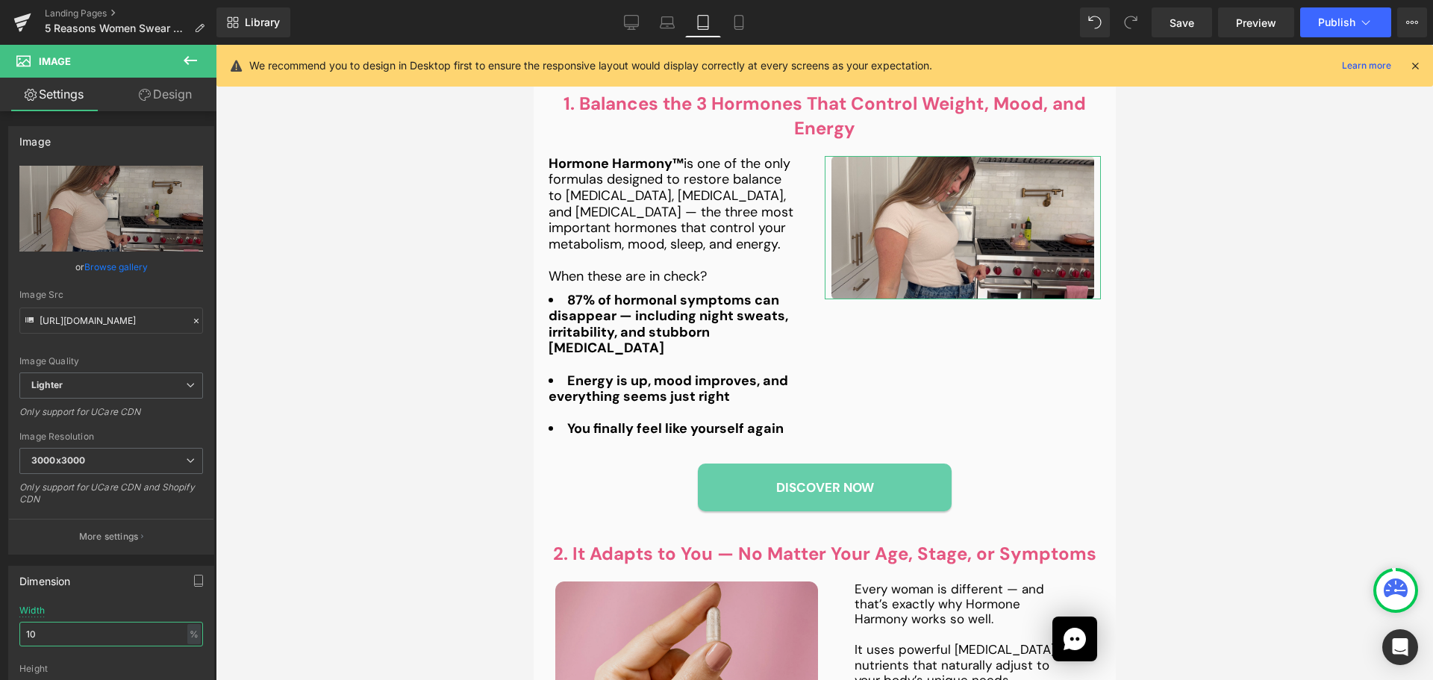
type input "100"
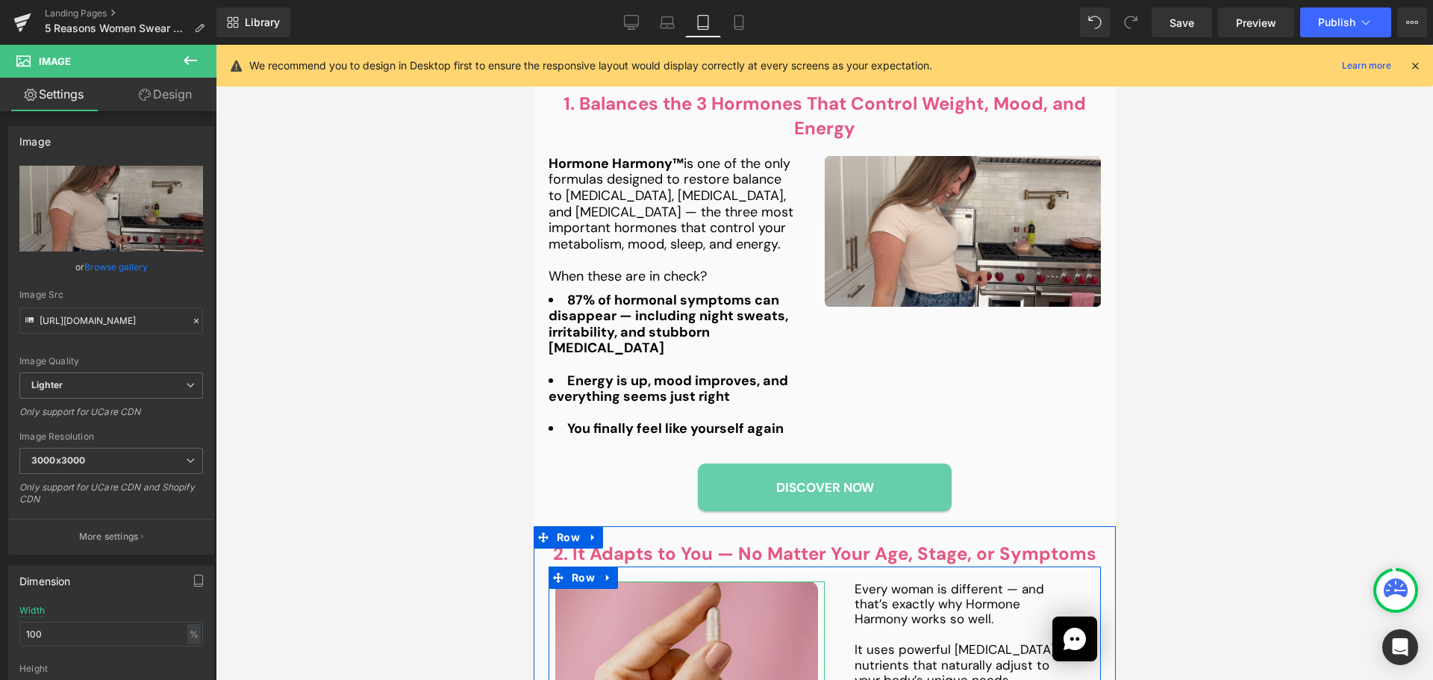
click at [641, 629] on img at bounding box center [686, 649] width 263 height 137
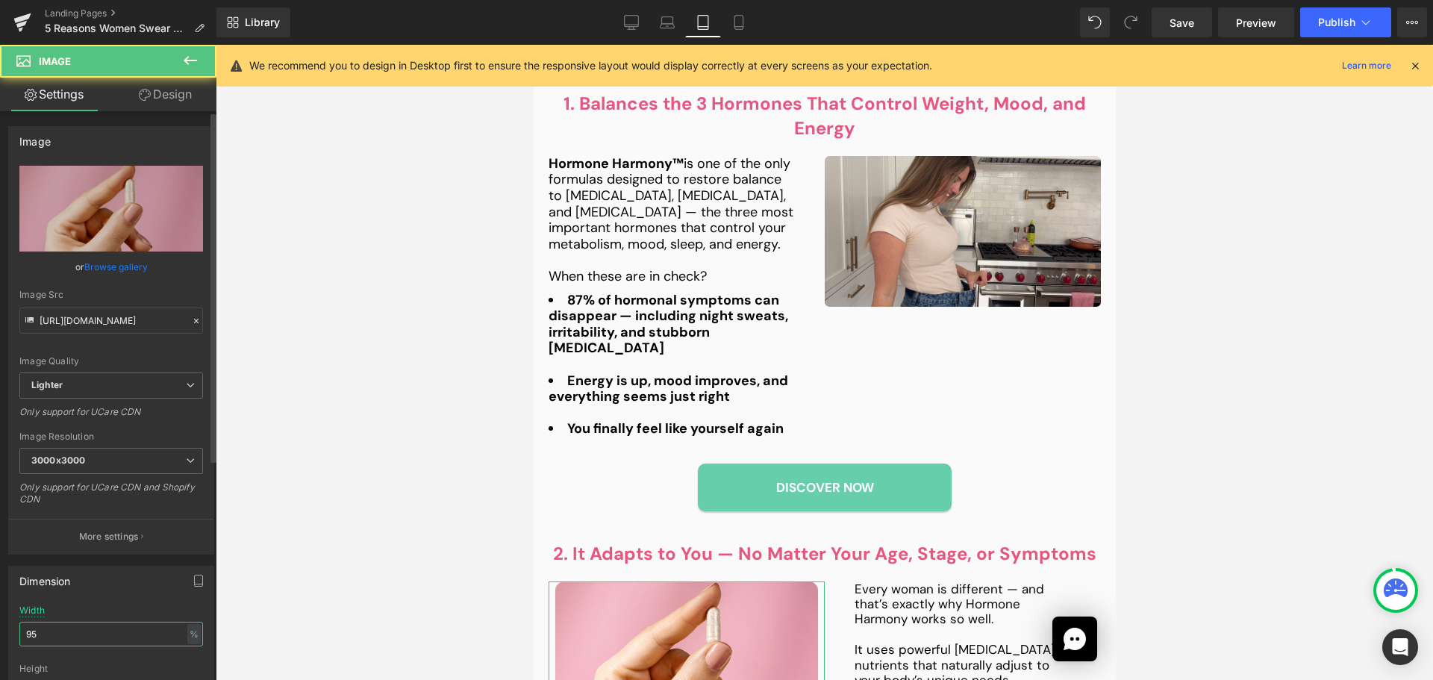
click at [52, 632] on input "95" at bounding box center [111, 634] width 184 height 25
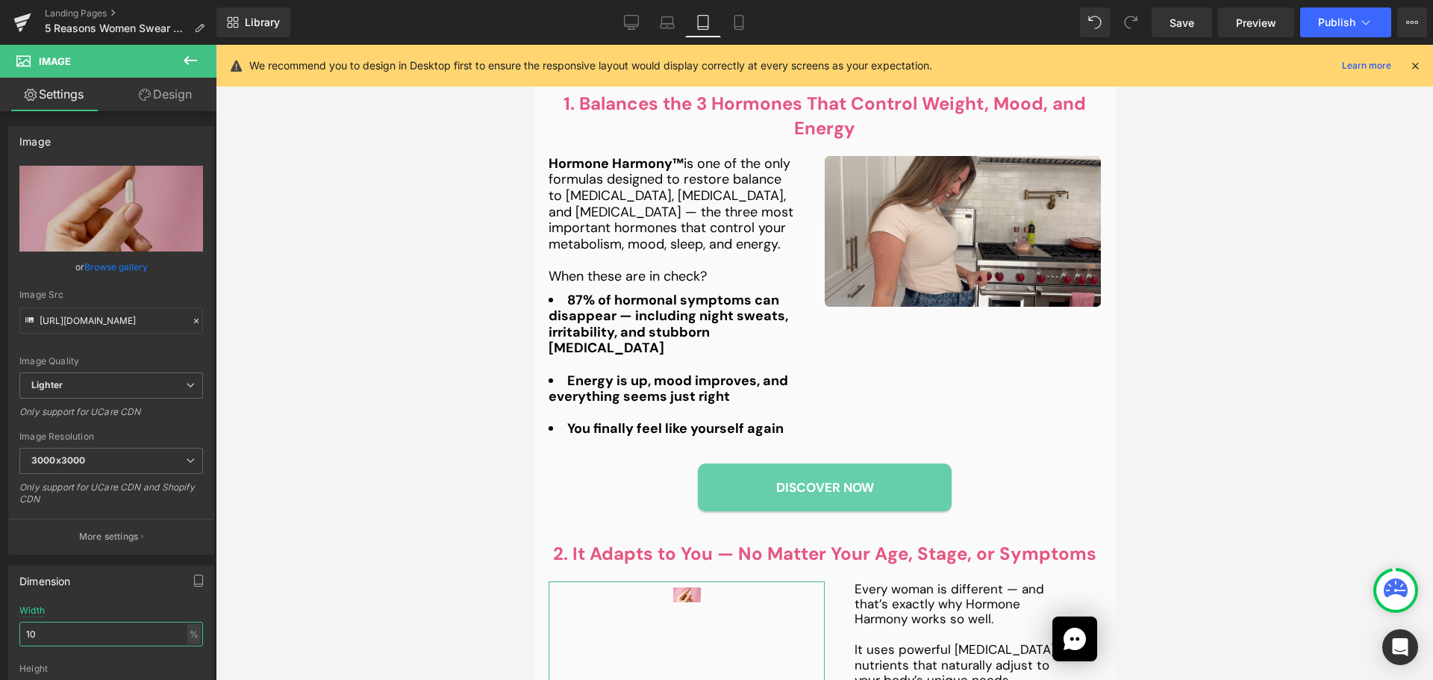
type input "100"
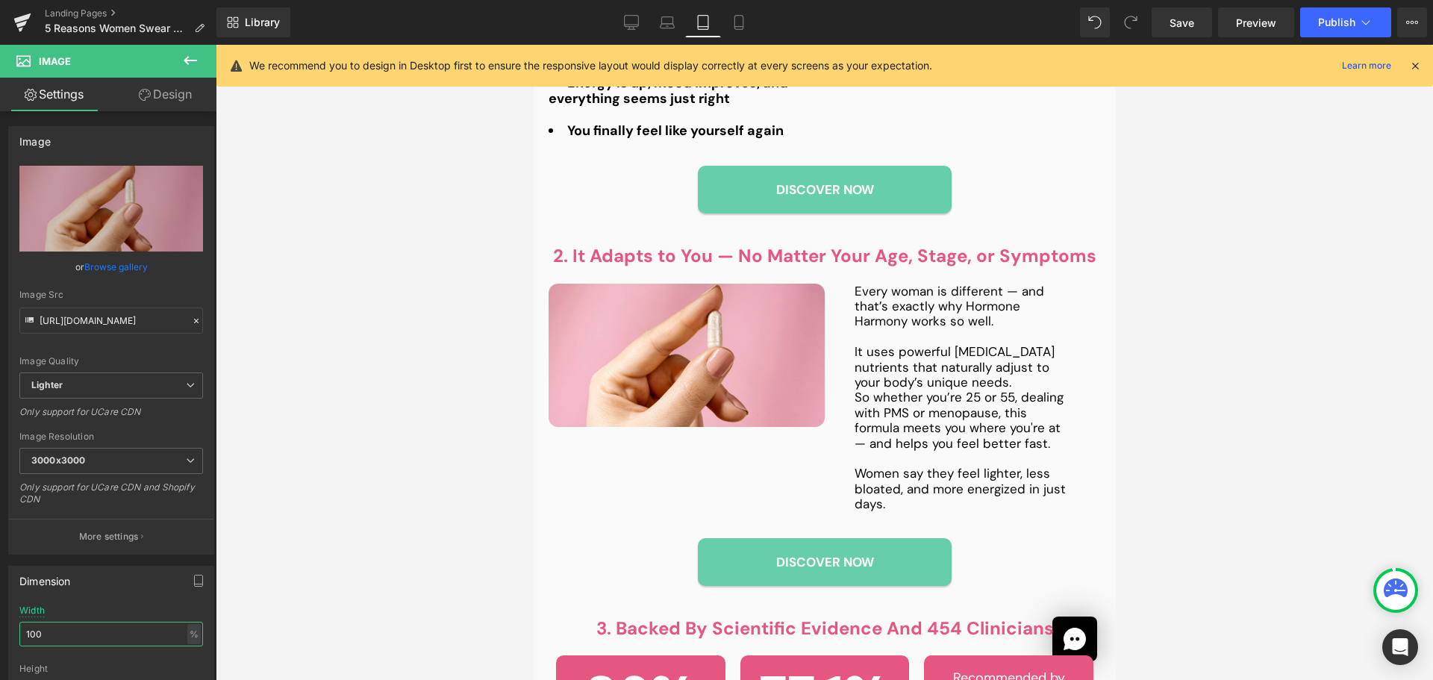
scroll to position [1131, 0]
click at [906, 389] on p "So whether you’re 25 or 55, dealing with PMS or menopause, this formula meets y…" at bounding box center [962, 419] width 216 height 61
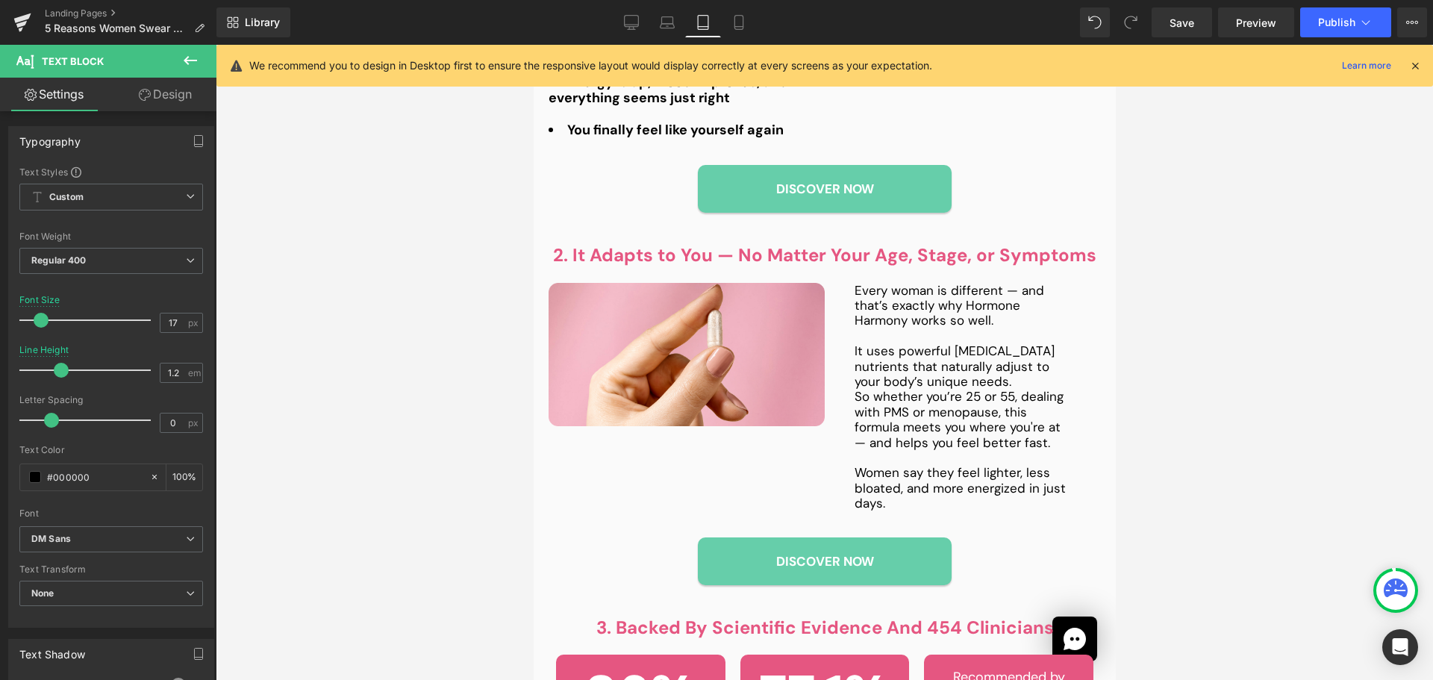
click at [167, 105] on link "Design" at bounding box center [165, 95] width 108 height 34
click at [0, 0] on div "Spacing" at bounding box center [0, 0] width 0 height 0
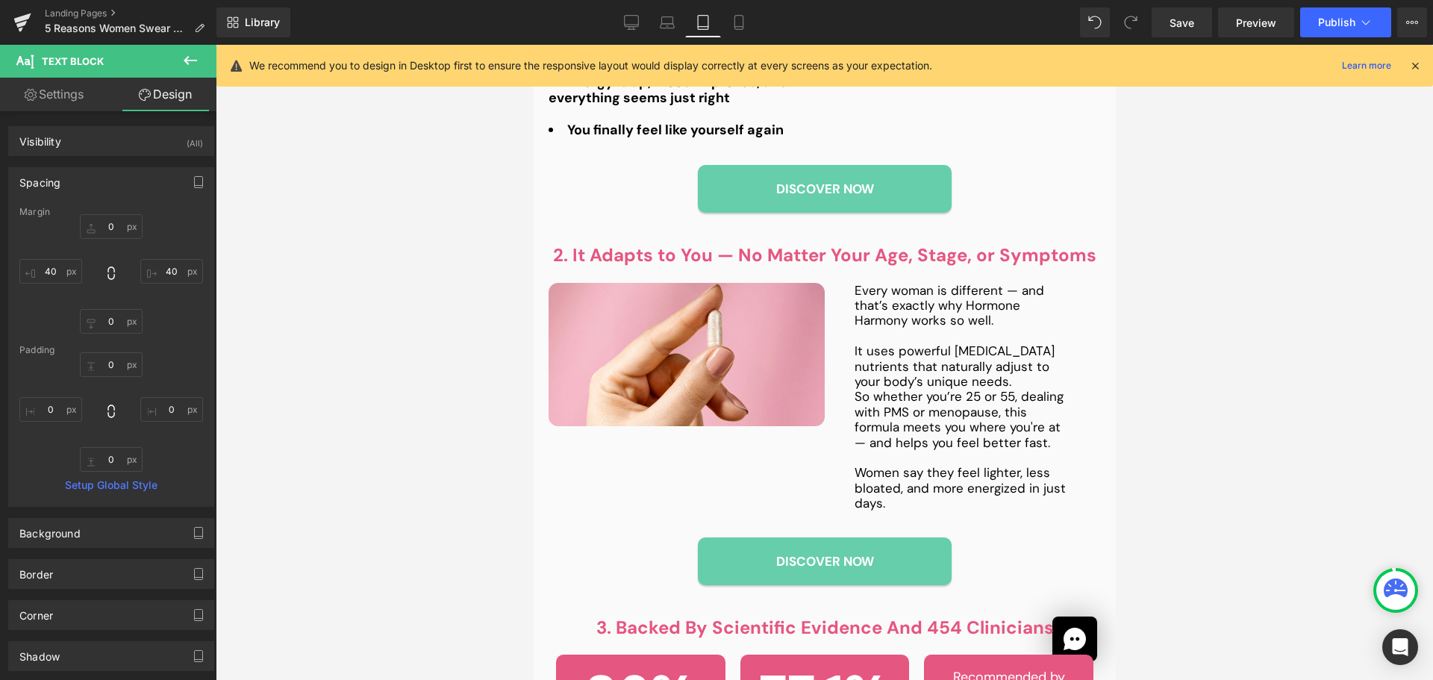
type input "0"
type input "40"
type input "0"
type input "40"
type input "0"
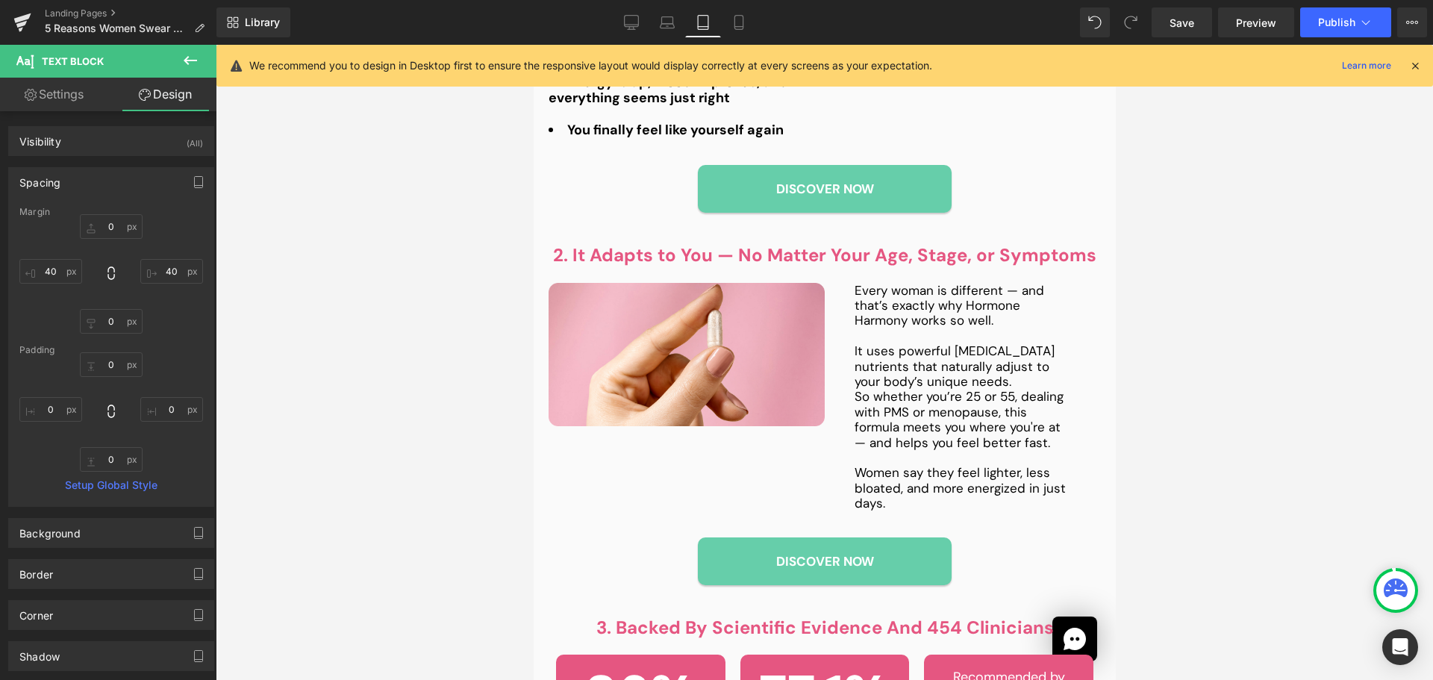
type input "0"
click at [154, 280] on input "40" at bounding box center [171, 271] width 63 height 25
type input "0"
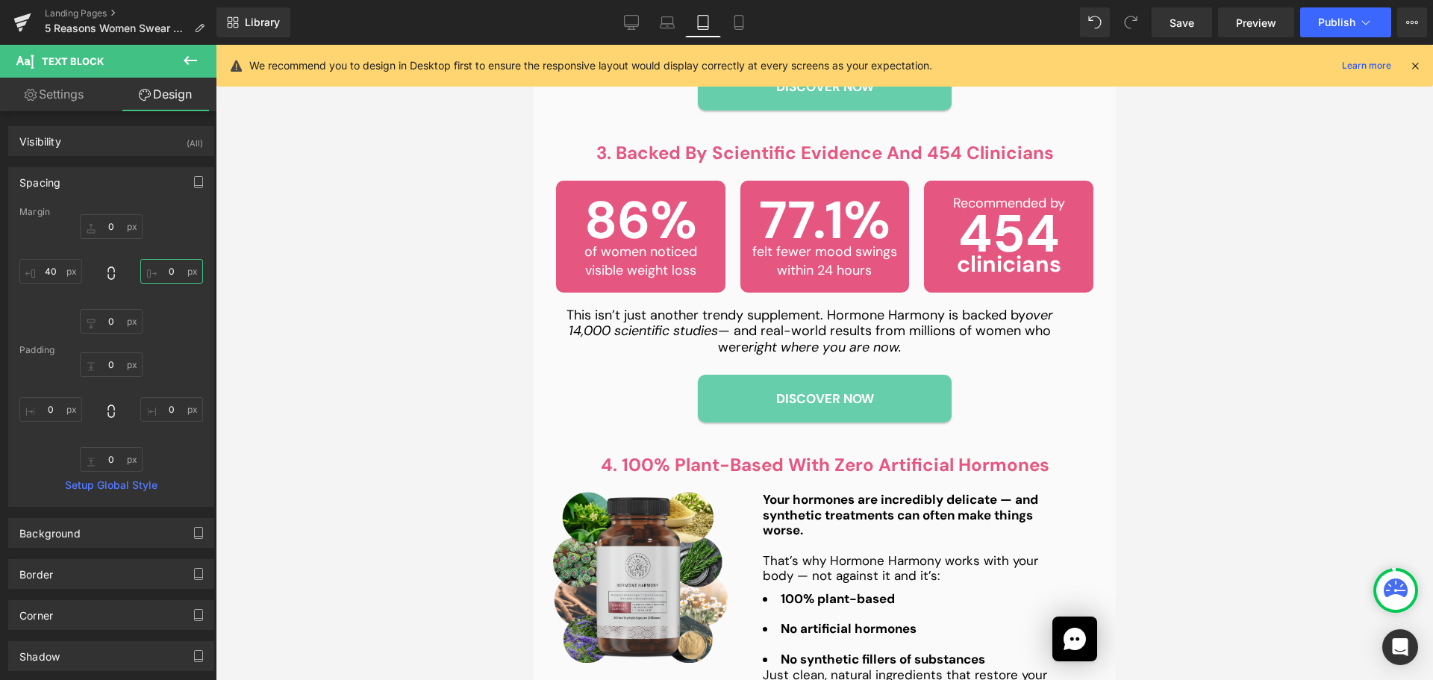
scroll to position [1653, 0]
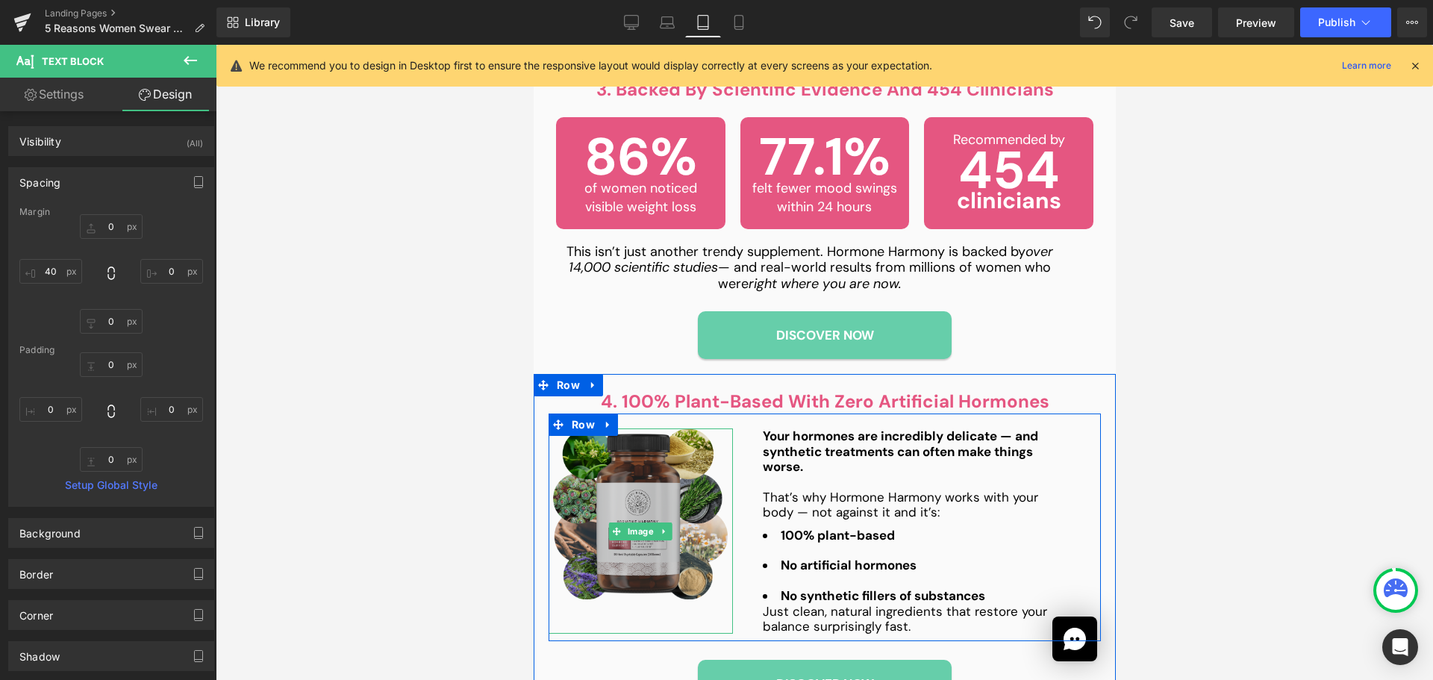
click at [654, 504] on img at bounding box center [639, 513] width 175 height 171
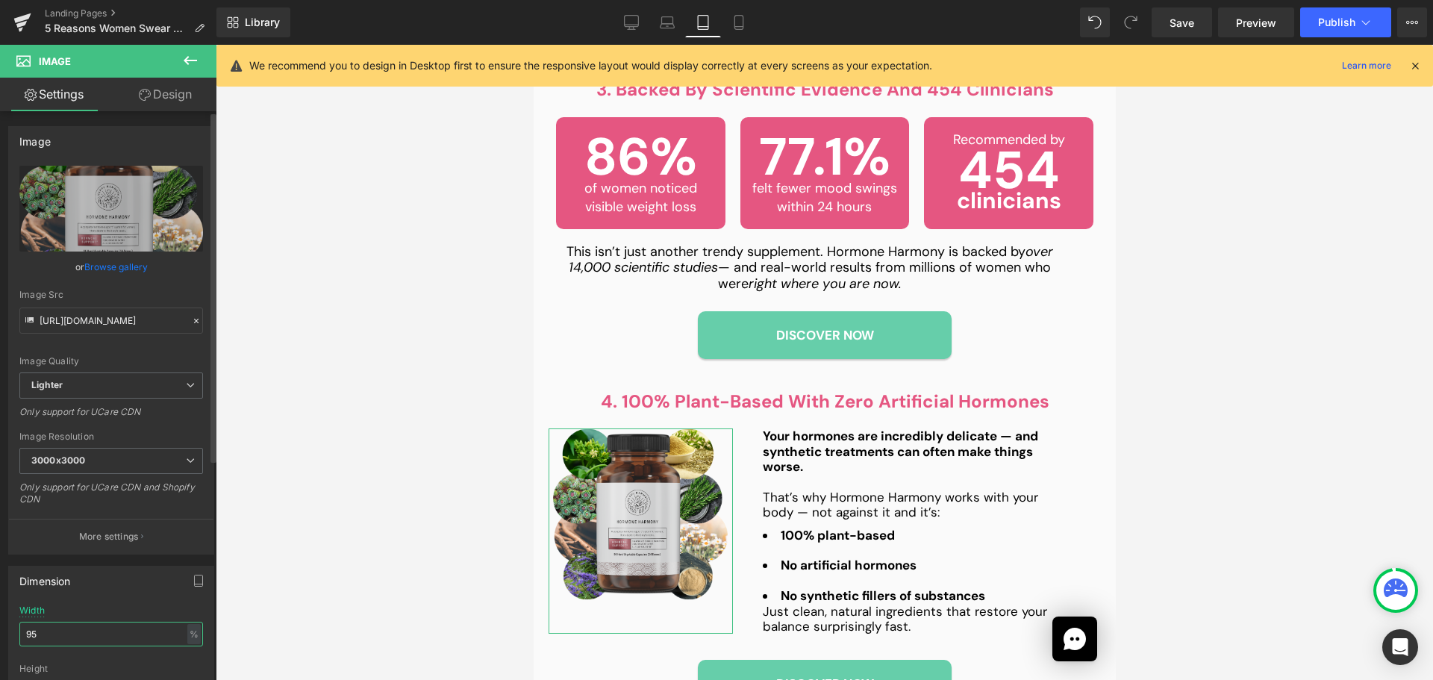
click at [67, 642] on input "95" at bounding box center [111, 634] width 184 height 25
type input "100"
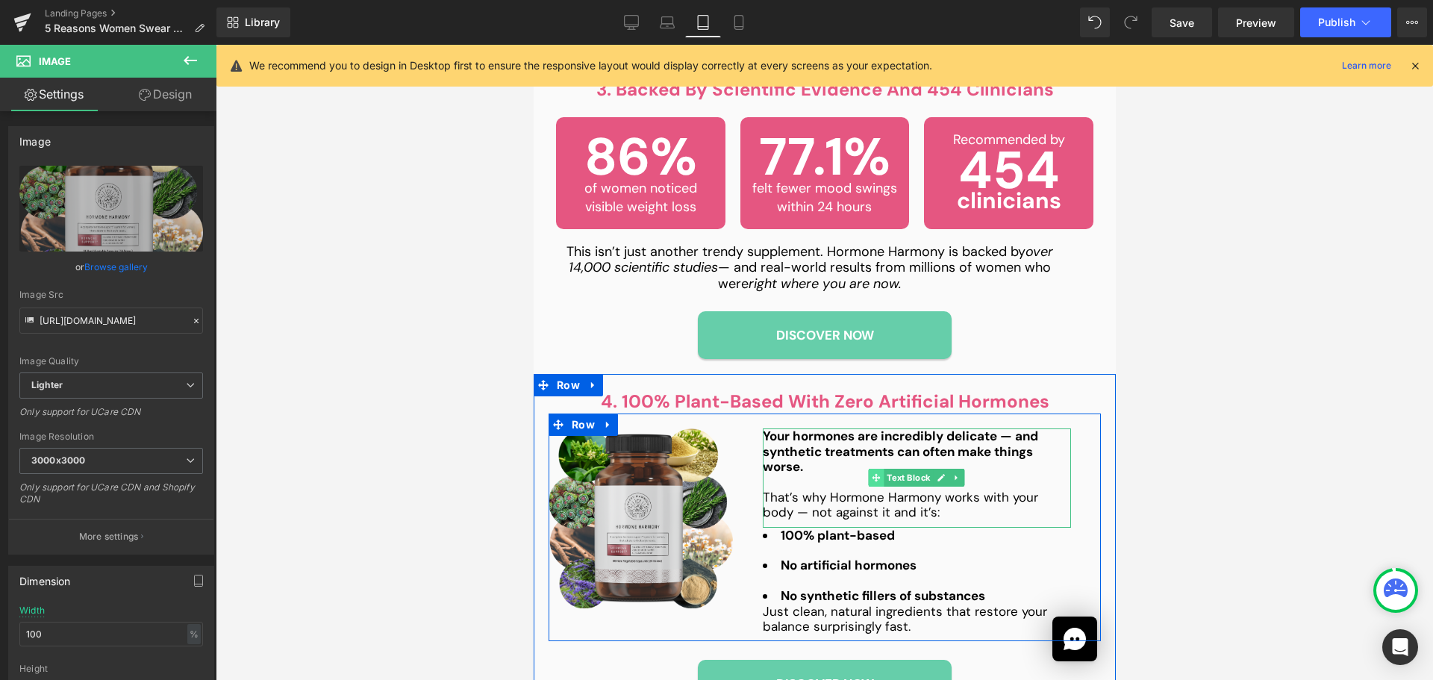
click at [872, 473] on icon at bounding box center [876, 477] width 8 height 9
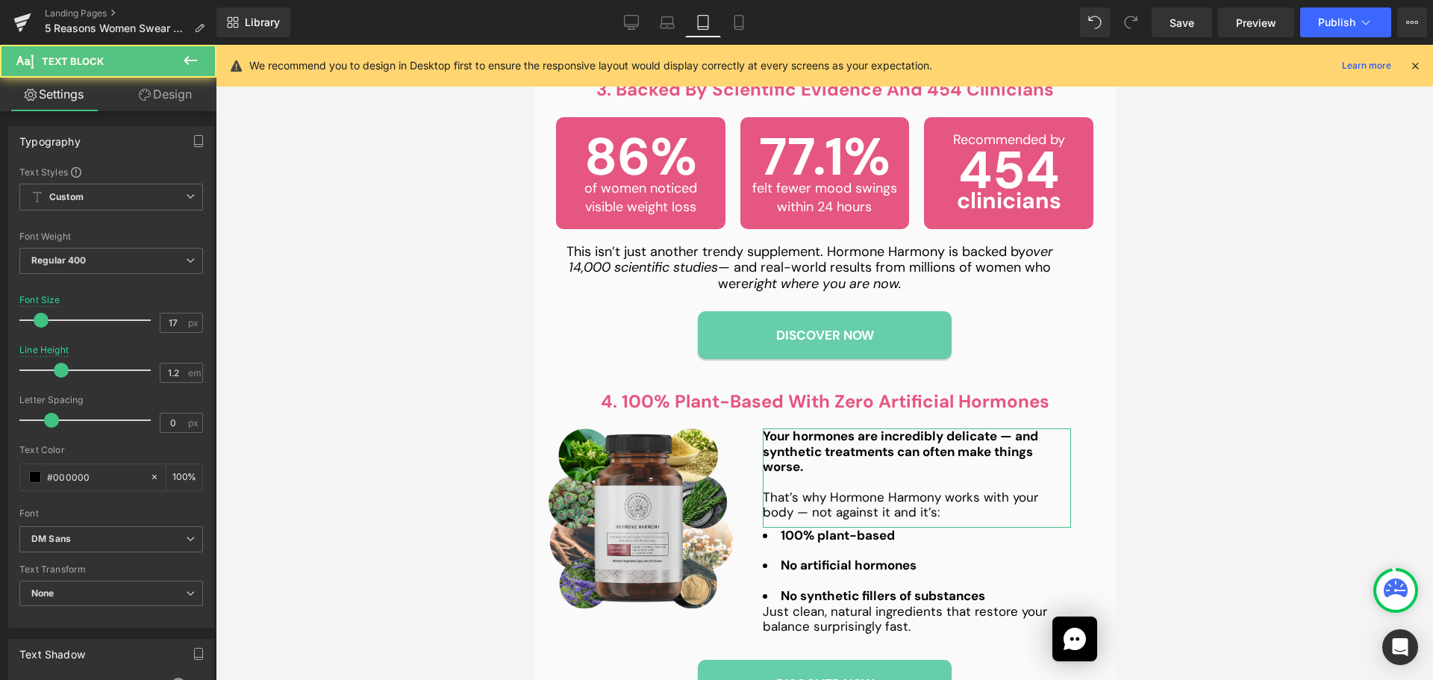
click at [185, 98] on link "Design" at bounding box center [165, 95] width 108 height 34
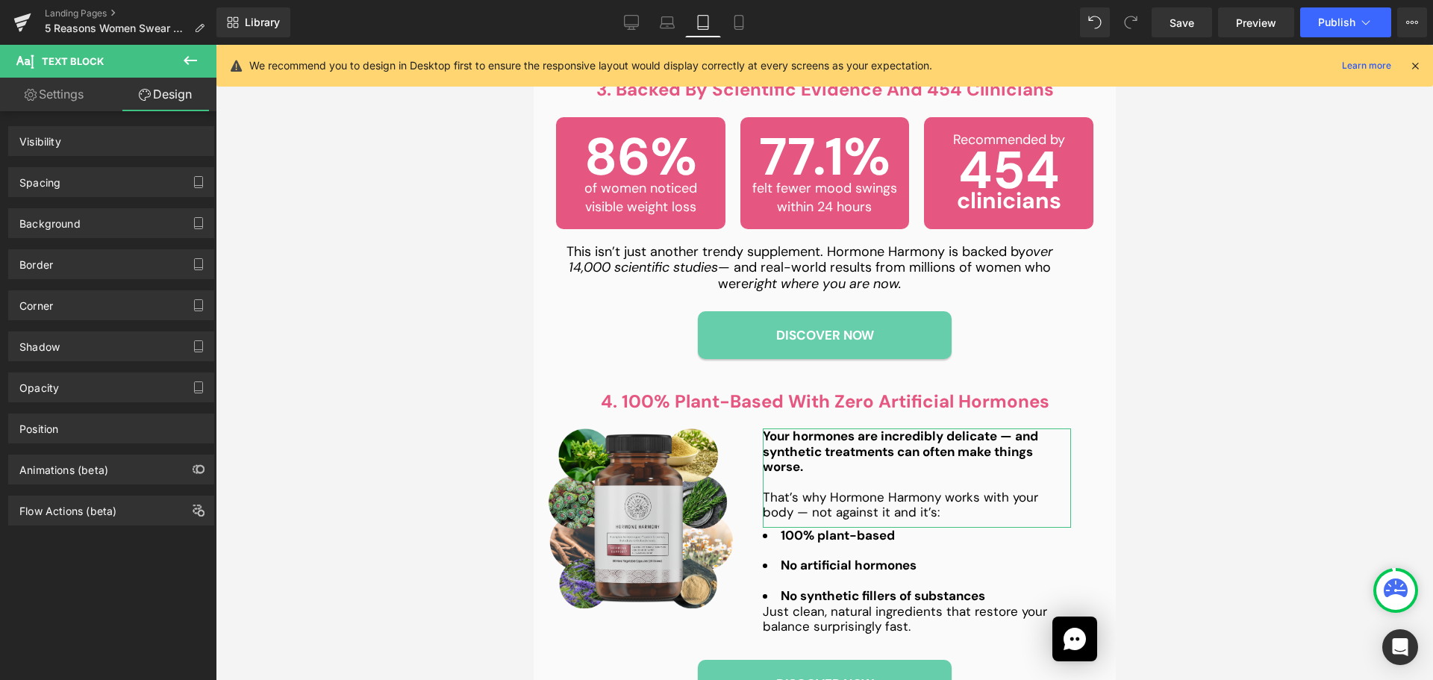
click at [98, 183] on div "Spacing" at bounding box center [111, 182] width 205 height 28
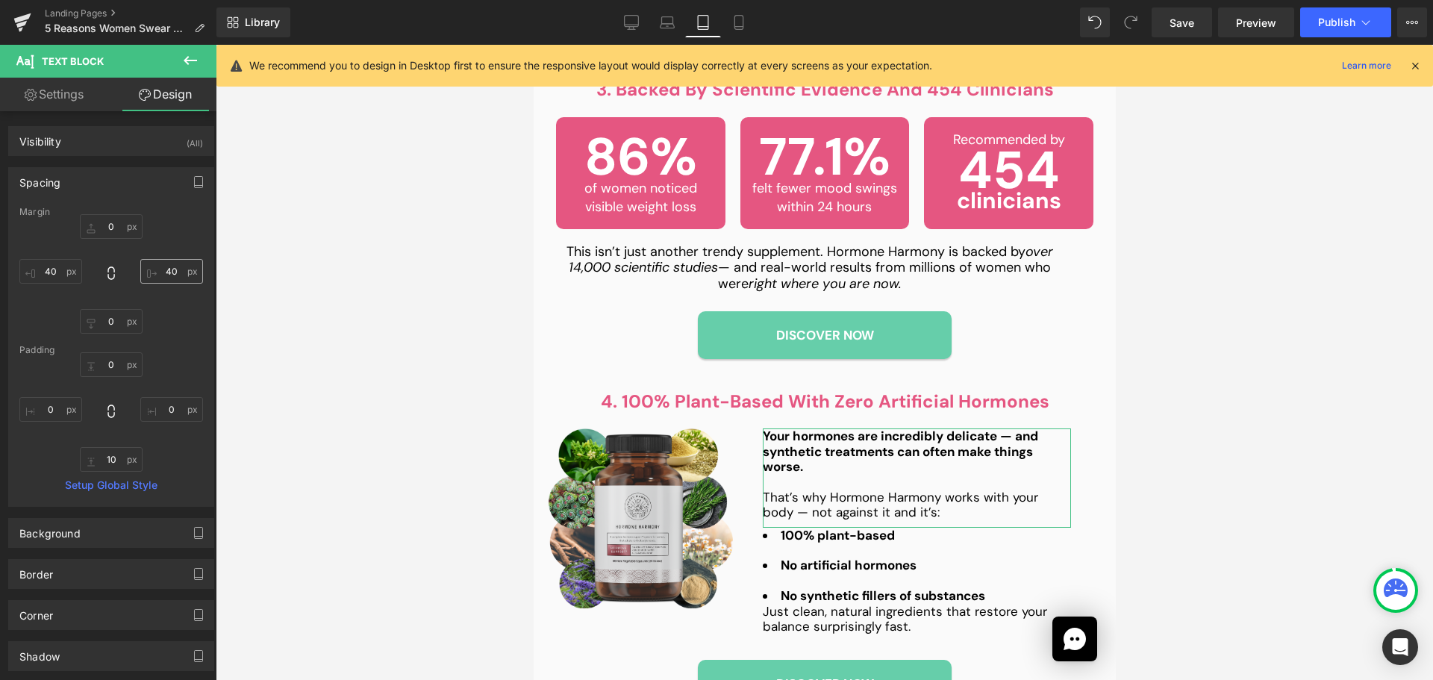
type input "0"
type input "40"
type input "0"
type input "40"
type input "0"
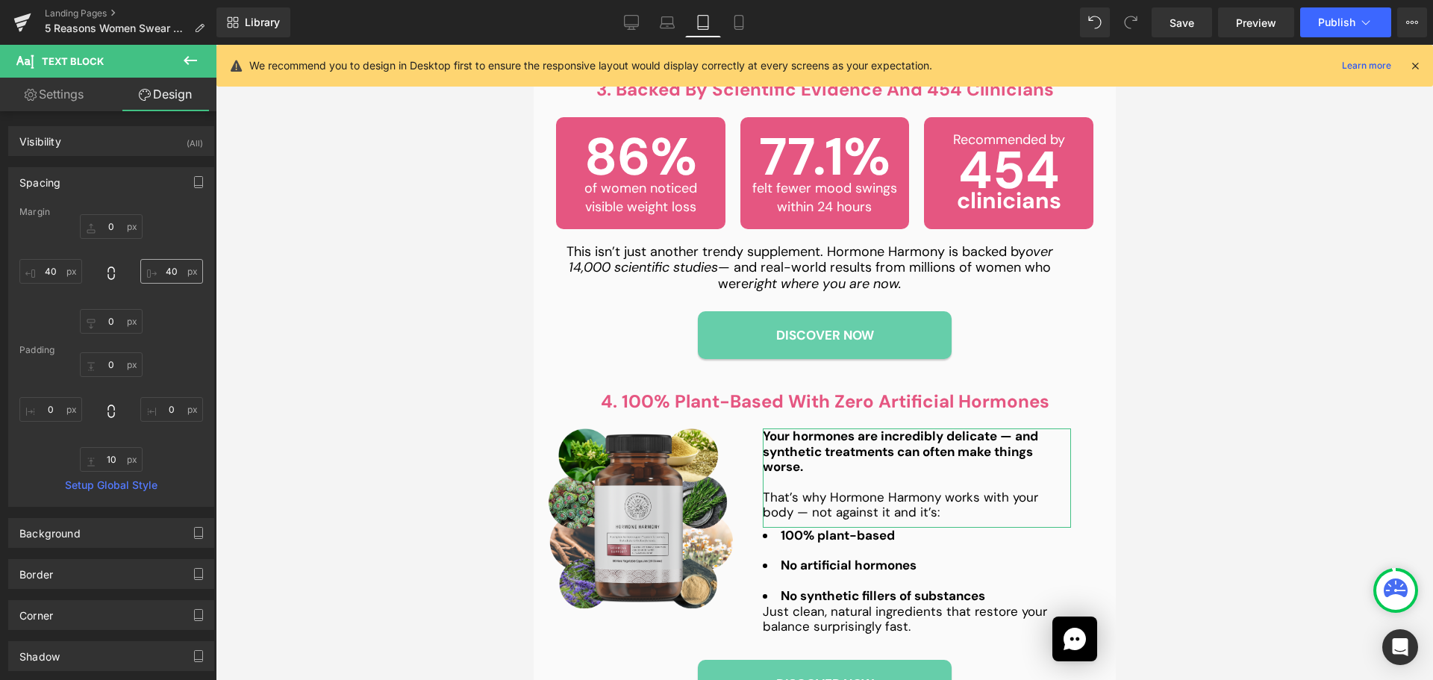
type input "0"
type input "10"
type input "0"
click at [164, 274] on input "40" at bounding box center [171, 271] width 63 height 25
type input "0"
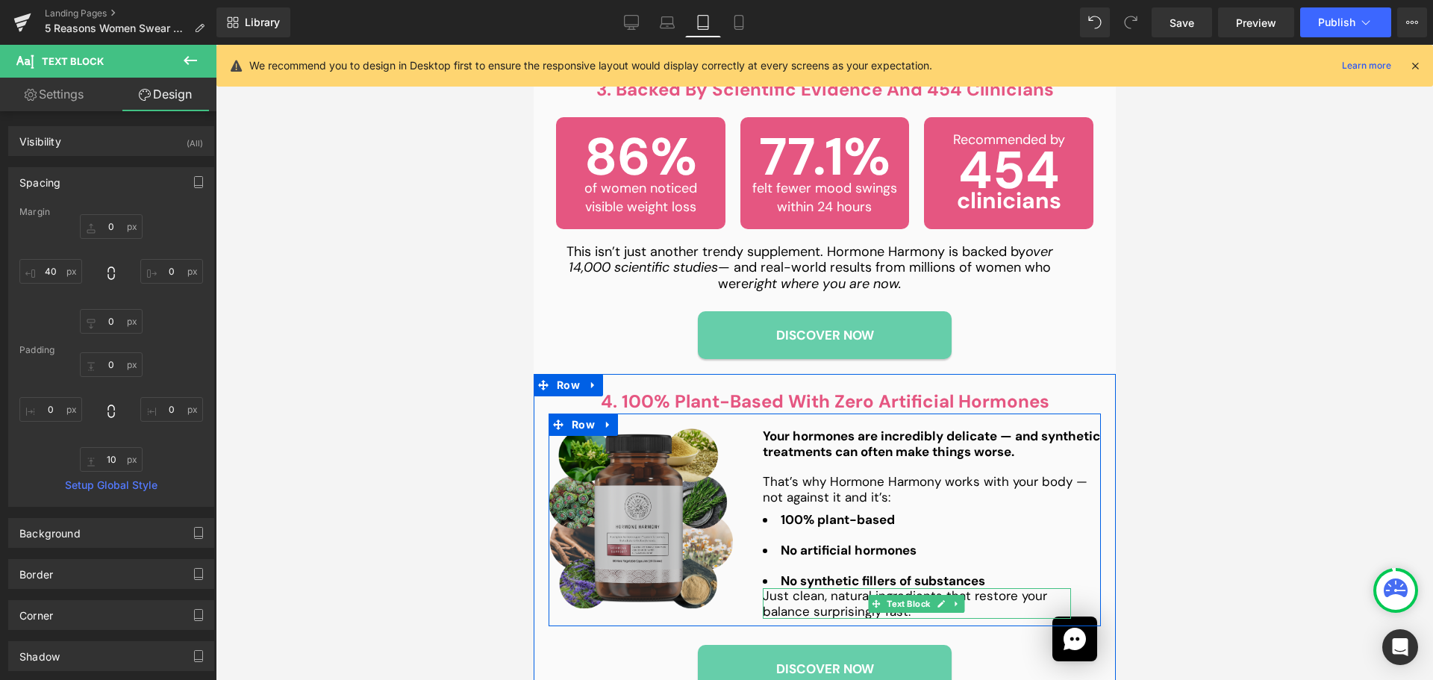
click at [823, 588] on p "Just clean, natural ingredients that restore your balance surprisingly fast." at bounding box center [916, 603] width 308 height 31
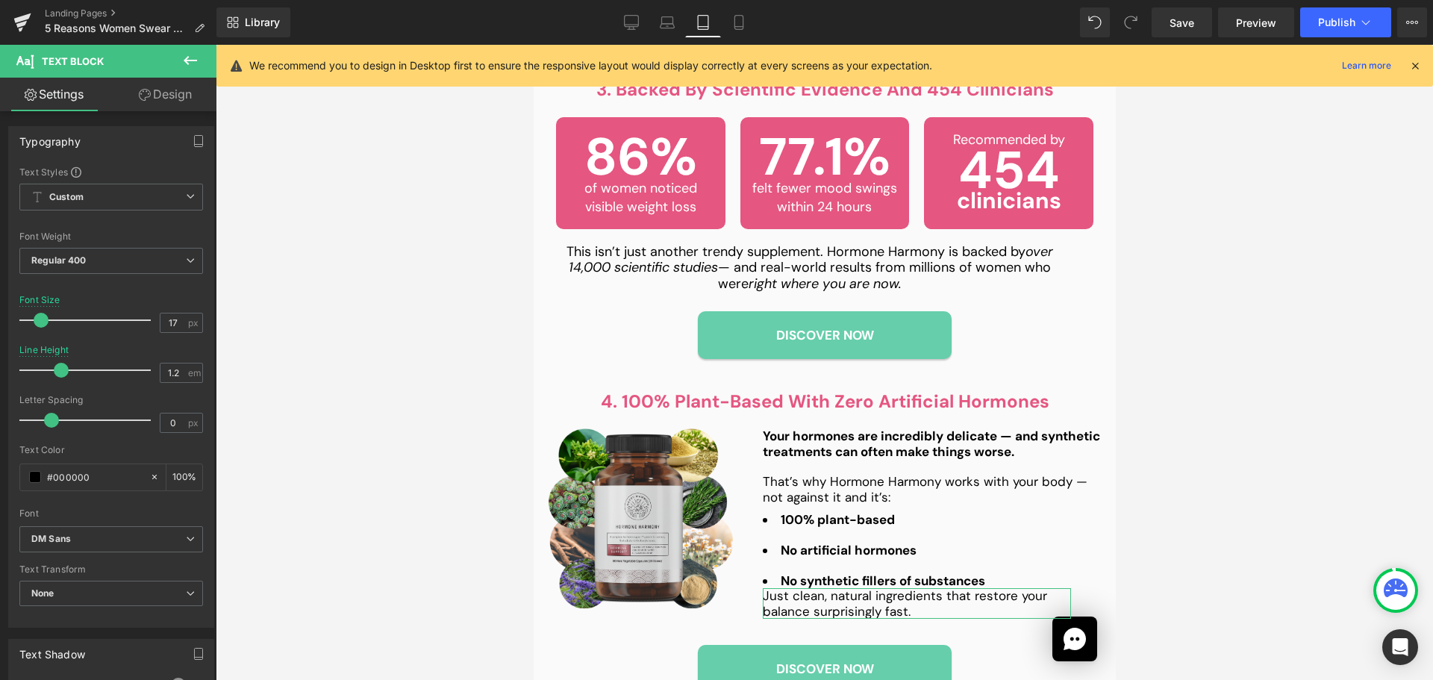
click at [170, 87] on link "Design" at bounding box center [165, 95] width 108 height 34
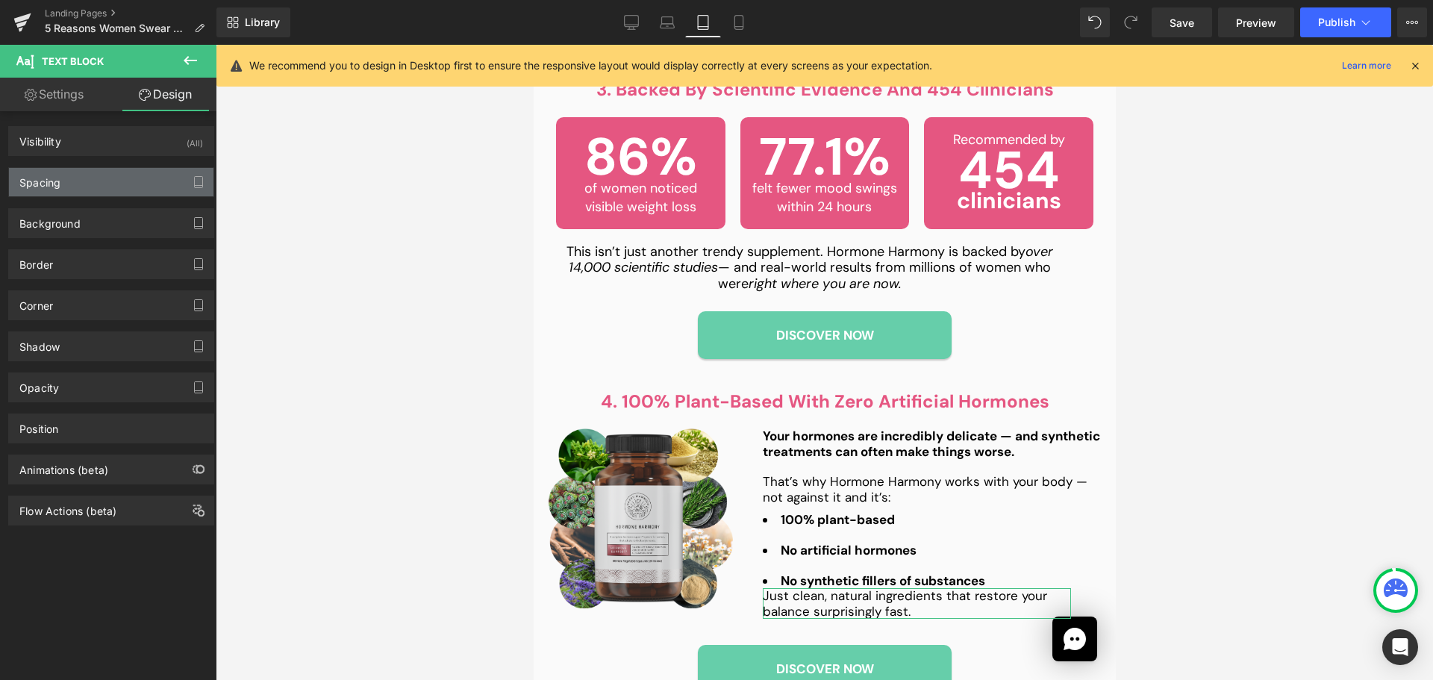
click at [119, 178] on div "Spacing" at bounding box center [111, 182] width 205 height 28
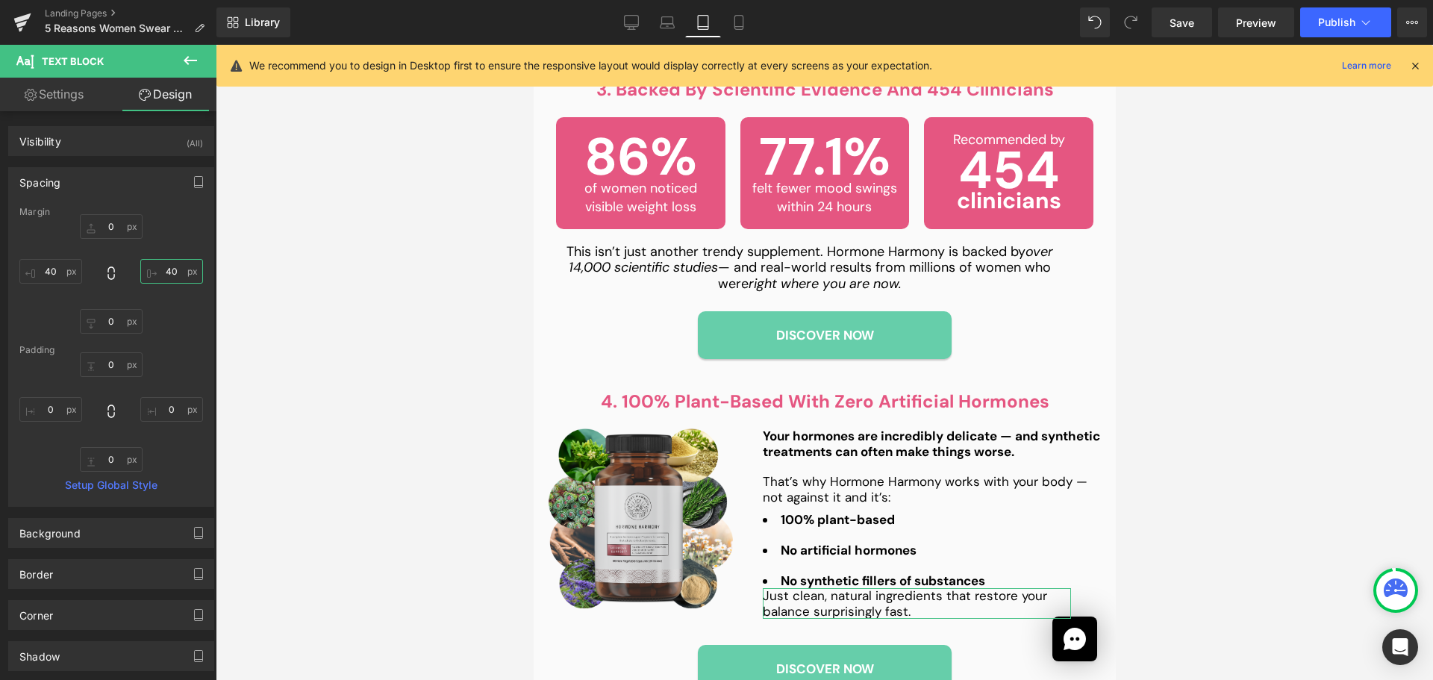
click at [165, 272] on input "40" at bounding box center [171, 271] width 63 height 25
type input "0"
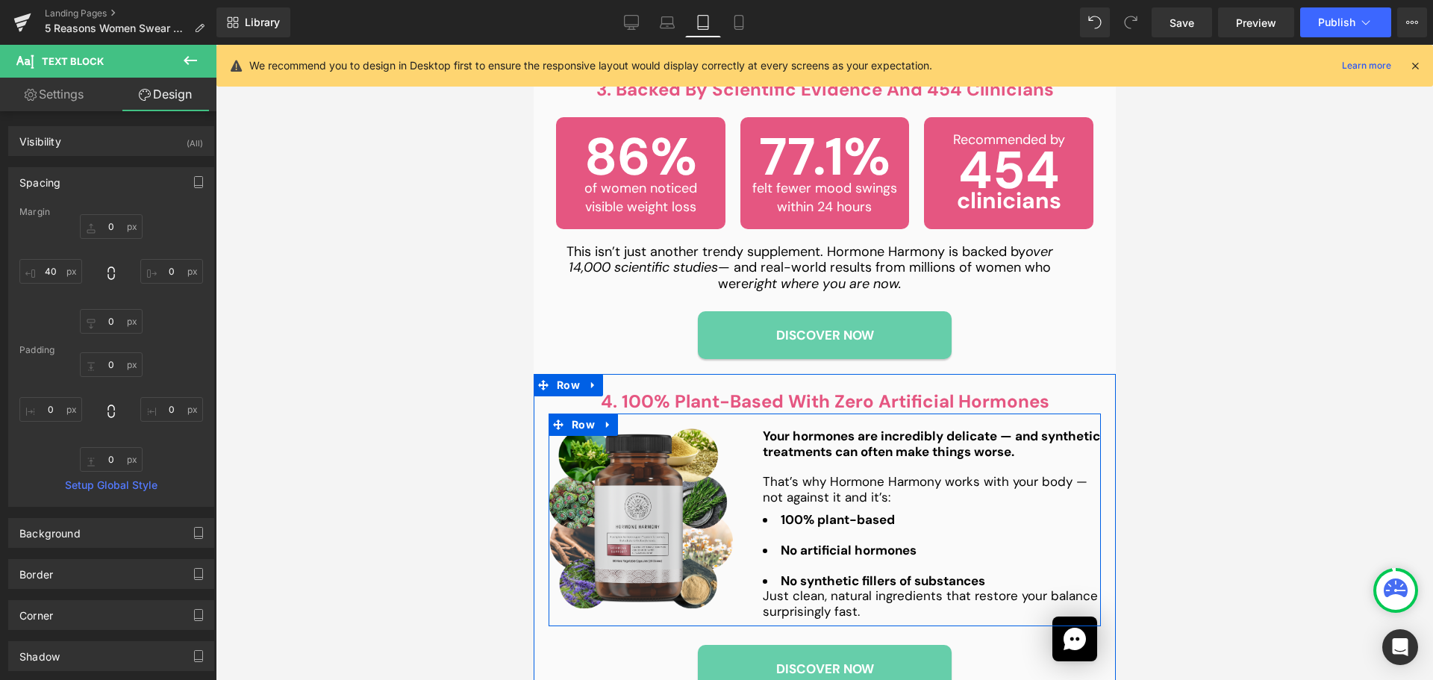
click at [841, 542] on strong "No artificial hormones" at bounding box center [848, 550] width 136 height 16
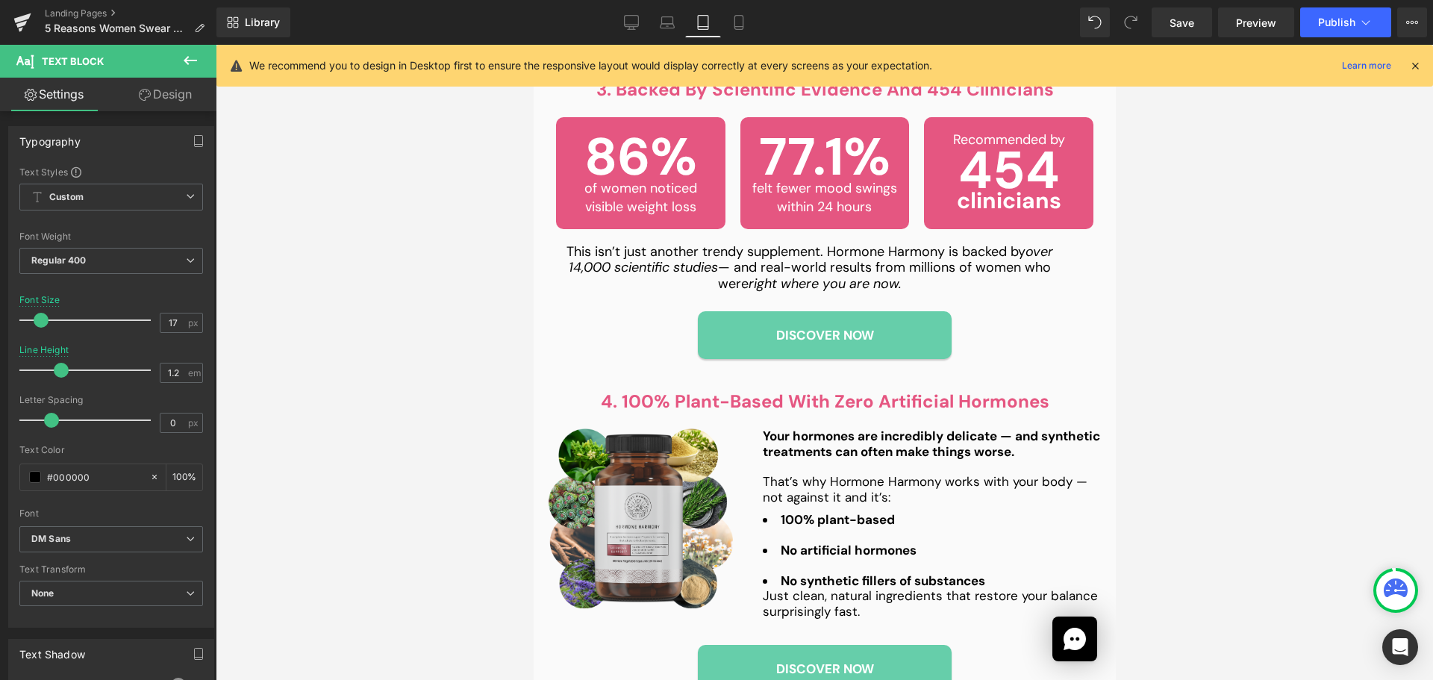
click at [139, 98] on icon at bounding box center [145, 95] width 12 height 12
click at [0, 0] on div "Spacing" at bounding box center [0, 0] width 0 height 0
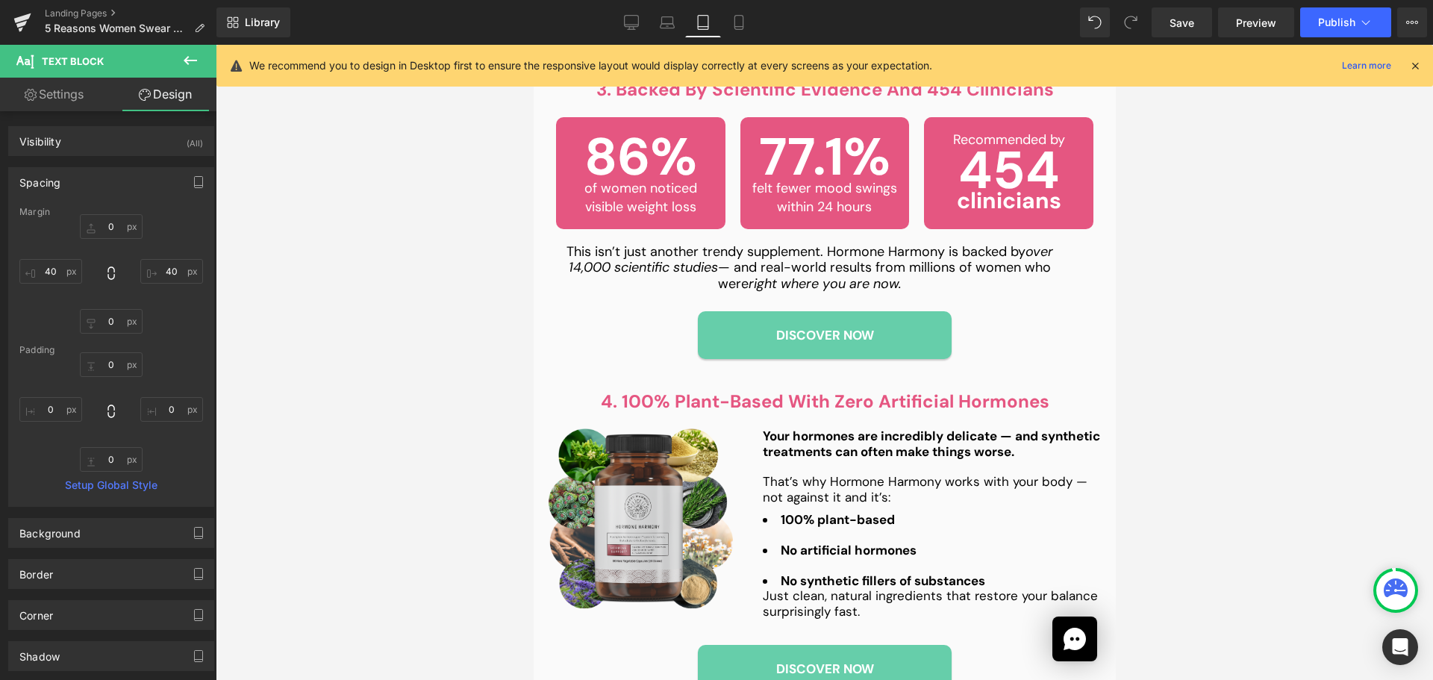
type input "0"
type input "40"
type input "0"
type input "40"
type input "0"
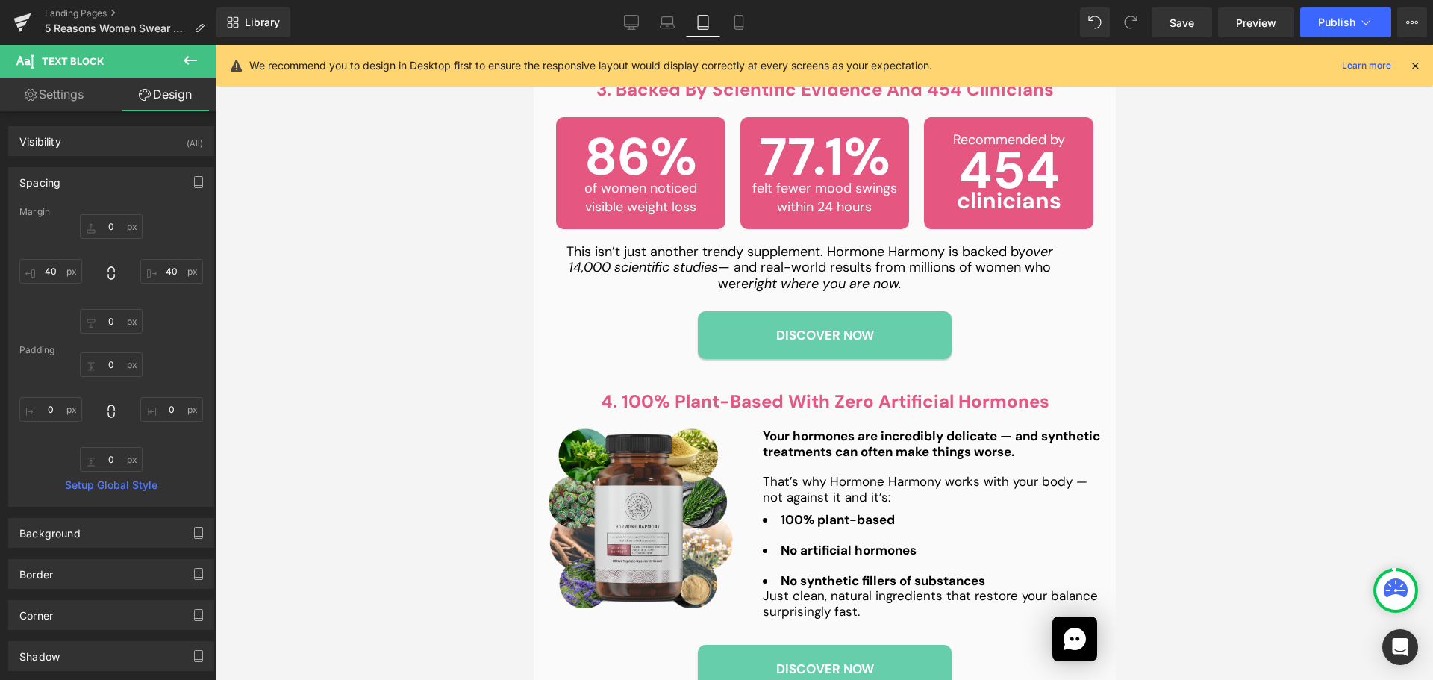
type input "0"
click at [172, 256] on div "0px 0 40px 40 0px 0 40px 40" at bounding box center [111, 273] width 184 height 119
click at [168, 270] on input "40" at bounding box center [171, 271] width 63 height 25
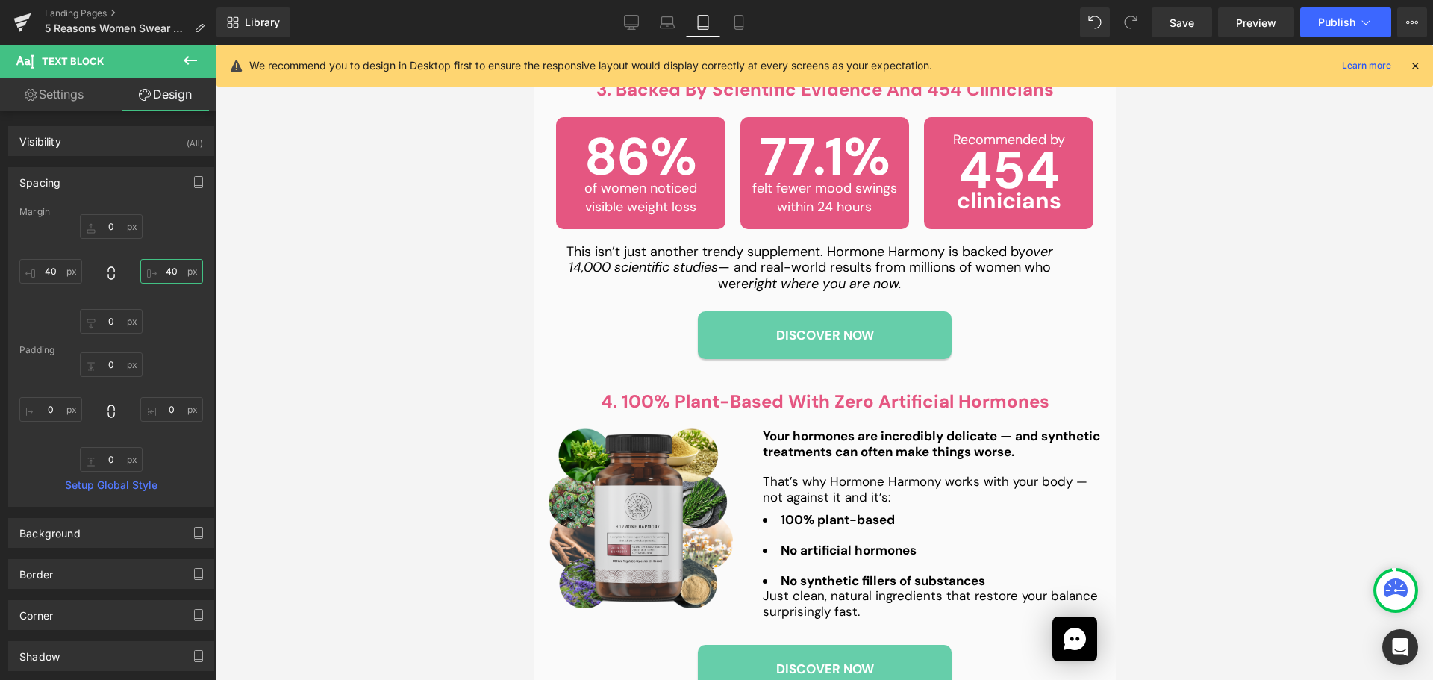
type input "0"
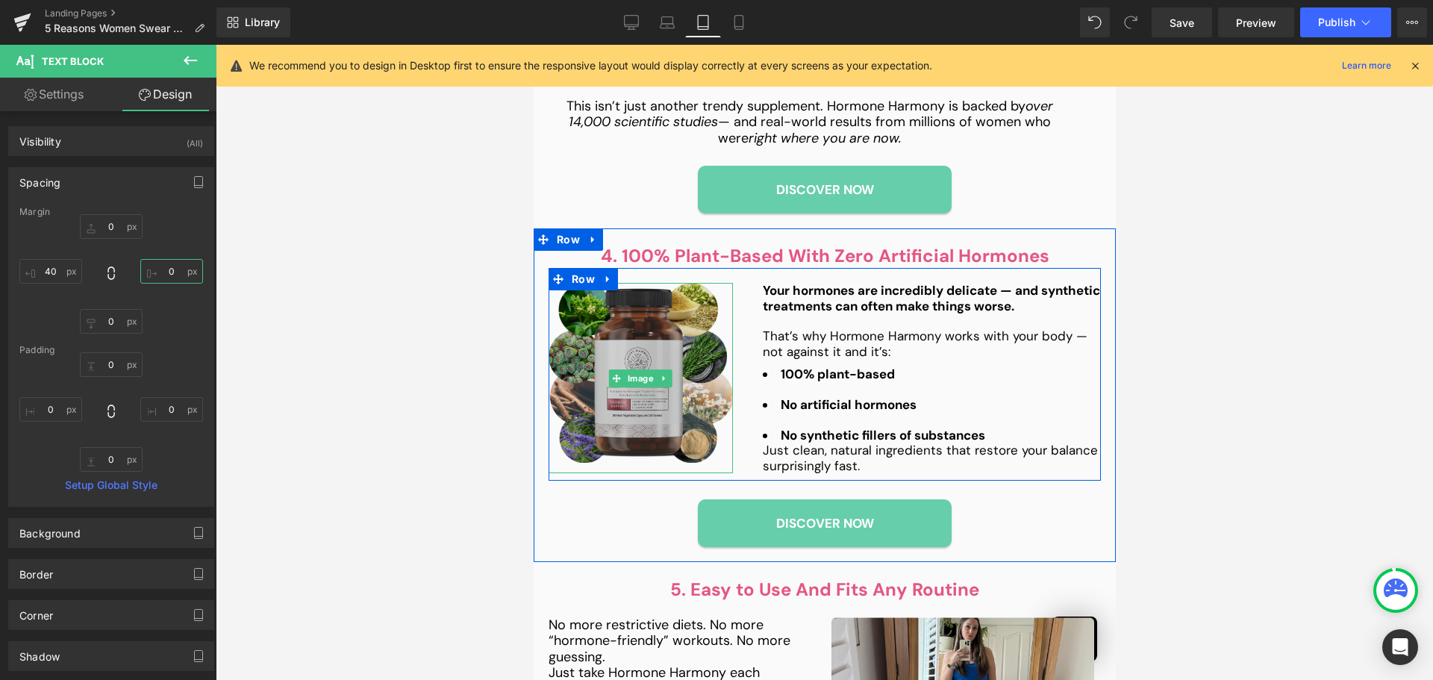
scroll to position [1803, 0]
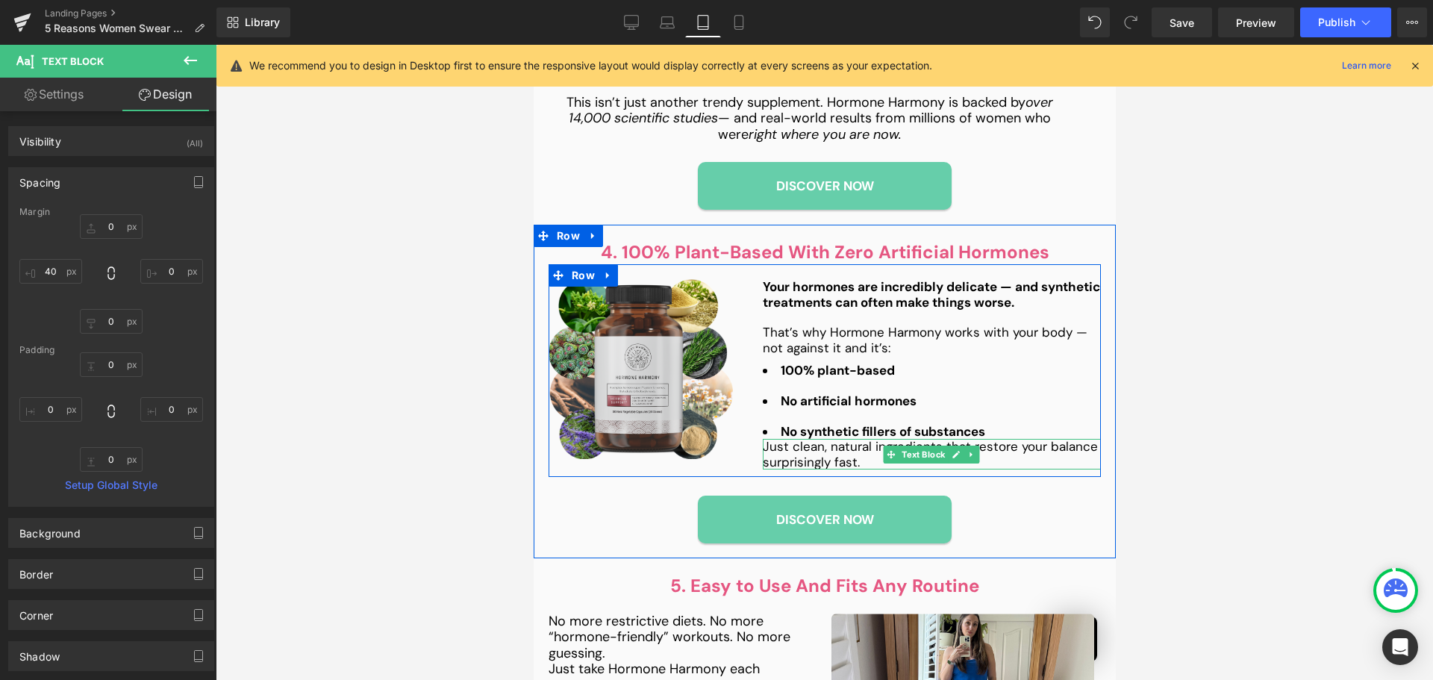
click at [827, 439] on p "Just clean, natural ingredients that restore your balance surprisingly fast." at bounding box center [931, 454] width 338 height 31
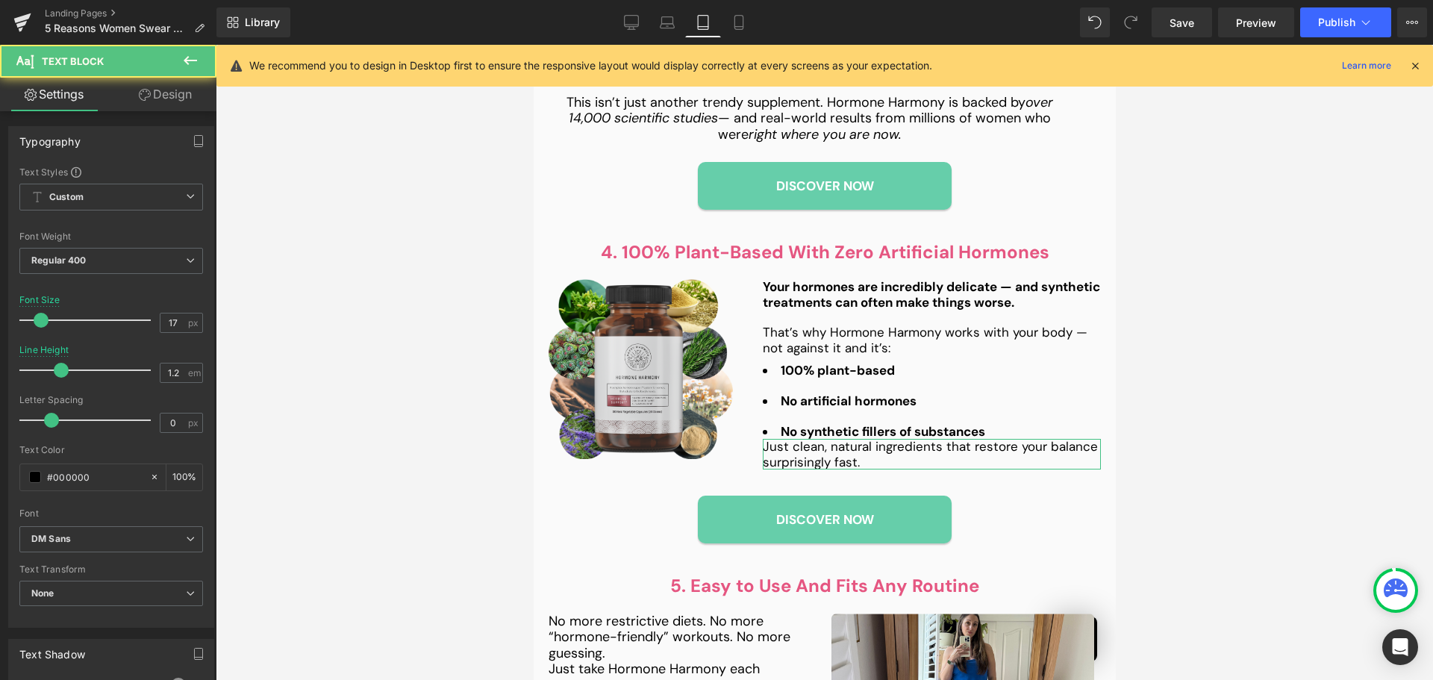
click at [151, 90] on link "Design" at bounding box center [165, 95] width 108 height 34
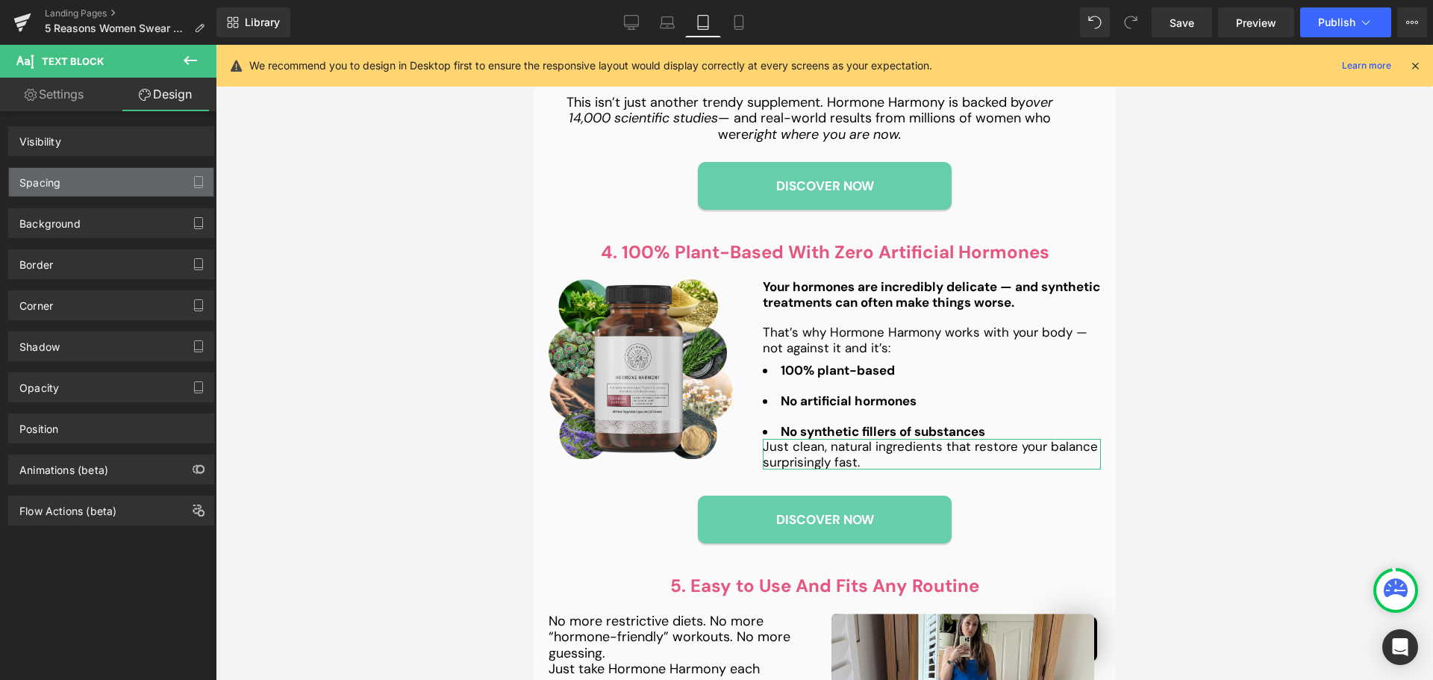
click at [78, 188] on div "Spacing" at bounding box center [111, 182] width 205 height 28
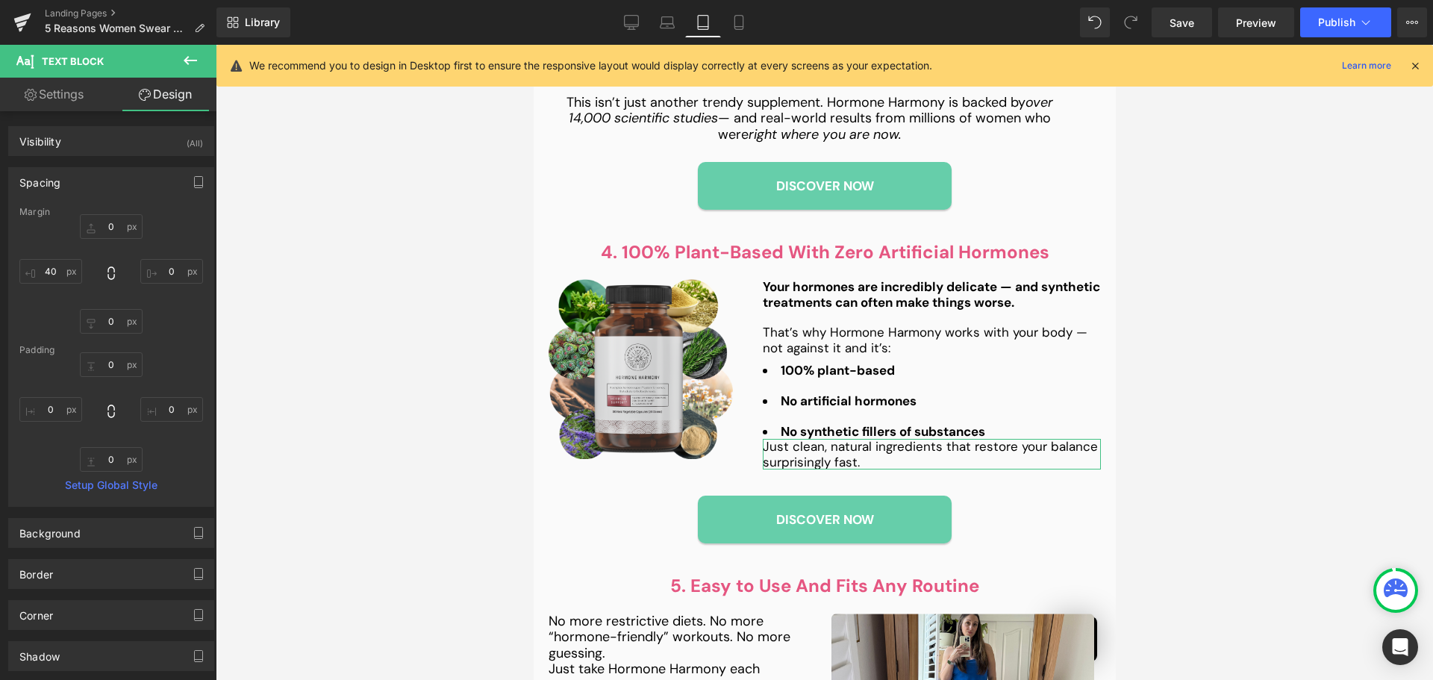
type input "0"
type input "40"
type input "0"
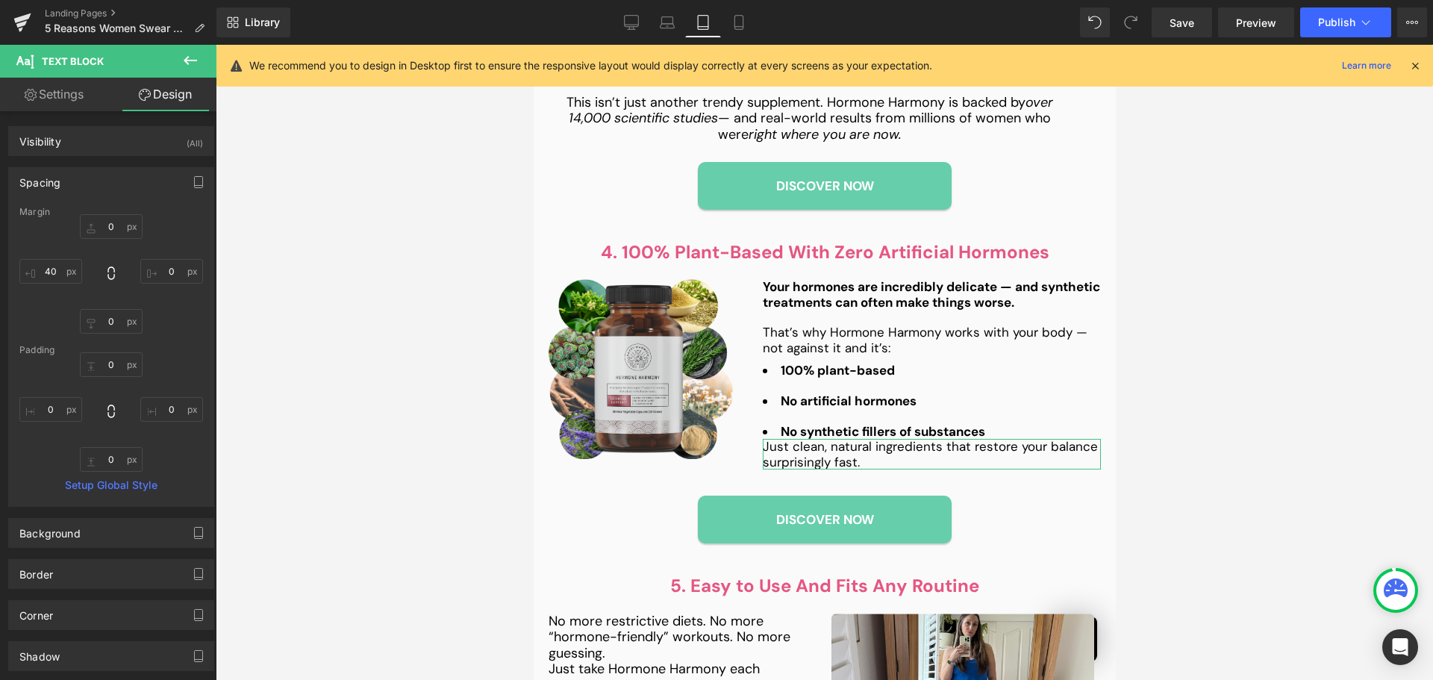
type input "0"
drag, startPoint x: 110, startPoint y: 249, endPoint x: 110, endPoint y: 237, distance: 12.0
click at [110, 245] on div "0px 0 0px 0 0px 0 40px 40" at bounding box center [111, 273] width 184 height 119
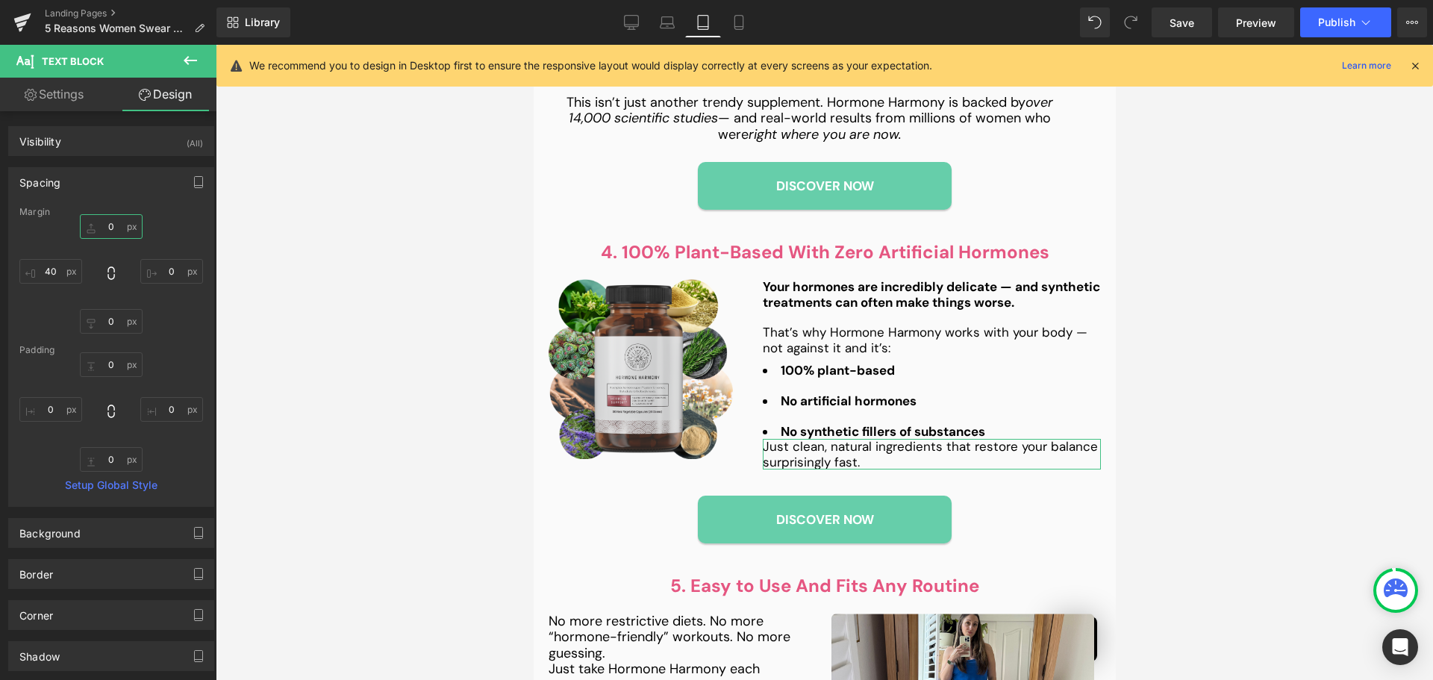
click at [110, 237] on input "0" at bounding box center [111, 226] width 63 height 25
type input "10"
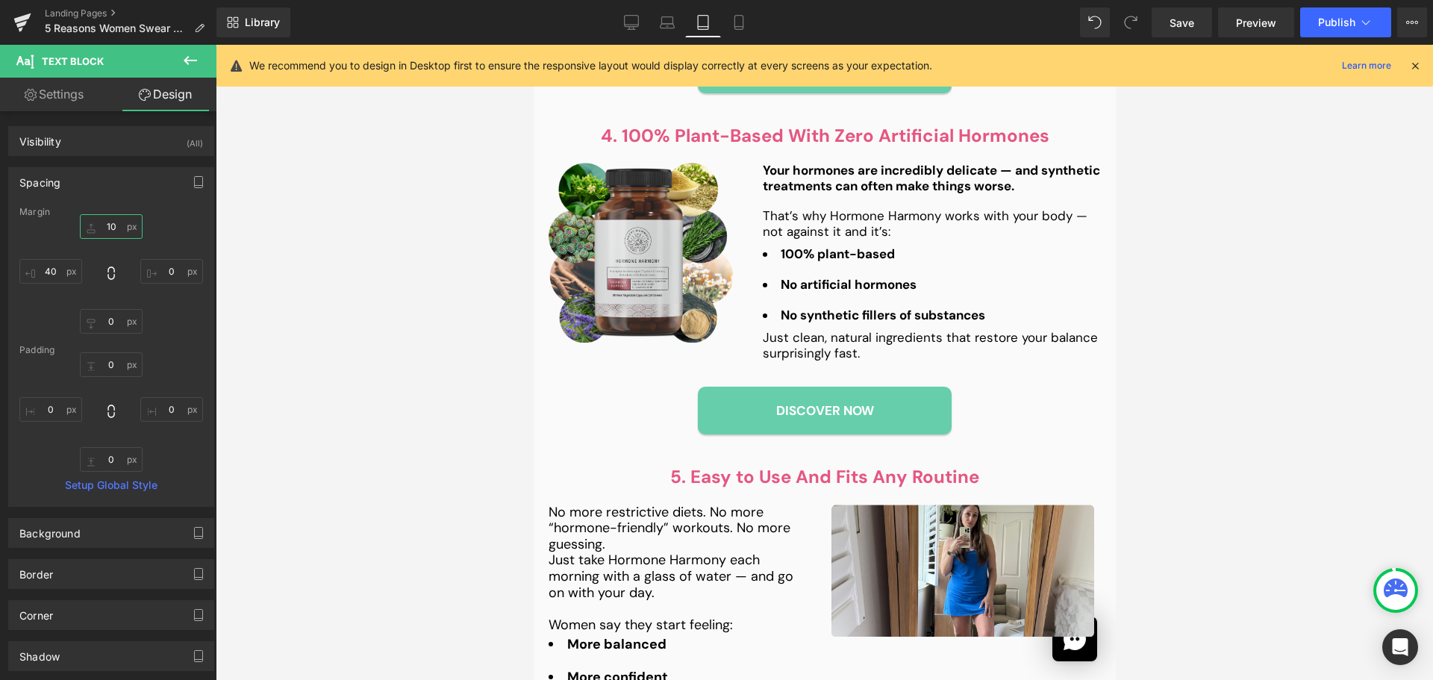
scroll to position [1952, 0]
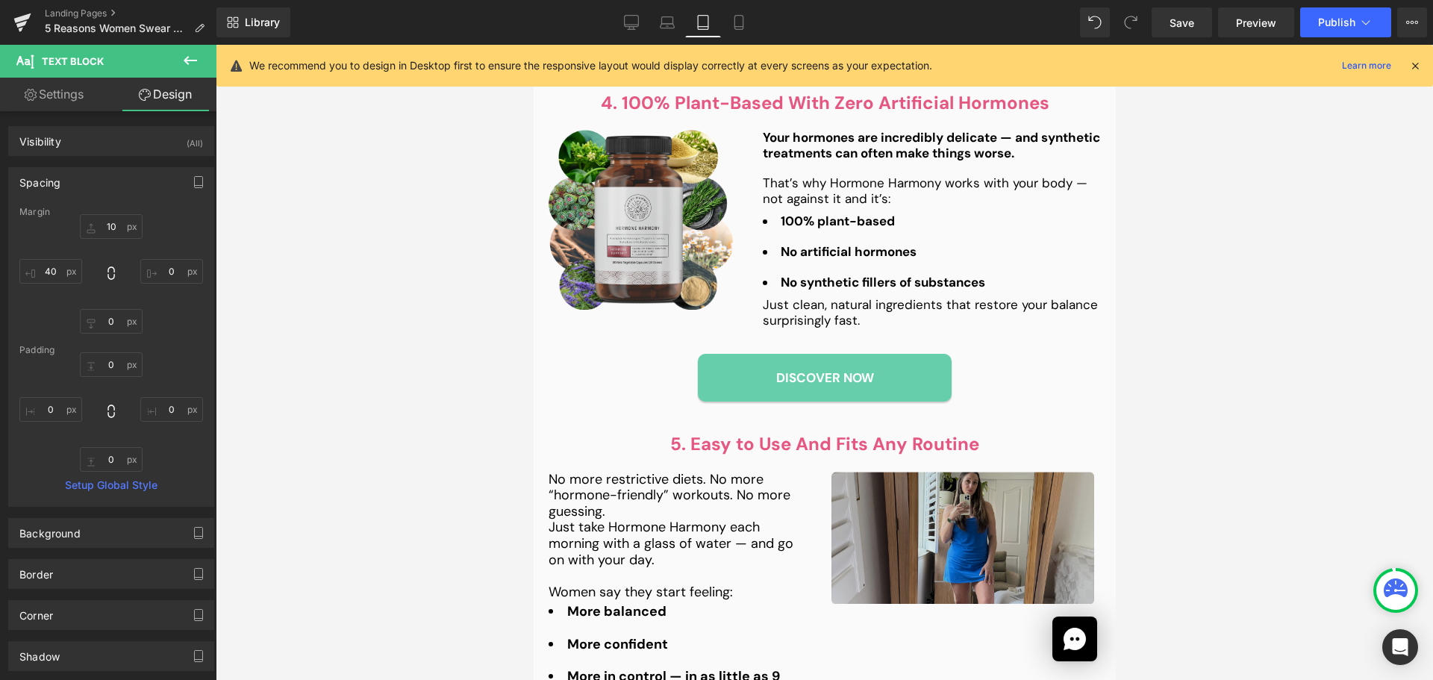
click at [964, 501] on div "Image" at bounding box center [962, 538] width 276 height 132
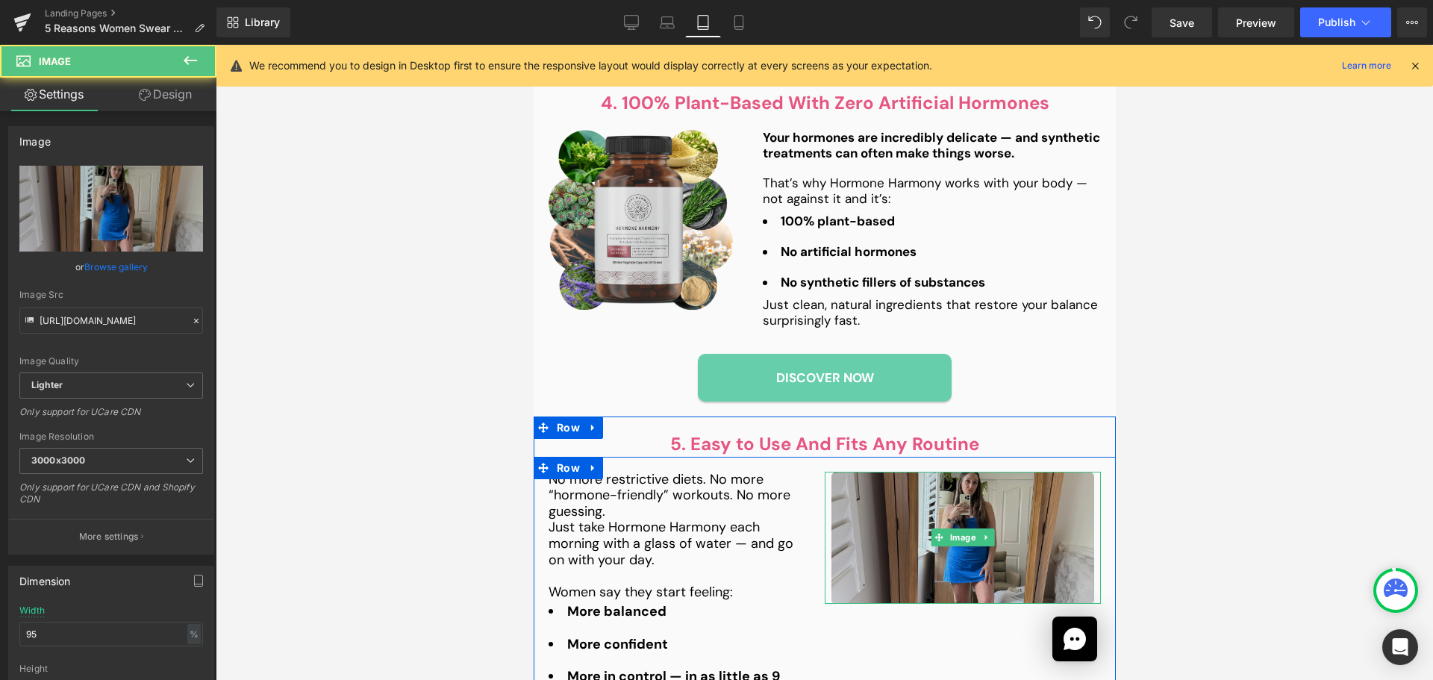
click at [964, 528] on span "Image" at bounding box center [963, 537] width 32 height 18
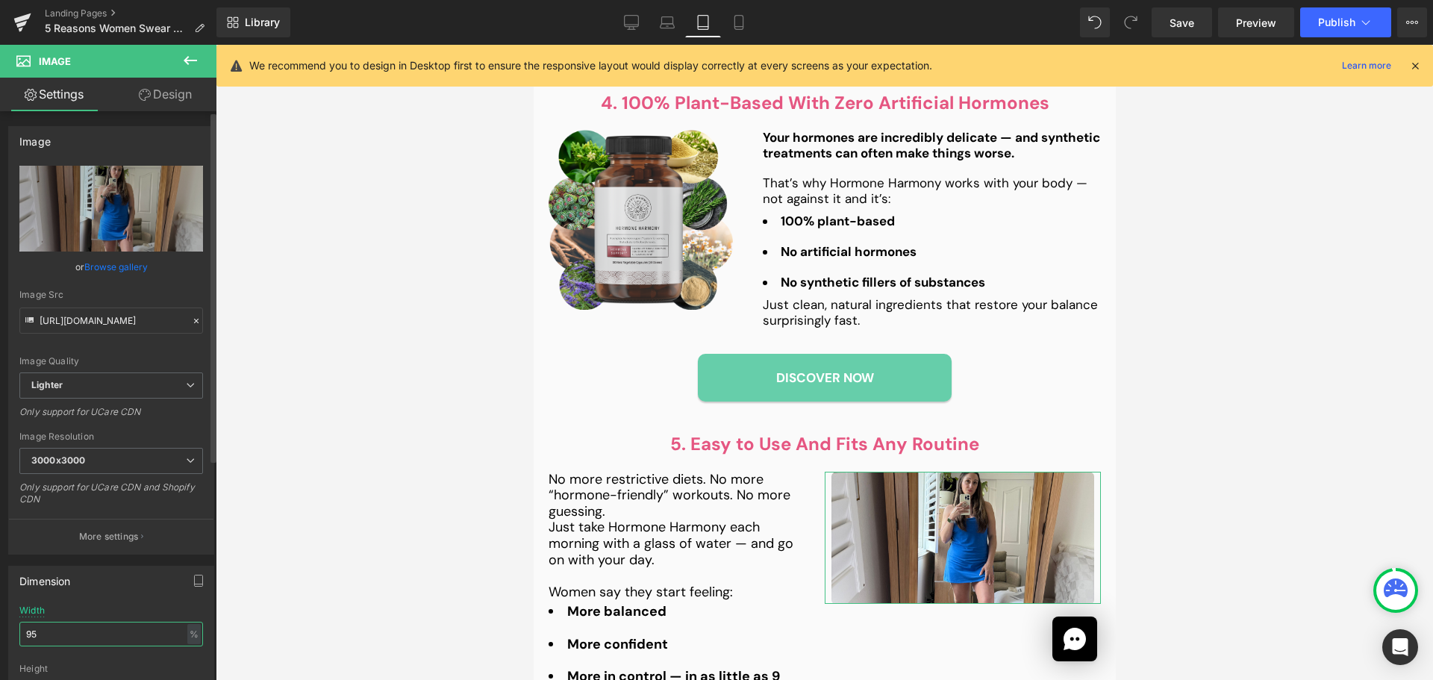
click at [85, 642] on input "95" at bounding box center [111, 634] width 184 height 25
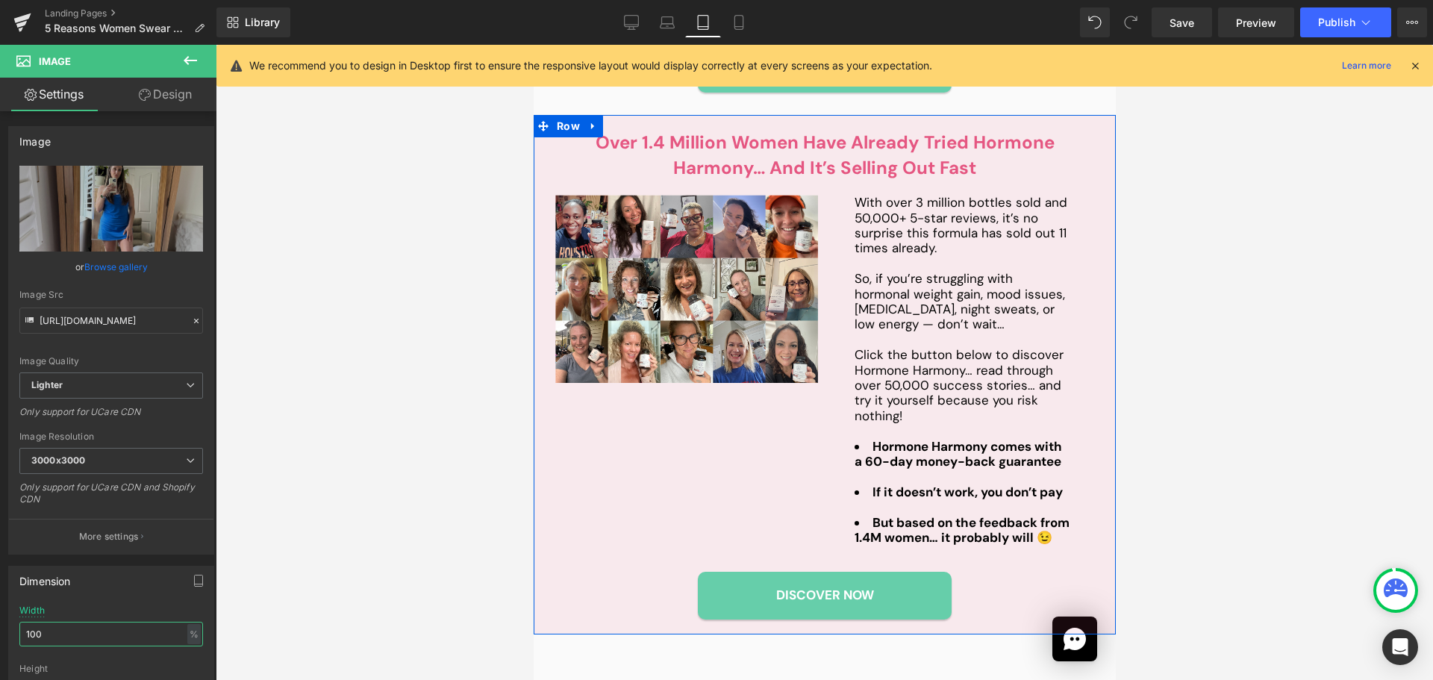
scroll to position [2698, 0]
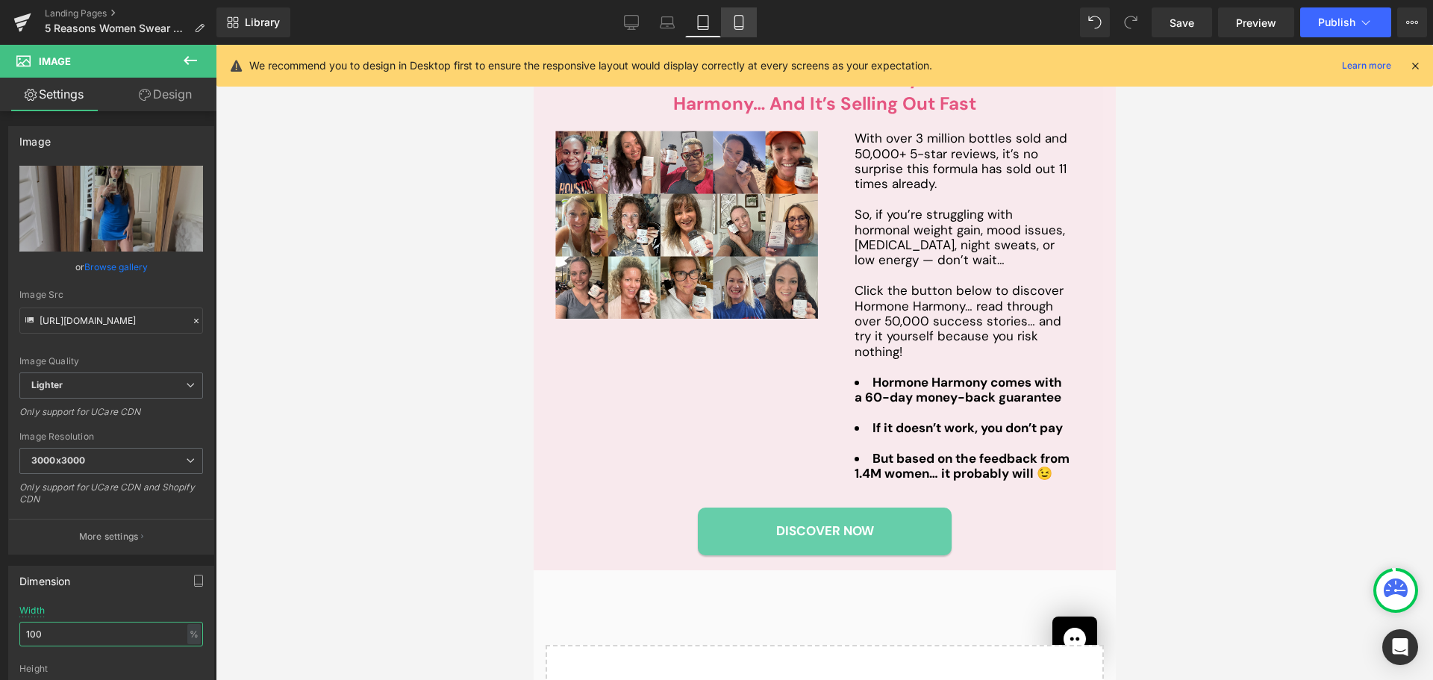
type input "100"
click at [746, 14] on link "Mobile" at bounding box center [739, 22] width 36 height 30
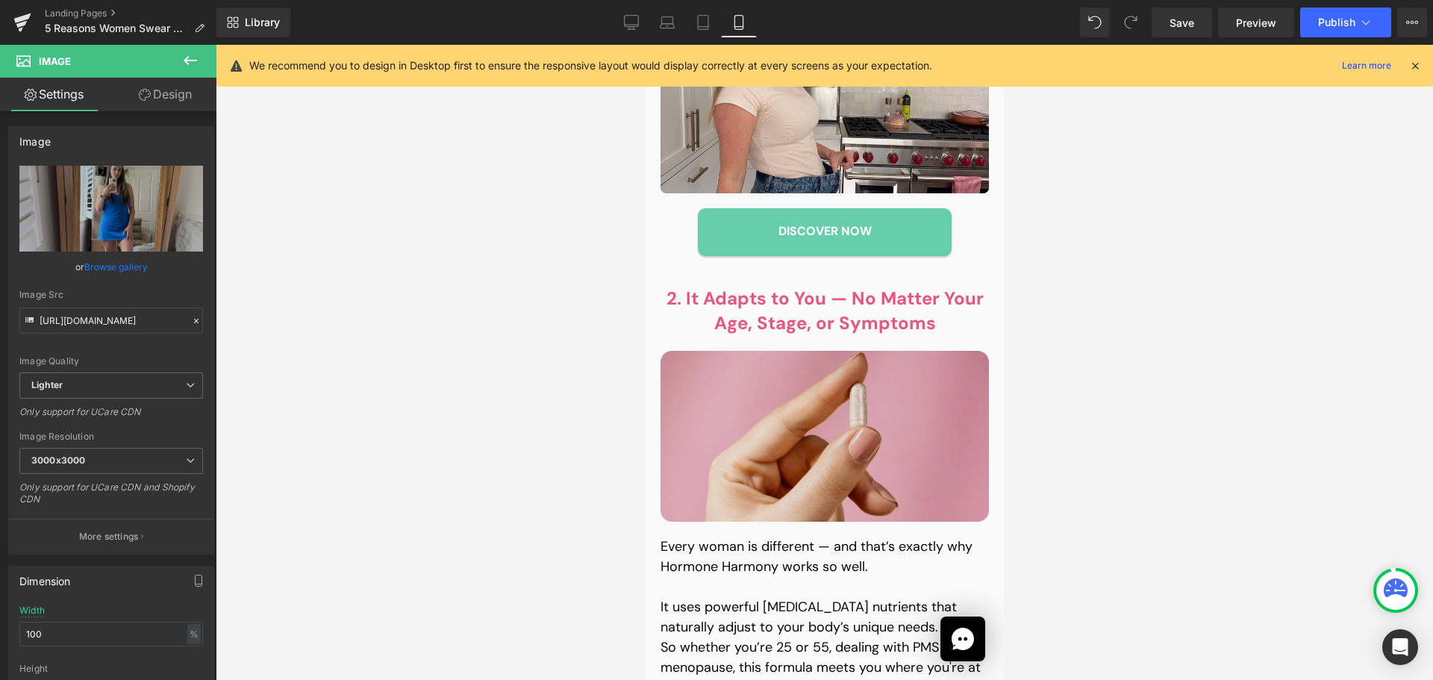
scroll to position [1266, 0]
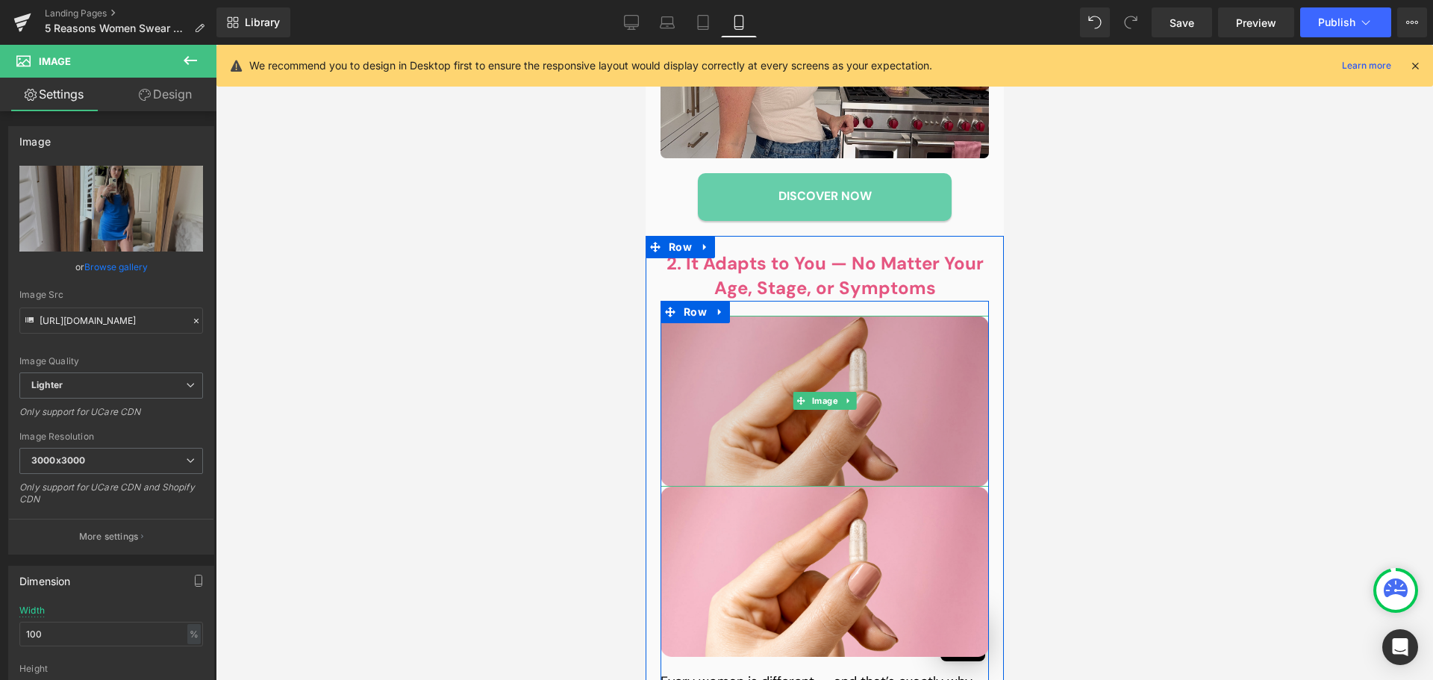
click at [779, 378] on img at bounding box center [824, 401] width 328 height 171
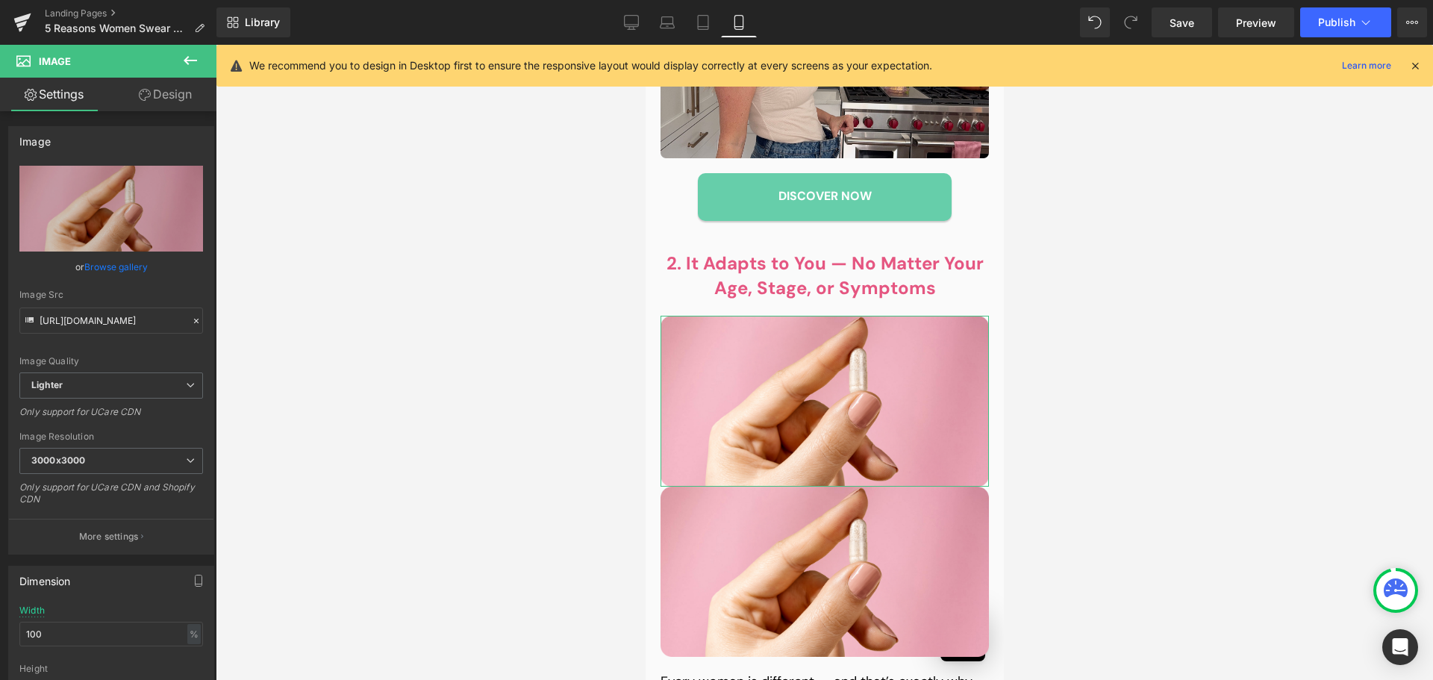
click at [156, 87] on link "Design" at bounding box center [165, 95] width 108 height 34
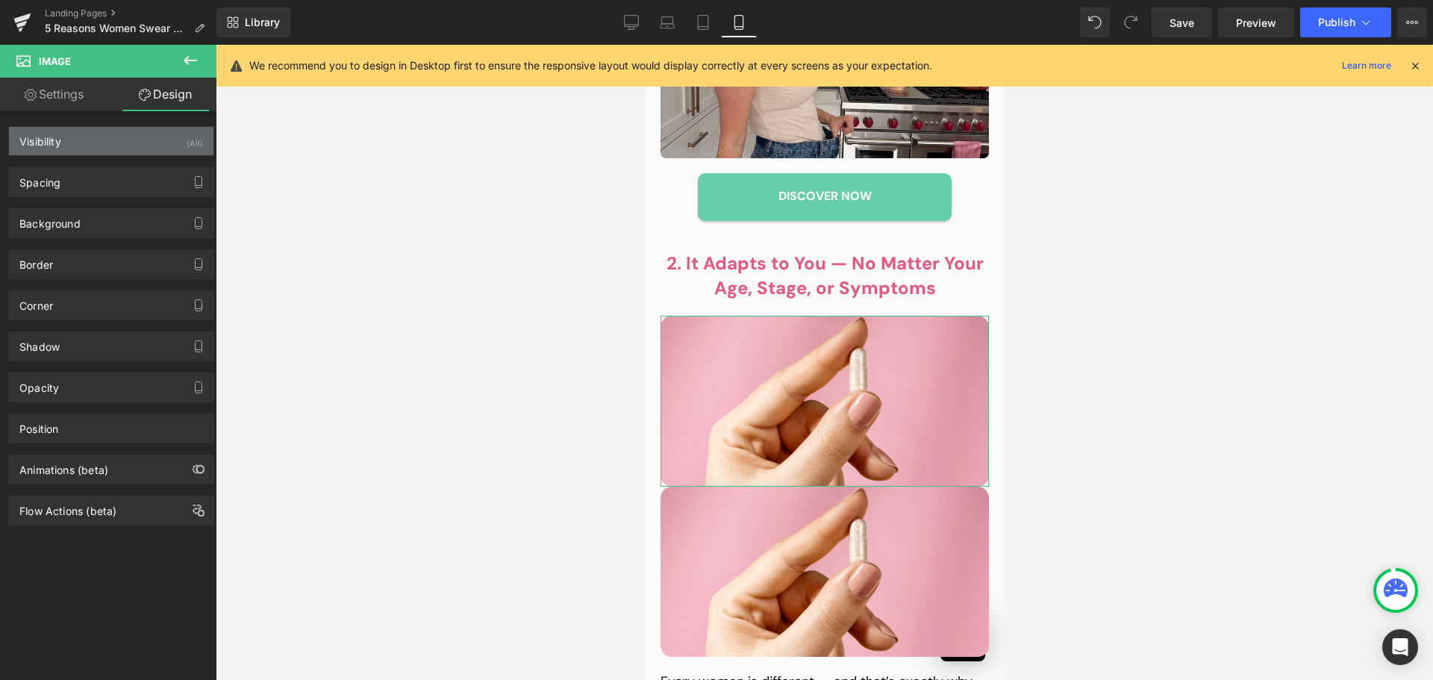
click at [100, 145] on div "Visibility (All)" at bounding box center [111, 141] width 205 height 28
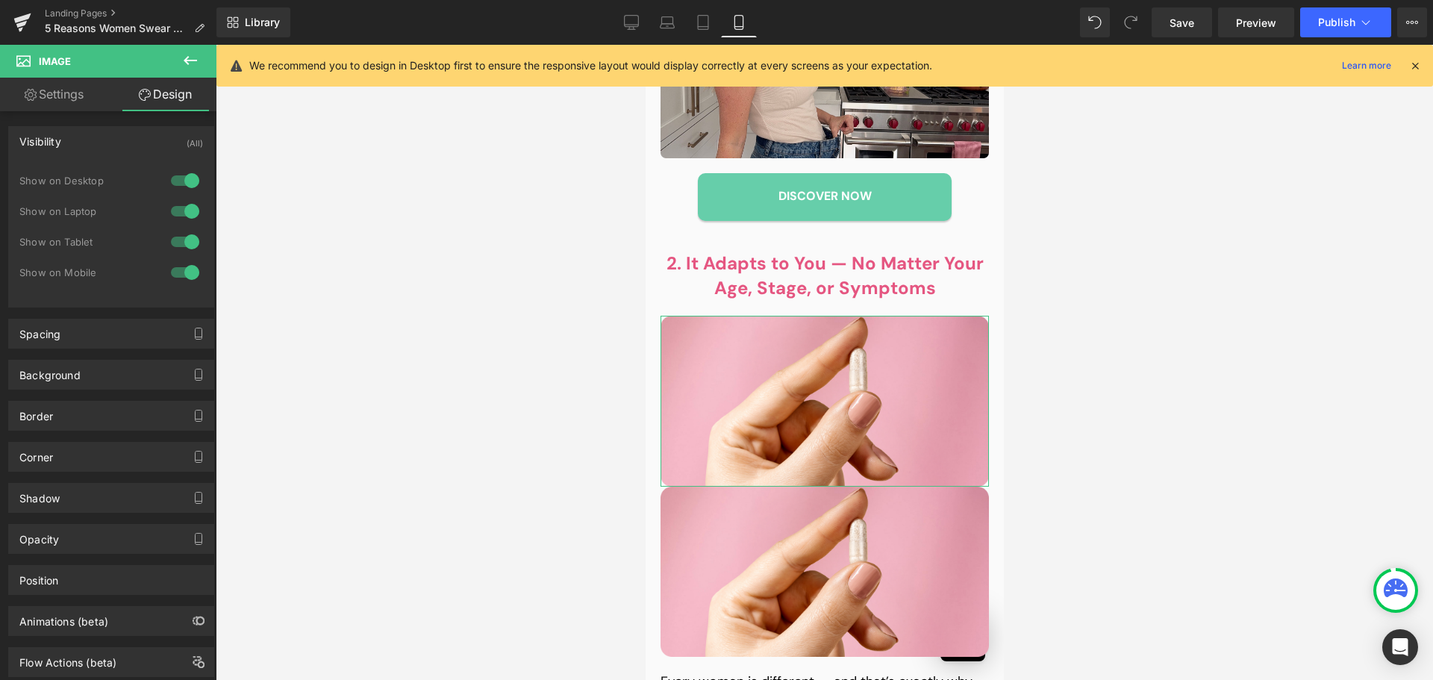
click at [178, 274] on div at bounding box center [185, 273] width 36 height 24
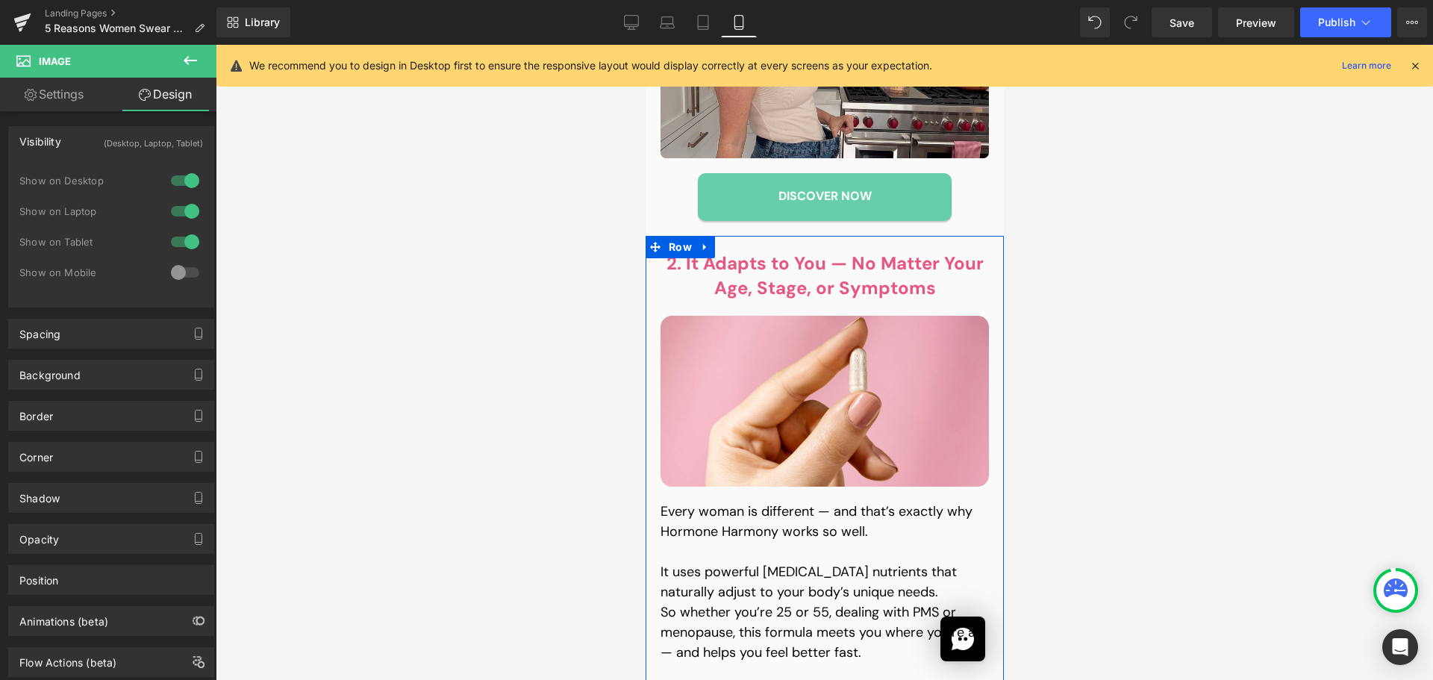
click at [652, 373] on div "2. It Adapts to You — No Matter Your Age, Stage, or Symptoms Heading Image Imag…" at bounding box center [824, 518] width 358 height 565
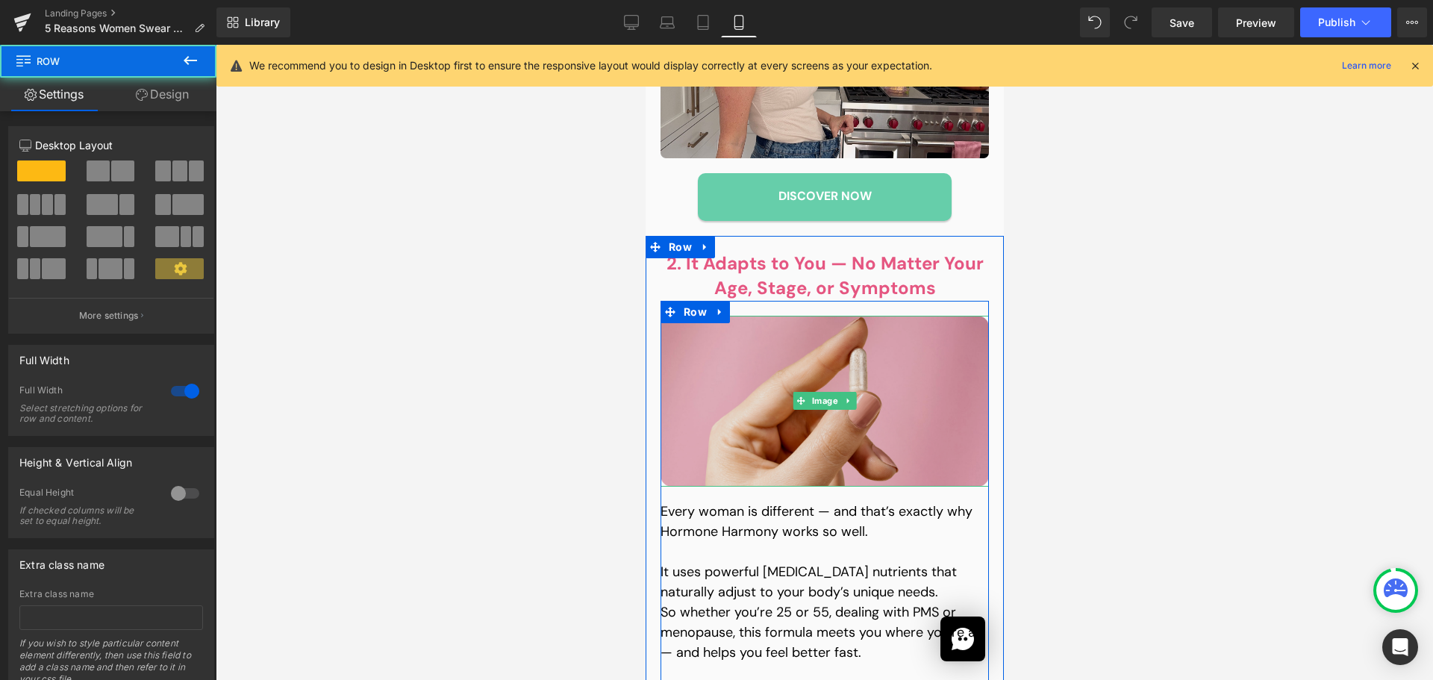
click at [684, 367] on img at bounding box center [824, 401] width 328 height 171
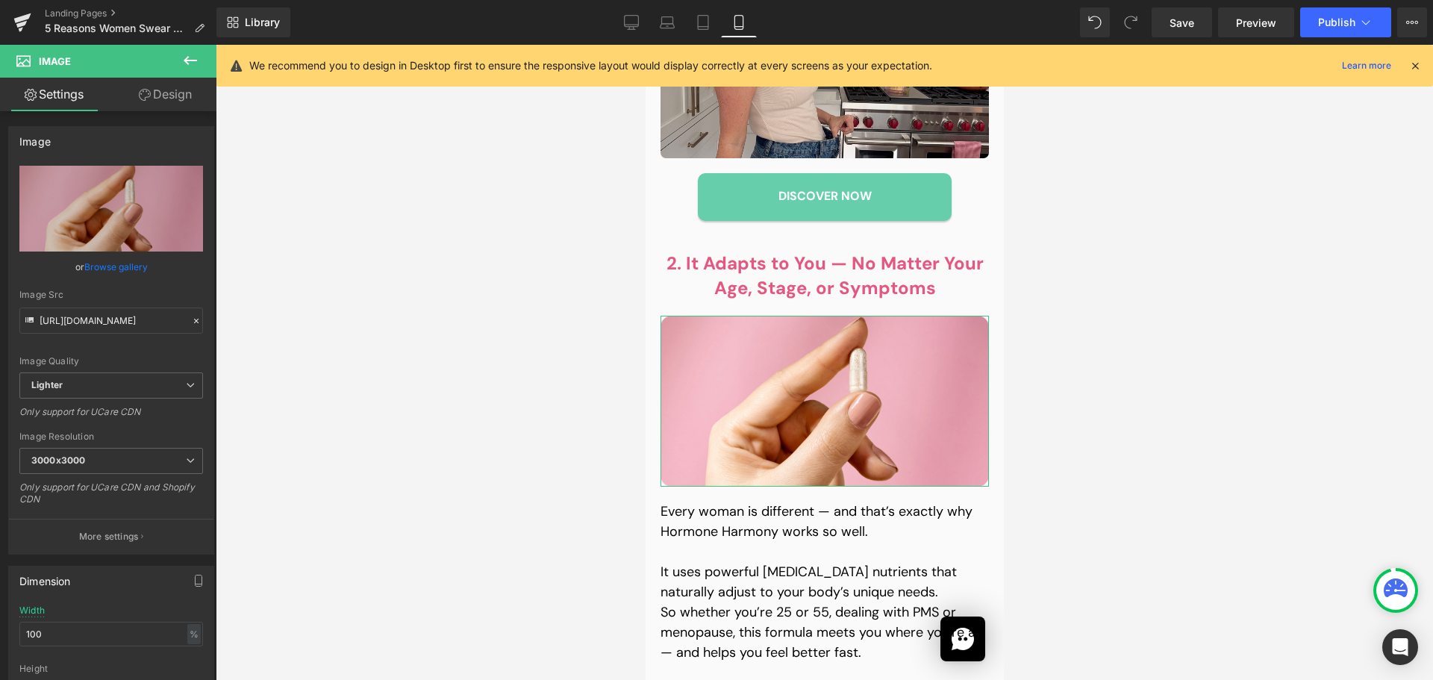
click at [155, 89] on link "Design" at bounding box center [165, 95] width 108 height 34
click at [0, 0] on div "Visibility" at bounding box center [0, 0] width 0 height 0
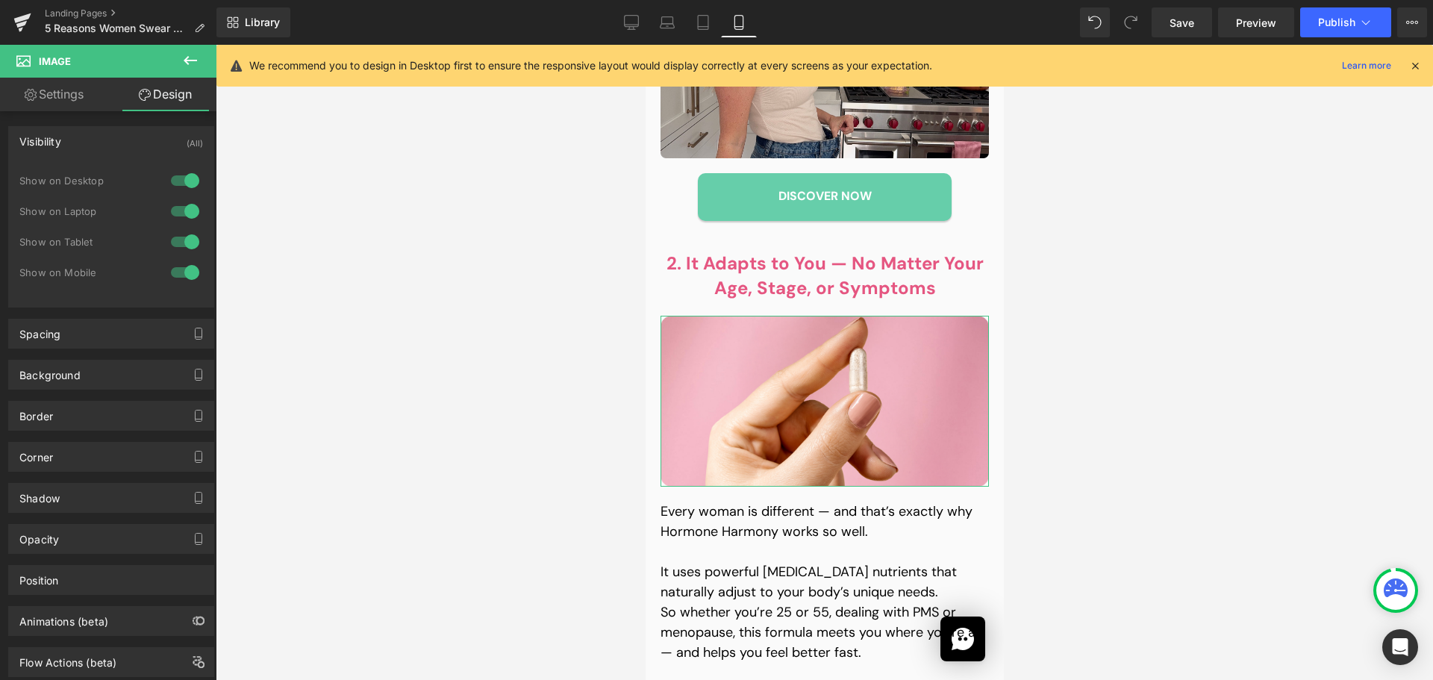
click at [187, 175] on div at bounding box center [185, 181] width 36 height 24
click at [182, 207] on div at bounding box center [185, 211] width 36 height 24
click at [184, 241] on div at bounding box center [185, 242] width 36 height 24
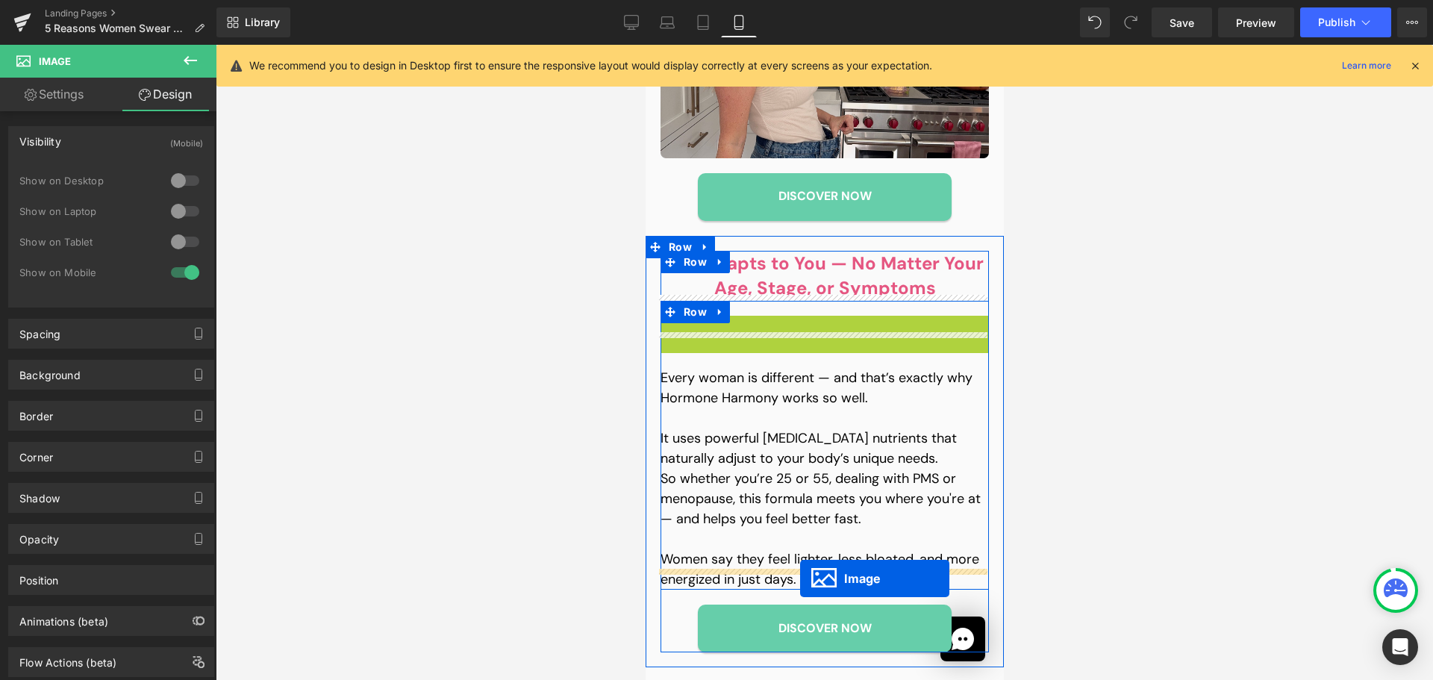
drag, startPoint x: 818, startPoint y: 385, endPoint x: 799, endPoint y: 579, distance: 194.2
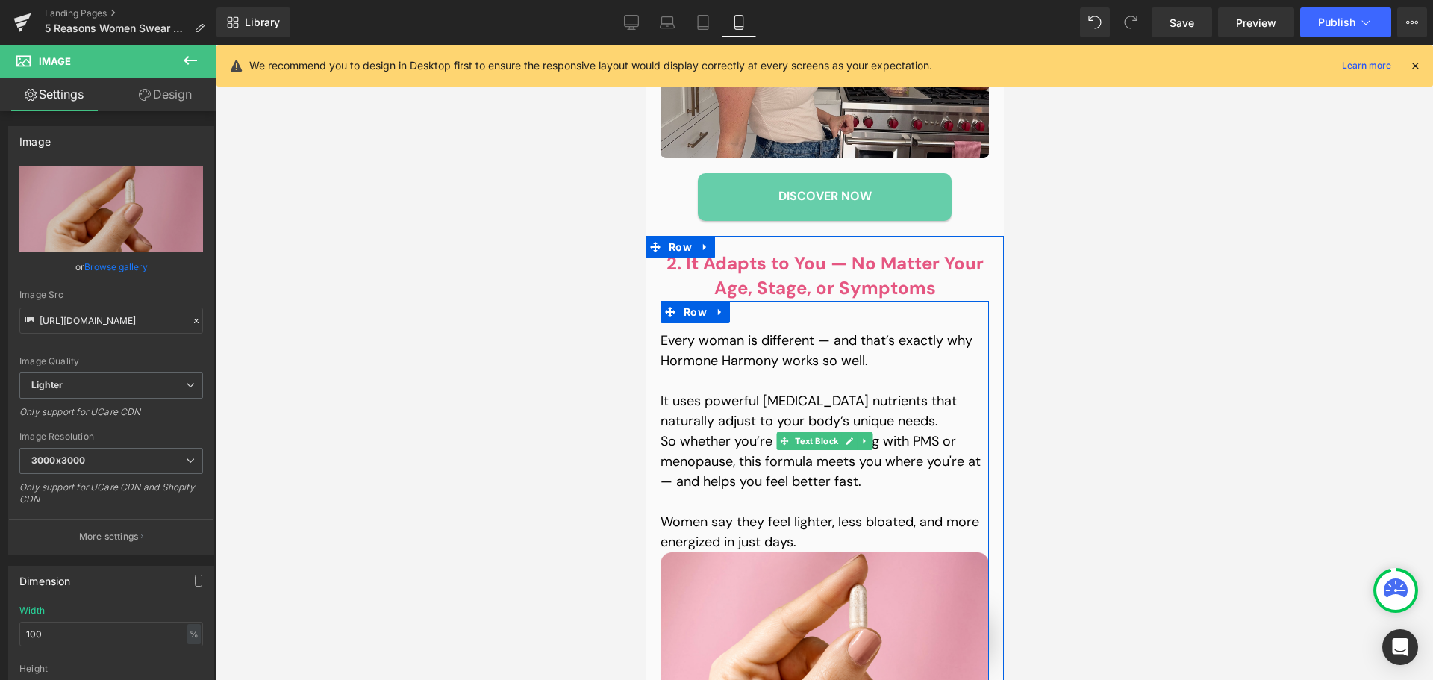
click at [716, 431] on p "So whether you’re 25 or 55, dealing with PMS or menopause, this formula meets y…" at bounding box center [824, 461] width 328 height 60
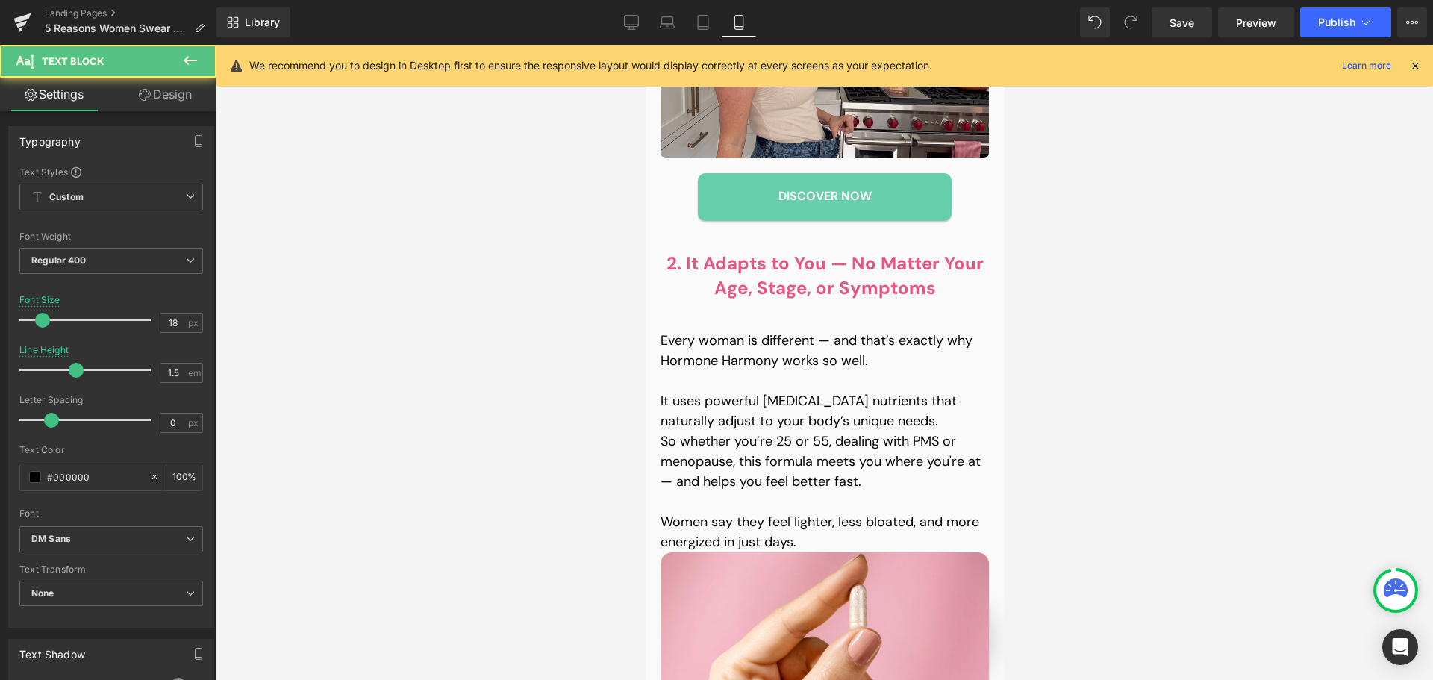
click at [187, 82] on link "Design" at bounding box center [165, 95] width 108 height 34
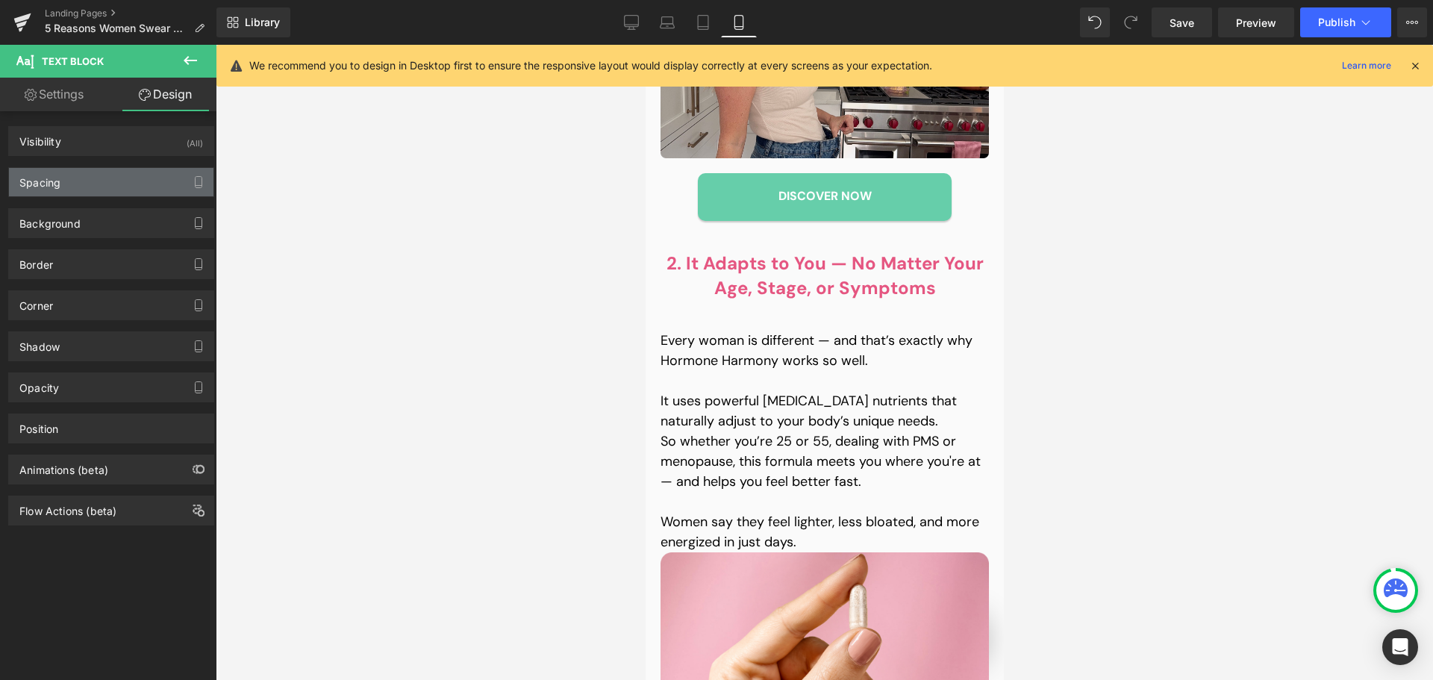
type input "20"
type input "0"
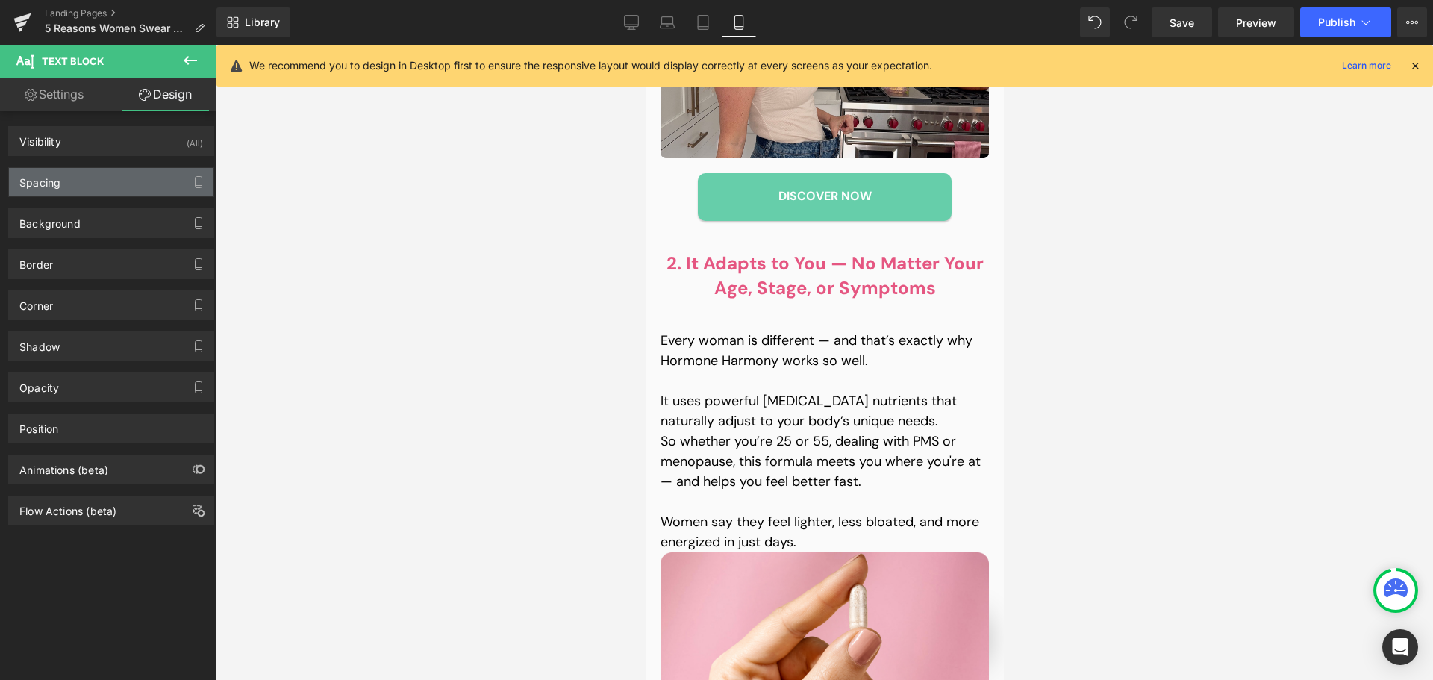
type input "0"
click at [83, 188] on div "Spacing" at bounding box center [111, 182] width 205 height 28
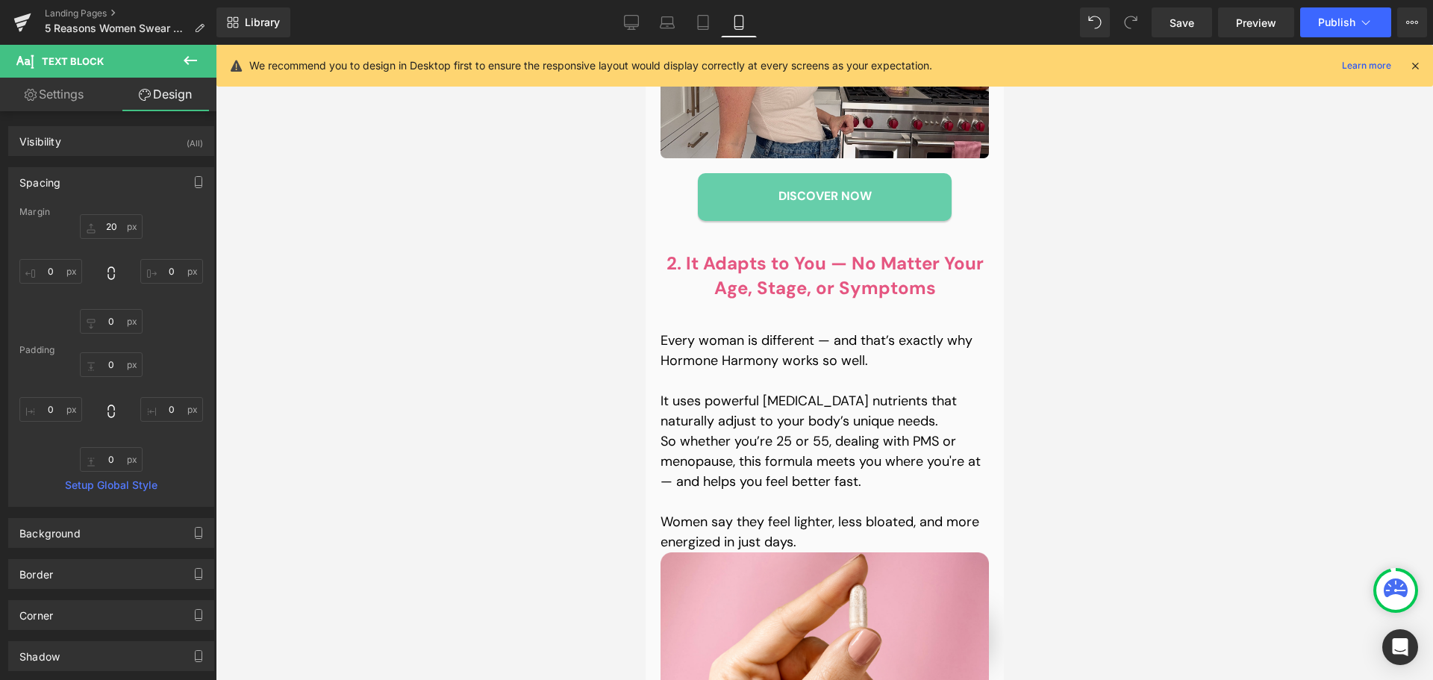
click at [122, 239] on div "20px 20 0px 0 0px 0 0px 0" at bounding box center [111, 273] width 184 height 119
click at [116, 221] on input "20" at bounding box center [111, 226] width 63 height 25
type input "0"
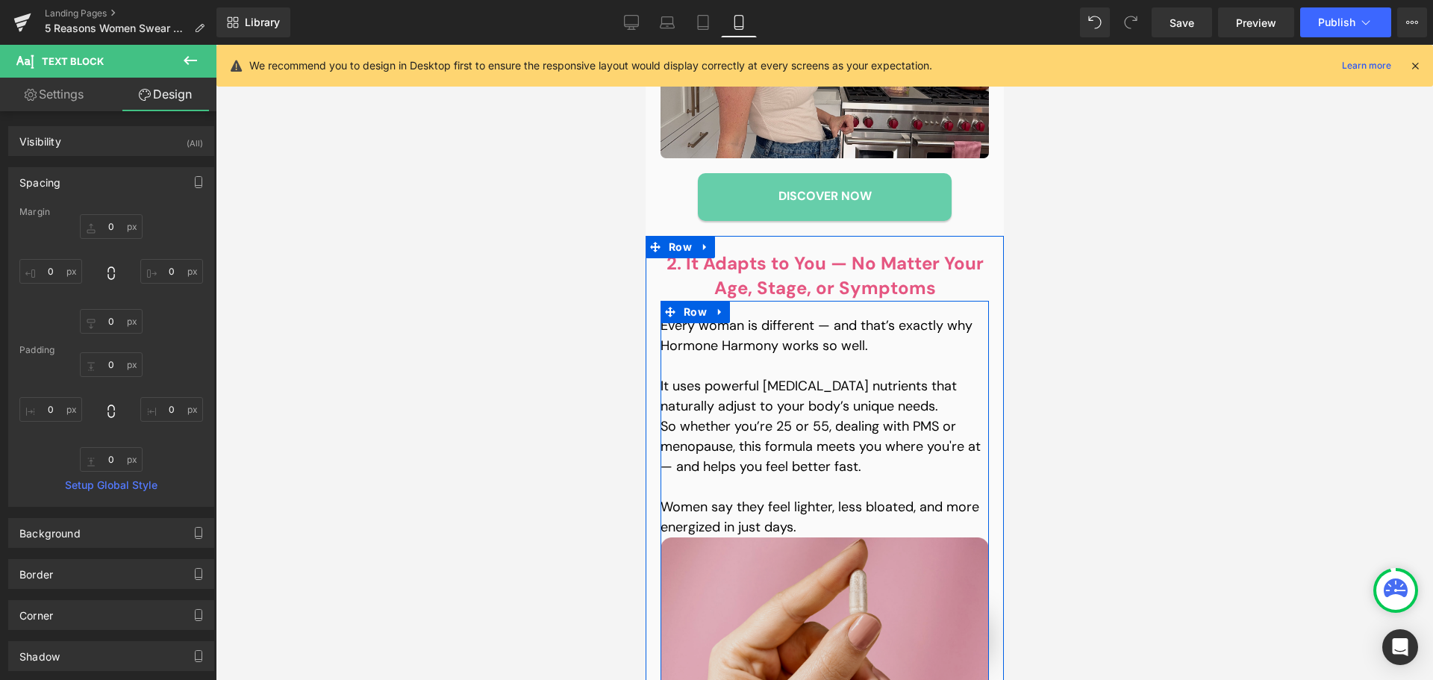
click at [761, 602] on img at bounding box center [824, 622] width 328 height 171
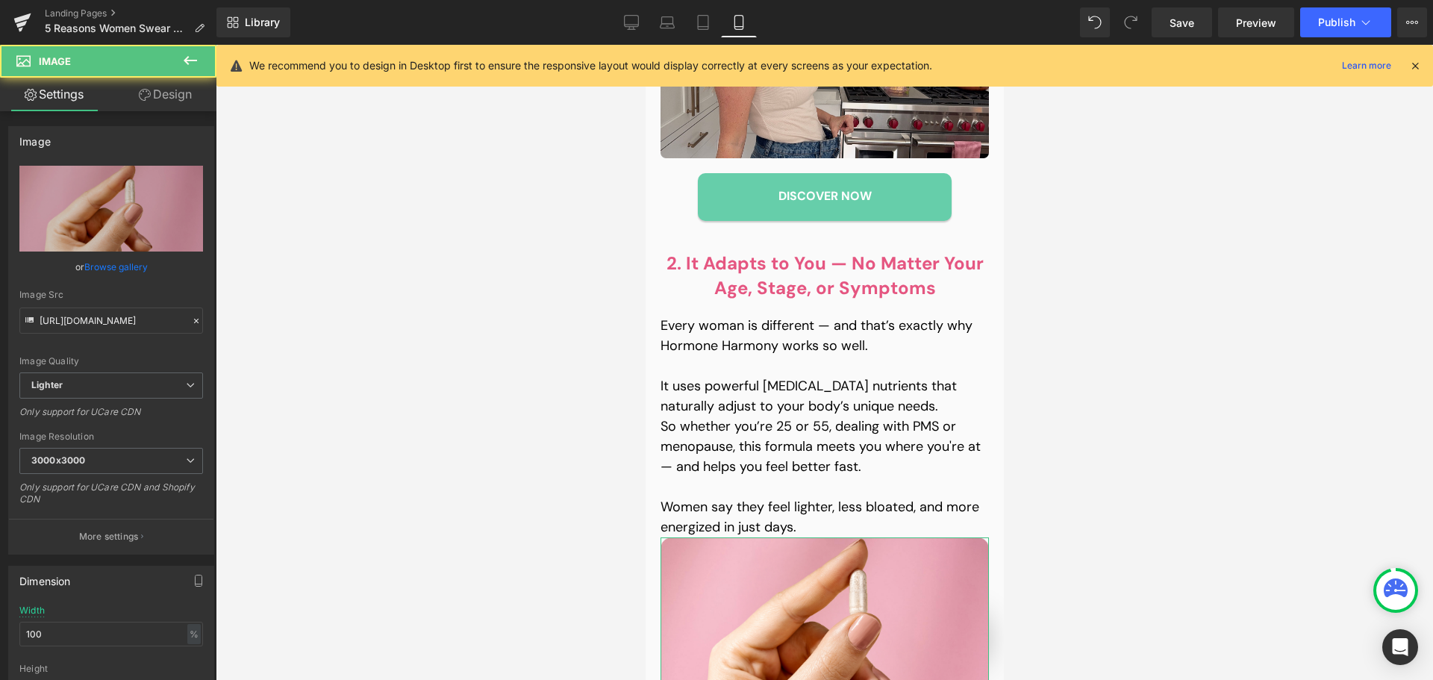
click at [198, 98] on link "Design" at bounding box center [165, 95] width 108 height 34
click at [0, 0] on div "Spacing" at bounding box center [0, 0] width 0 height 0
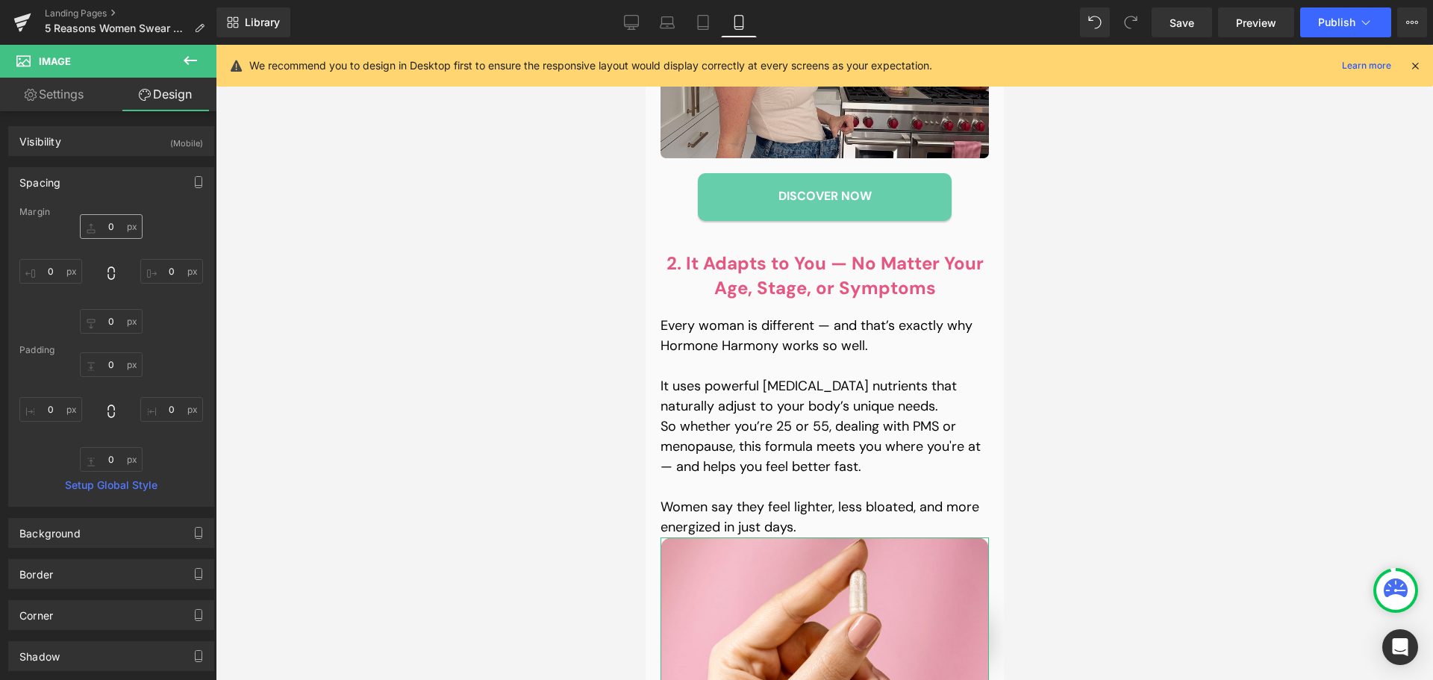
type input "0"
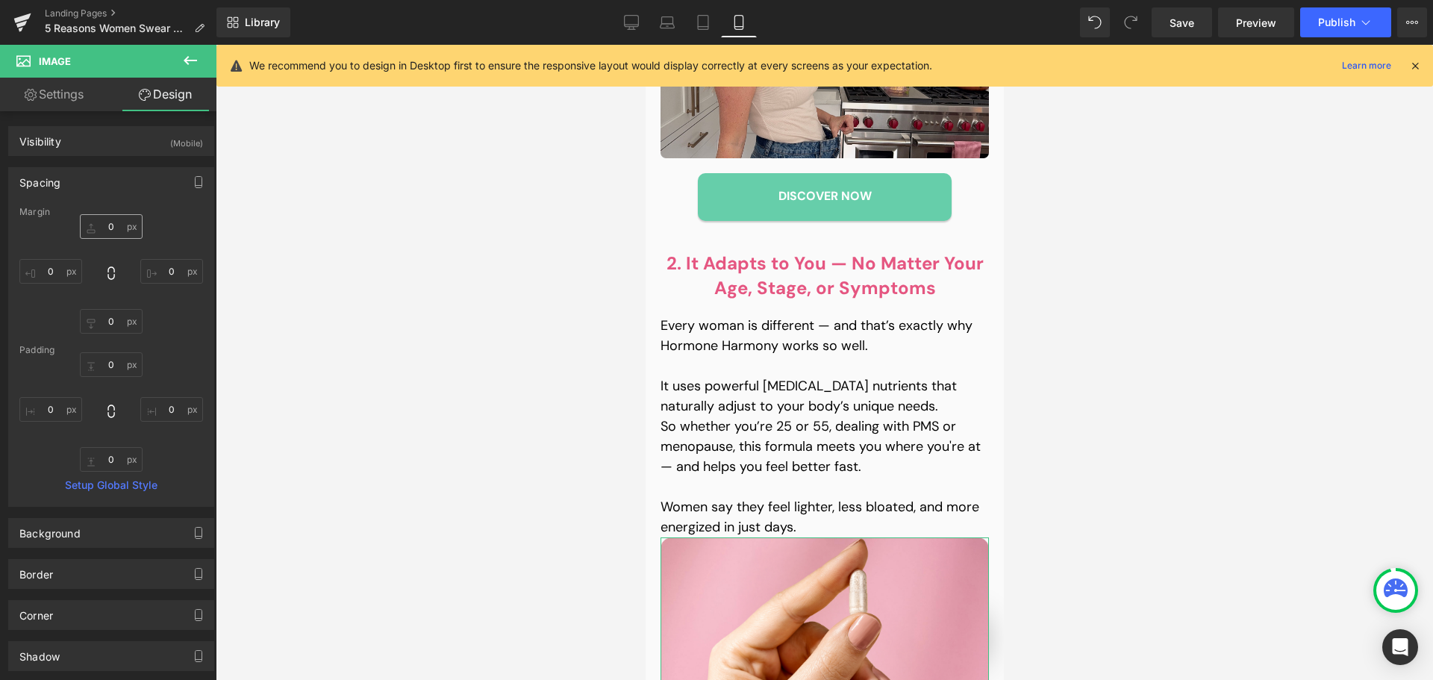
type input "0"
click at [114, 232] on input "0" at bounding box center [111, 226] width 63 height 25
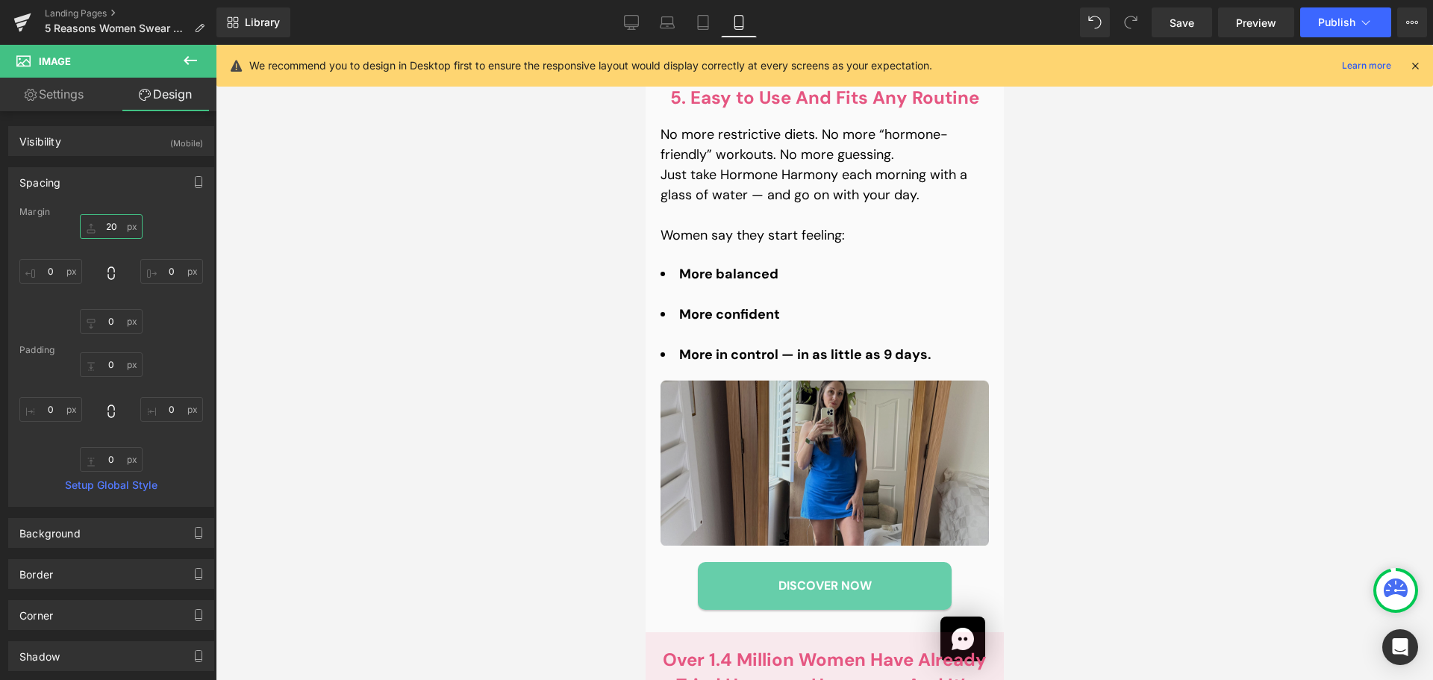
scroll to position [3431, 0]
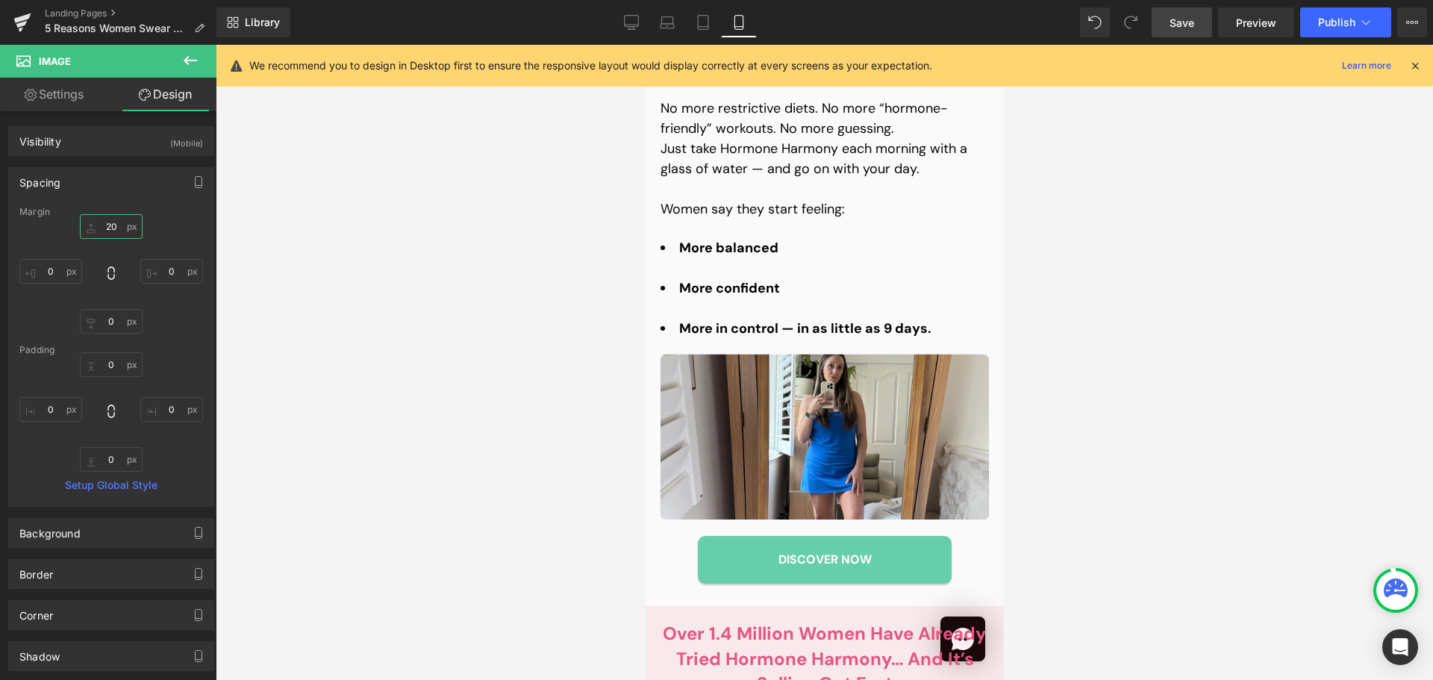
type input "20"
click at [1203, 29] on link "Save" at bounding box center [1182, 22] width 60 height 30
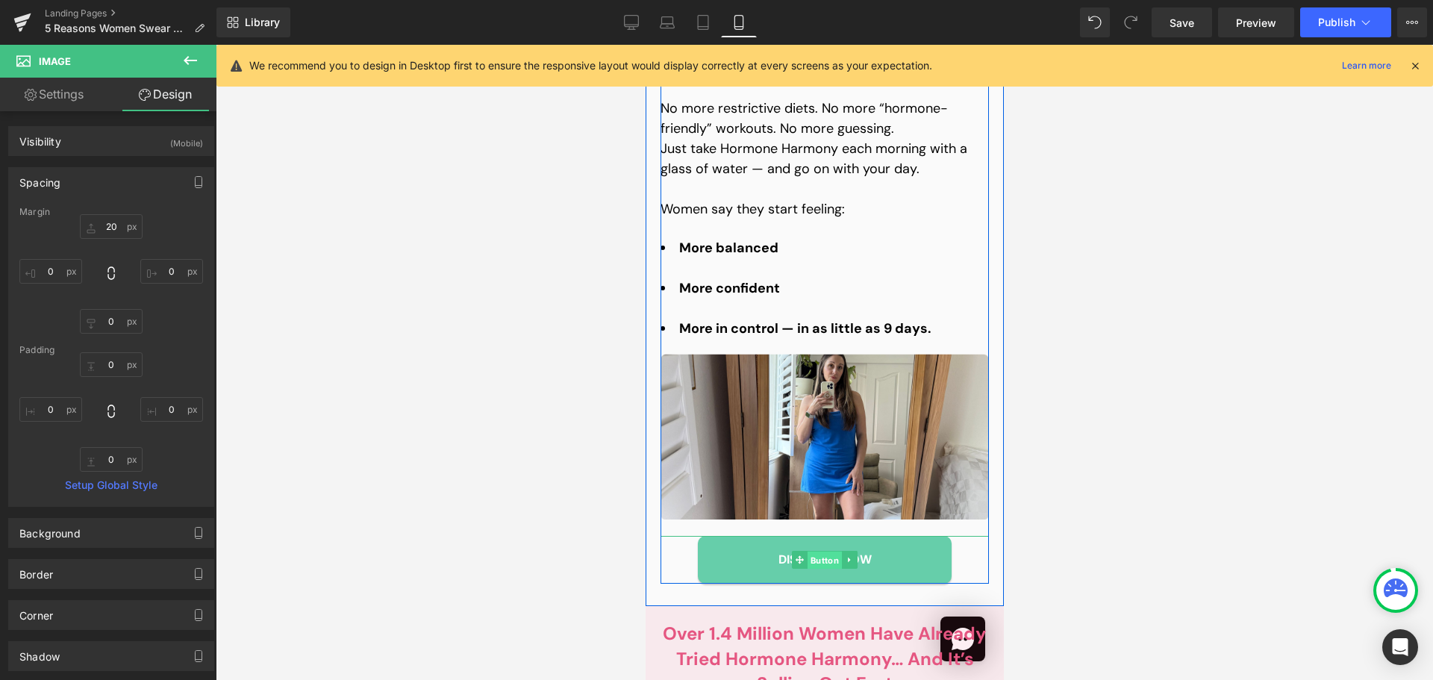
click at [820, 552] on span "Button" at bounding box center [824, 561] width 34 height 18
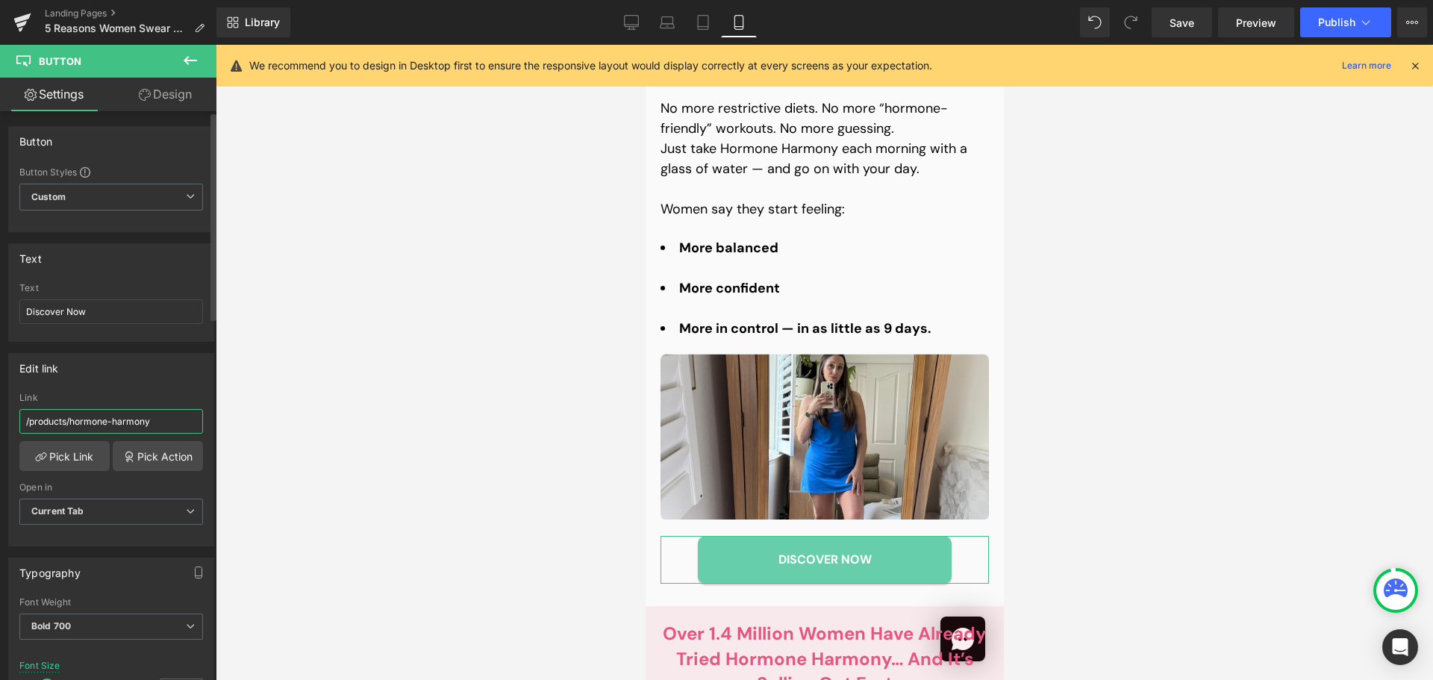
click at [102, 414] on input "/products/hormone-harmony" at bounding box center [111, 421] width 184 height 25
click at [1262, 29] on span "Preview" at bounding box center [1256, 23] width 40 height 16
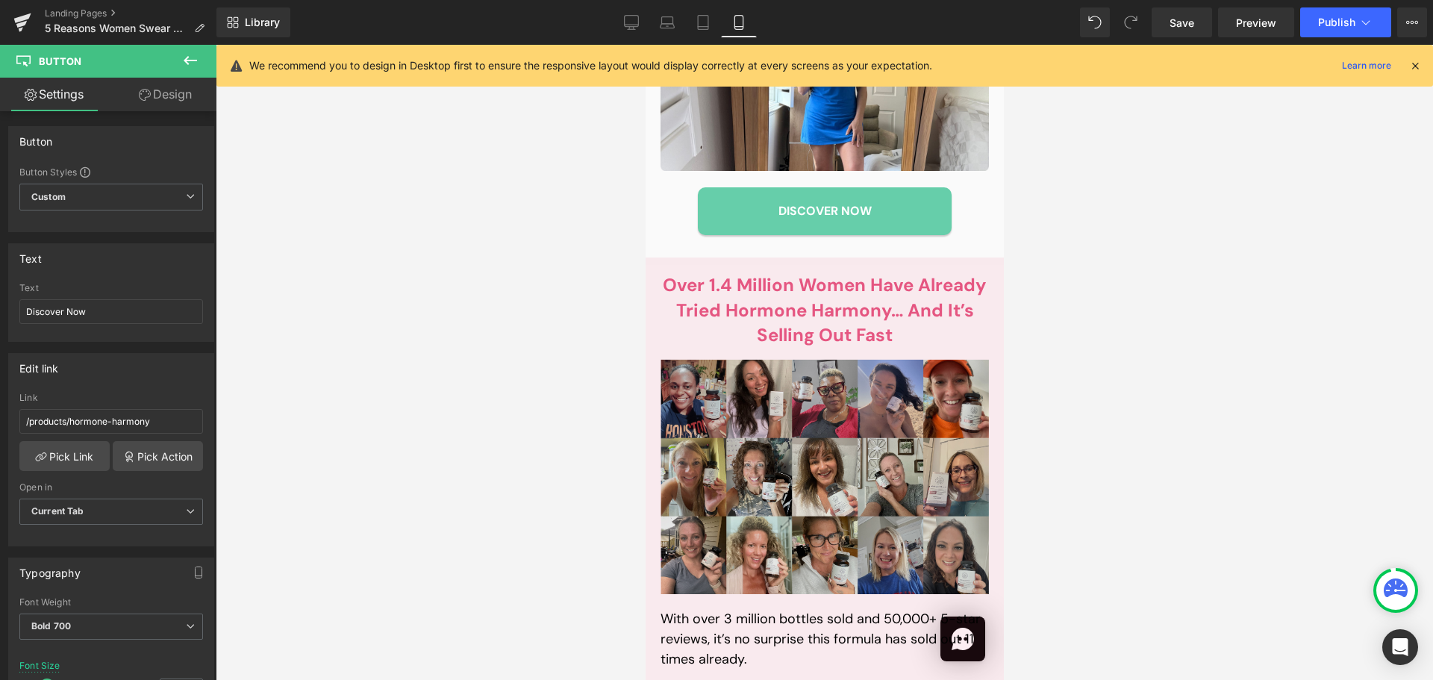
scroll to position [3879, 0]
